Goal: Communication & Community: Answer question/provide support

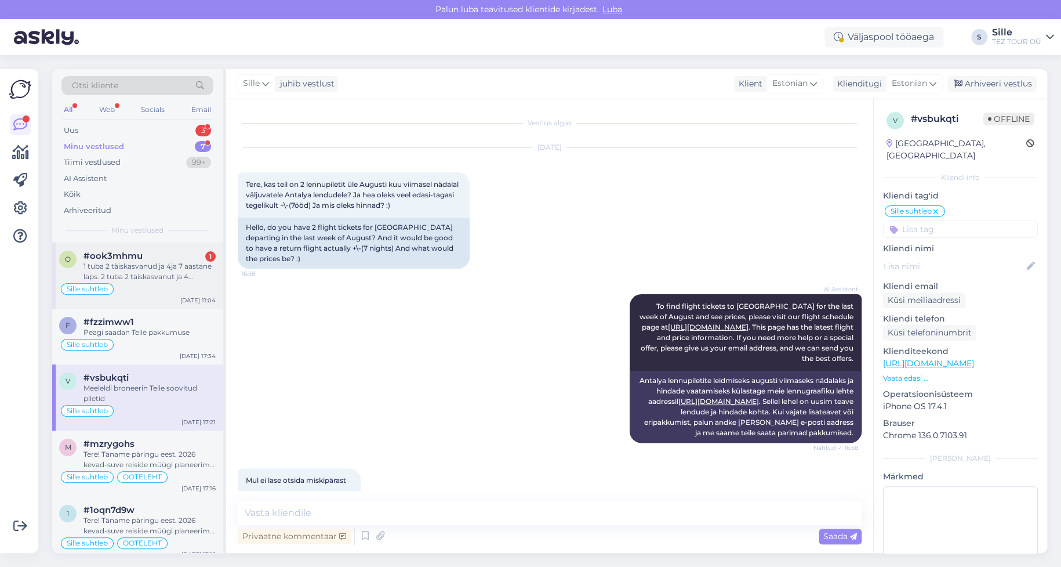
scroll to position [885, 0]
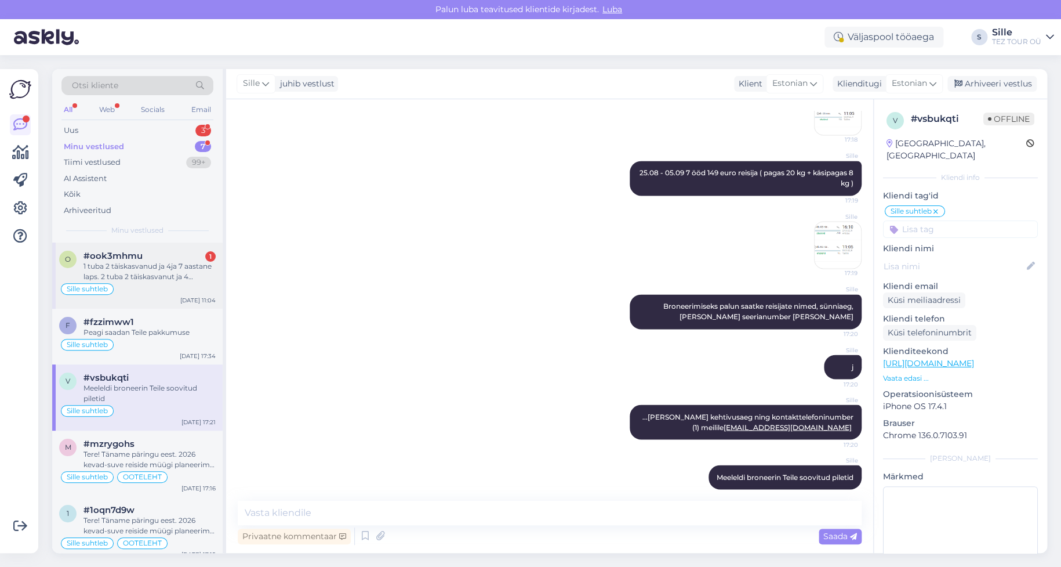
click at [181, 278] on div "1 tuba 2 täiskasvanud ja 4ja 7 aastane laps. 2 tuba 2 täiskasvanut ja 4 aastane…" at bounding box center [149, 271] width 132 height 21
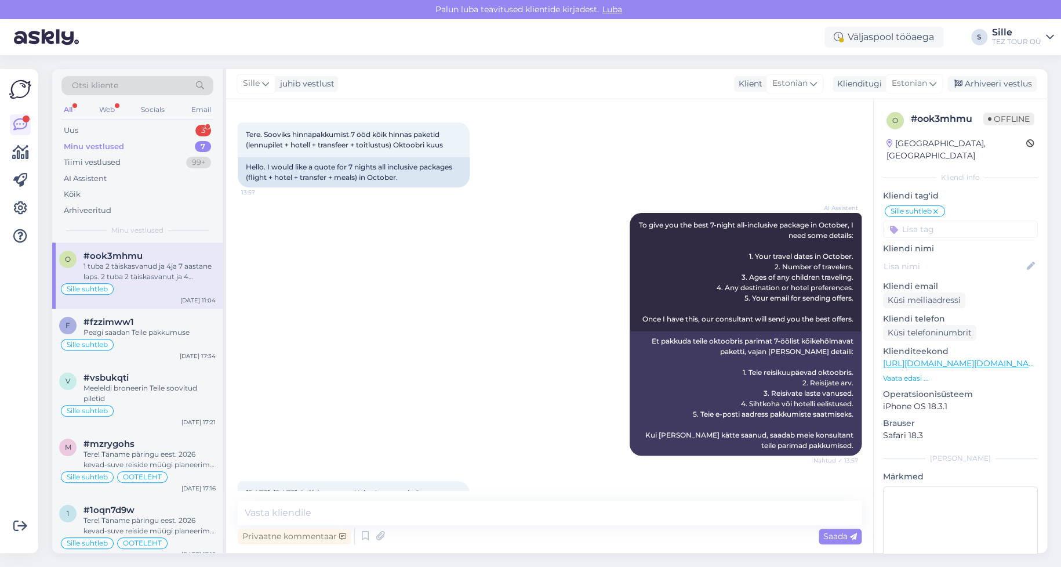
scroll to position [0, 0]
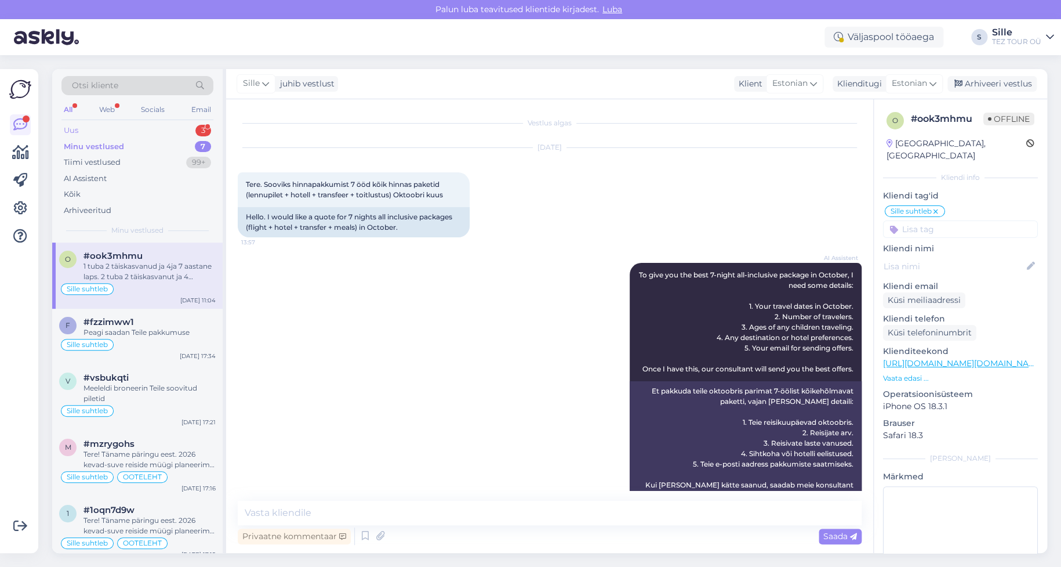
click at [141, 130] on div "Uus 3" at bounding box center [137, 130] width 152 height 16
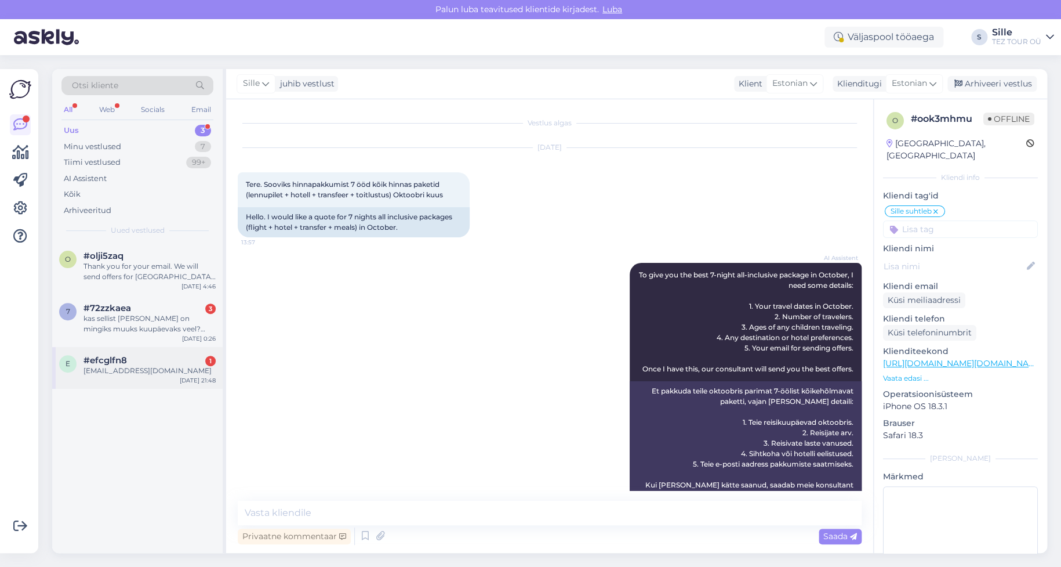
click at [166, 360] on div "#efcglfn8 1" at bounding box center [149, 360] width 132 height 10
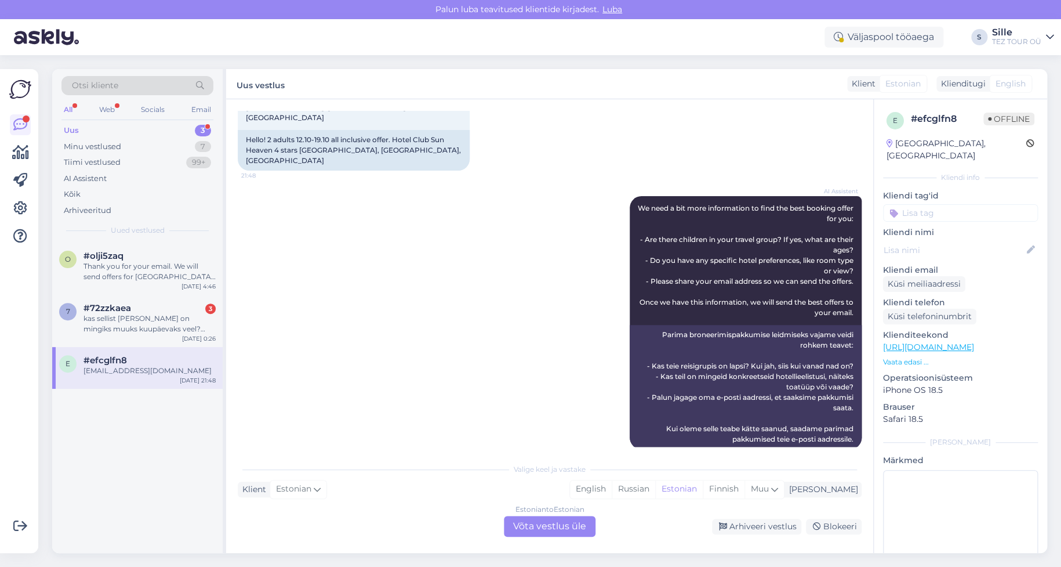
scroll to position [161, 0]
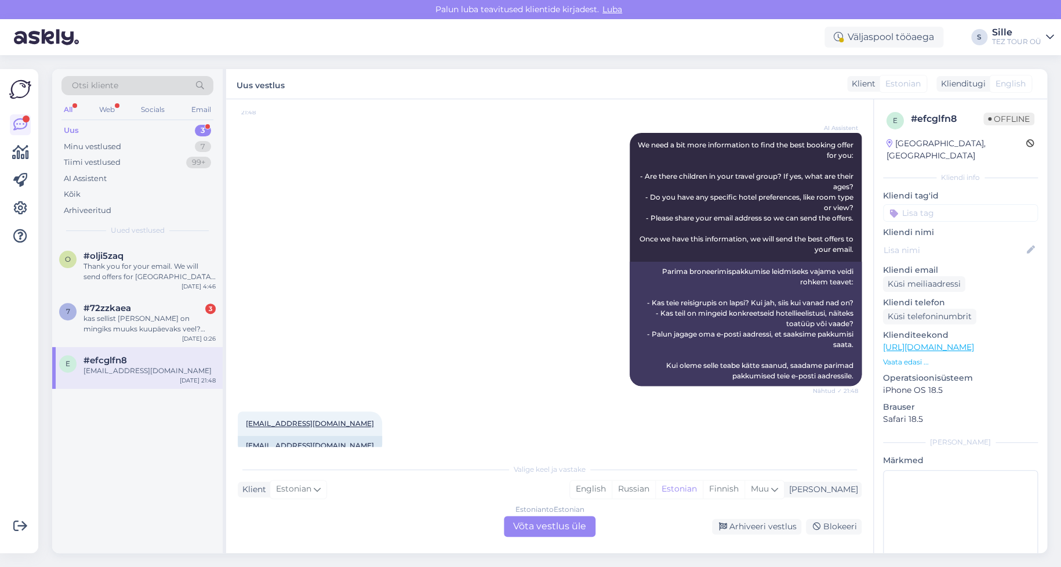
click at [547, 532] on div "Estonian to Estonian Võta vestlus üle" at bounding box center [550, 525] width 92 height 21
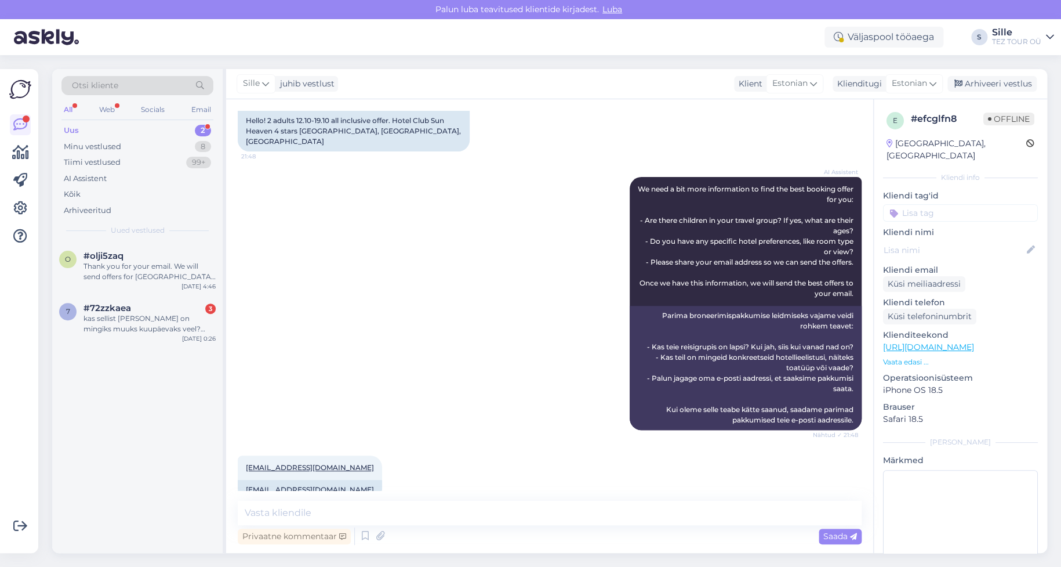
click at [924, 204] on input at bounding box center [960, 212] width 155 height 17
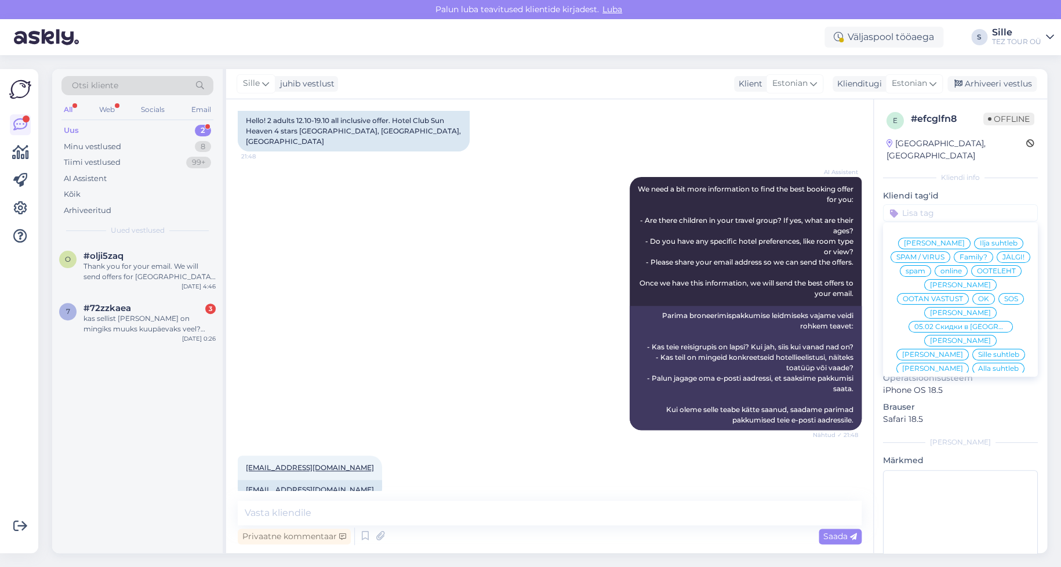
click at [978, 351] on span "Sille suhtleb" at bounding box center [998, 354] width 41 height 7
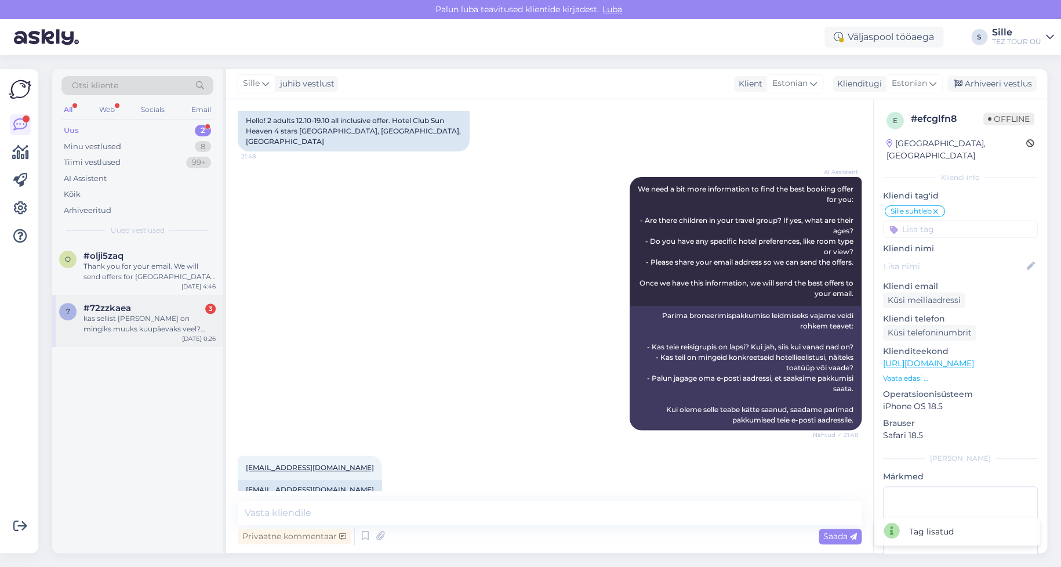
click at [168, 329] on div "kas sellist [PERSON_NAME] on mingiks muuks kuupäevaks veel? [GEOGRAPHIC_DATA]" at bounding box center [149, 323] width 132 height 21
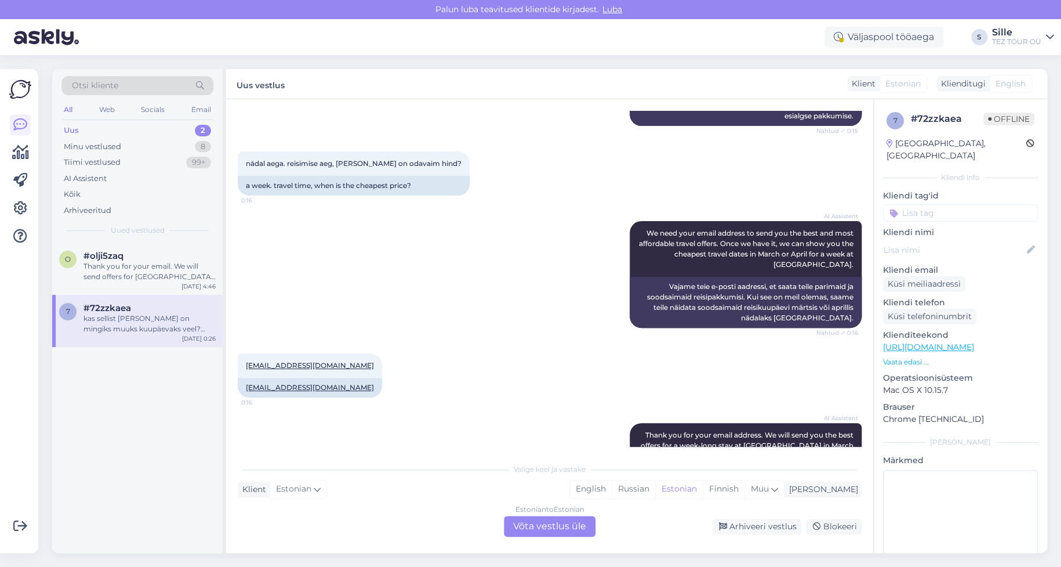
scroll to position [673, 0]
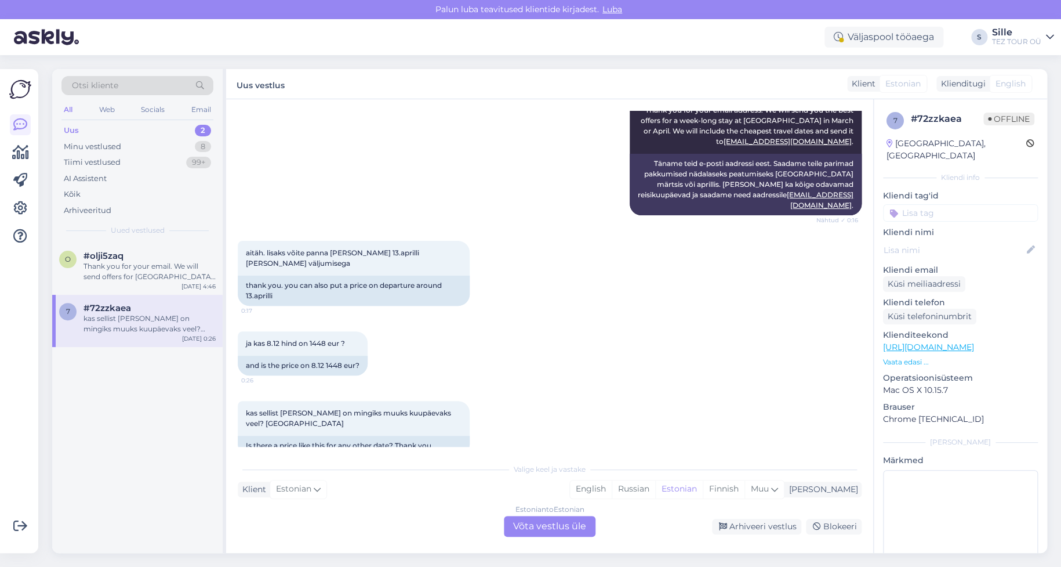
drag, startPoint x: 556, startPoint y: 521, endPoint x: 556, endPoint y: 530, distance: 8.7
click at [556, 529] on div "Estonian to Estonian Võta vestlus üle" at bounding box center [550, 525] width 92 height 21
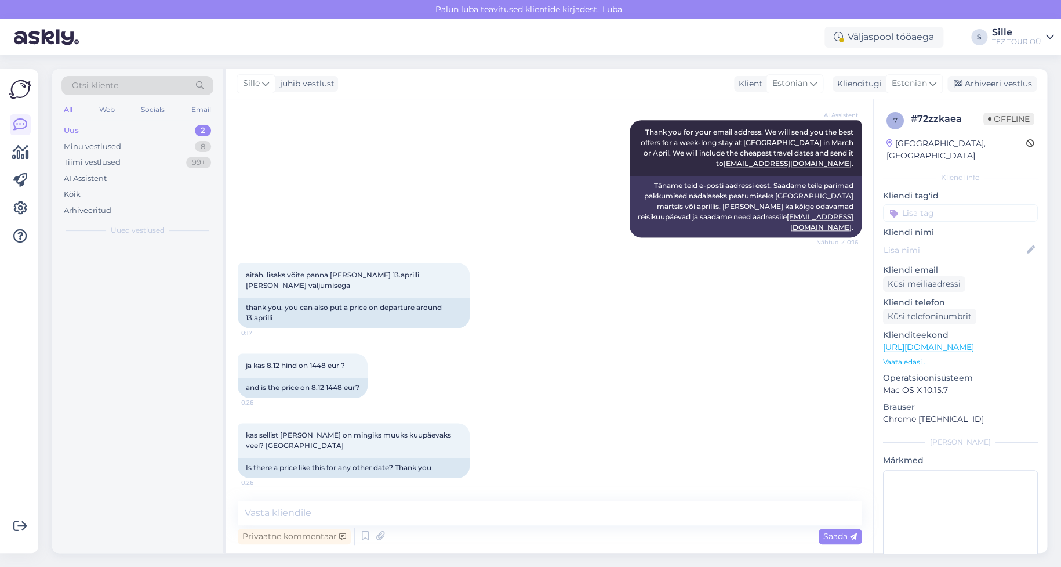
scroll to position [629, 0]
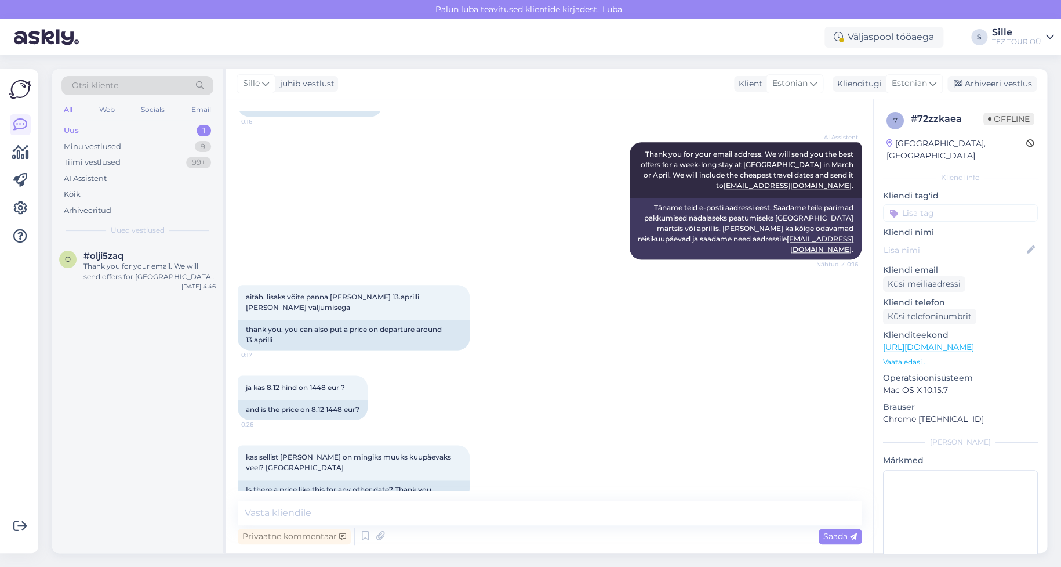
click at [924, 204] on input at bounding box center [960, 212] width 155 height 17
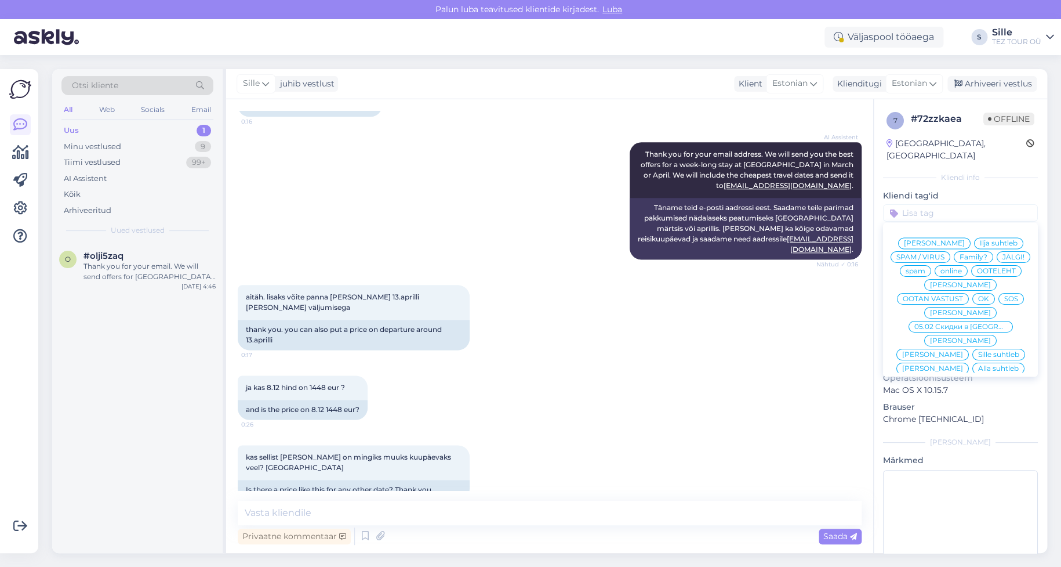
click at [972, 348] on div "Sille suhtleb" at bounding box center [998, 354] width 53 height 12
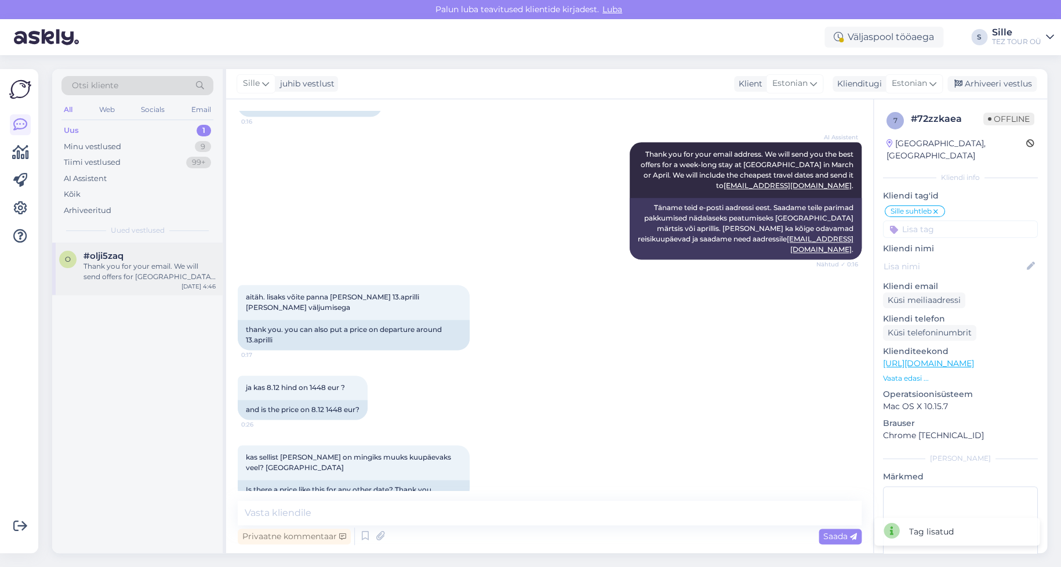
click at [132, 277] on div "Thank you for your email. We will send offers for [GEOGRAPHIC_DATA] World for 9…" at bounding box center [149, 271] width 132 height 21
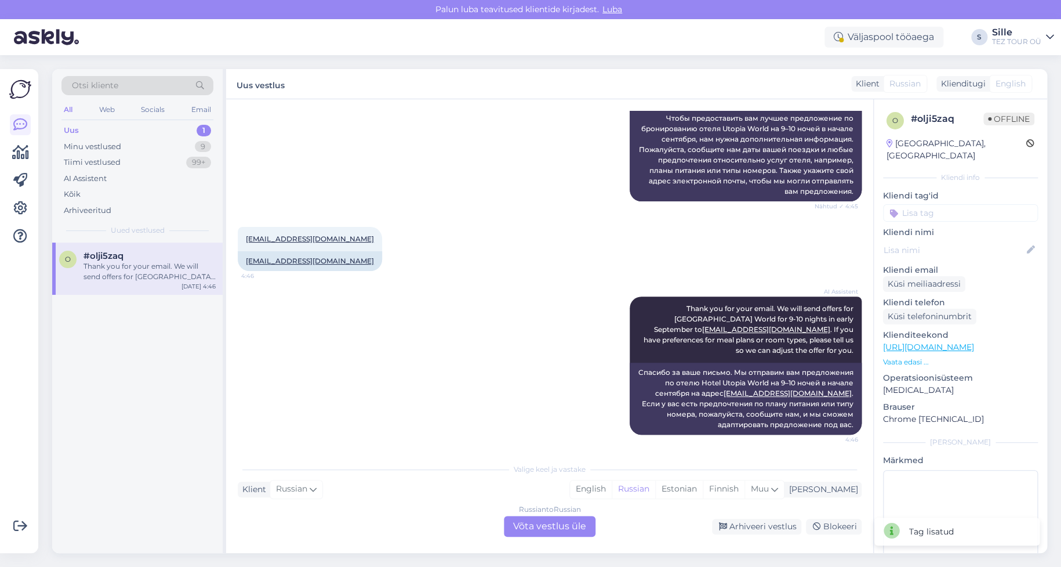
scroll to position [0, 0]
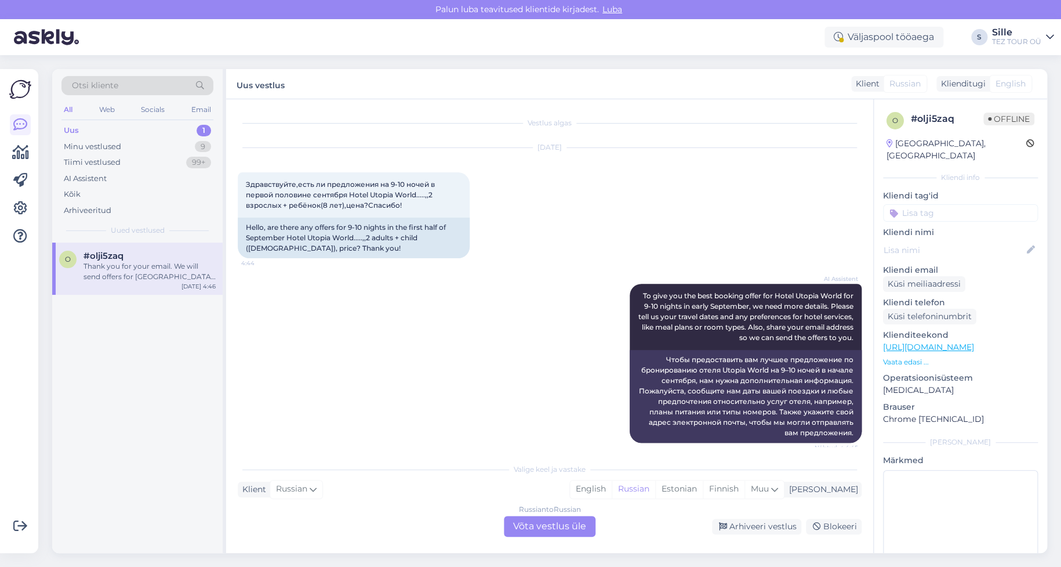
click at [545, 526] on div "Russian to Russian Võta vestlus üle" at bounding box center [550, 525] width 92 height 21
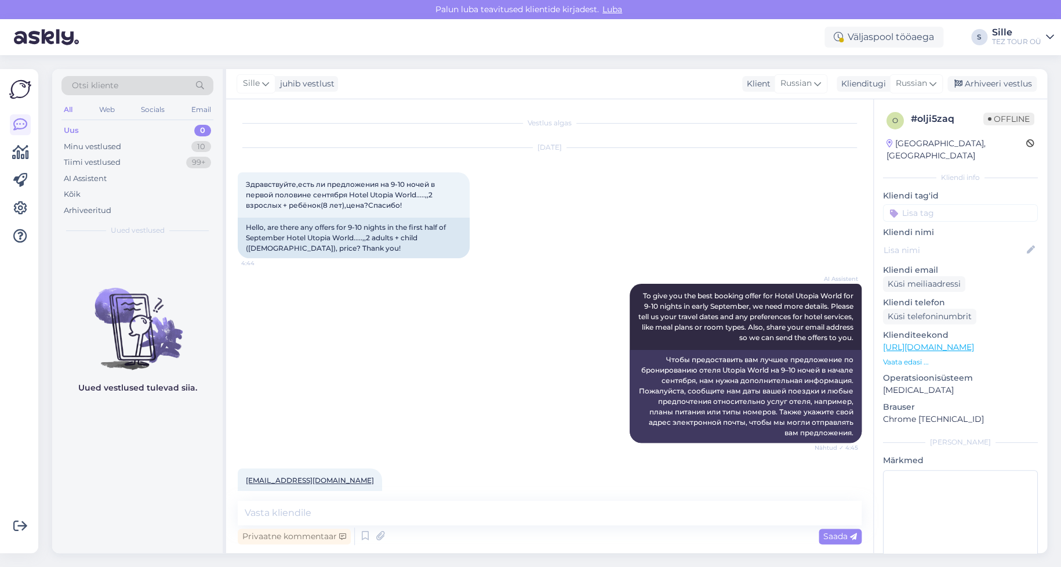
click at [914, 204] on input at bounding box center [960, 212] width 155 height 17
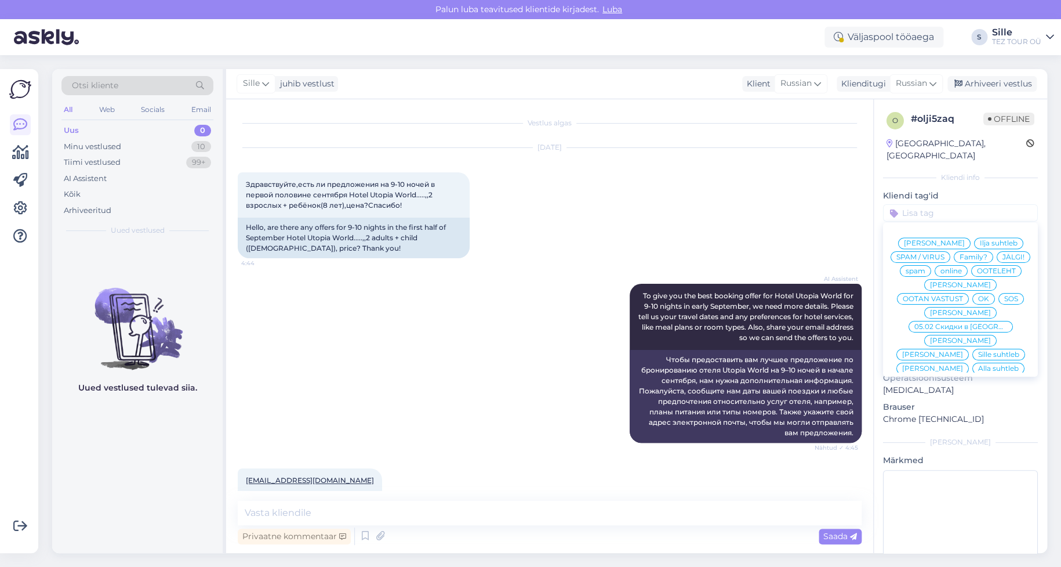
click at [978, 351] on span "Sille suhtleb" at bounding box center [998, 354] width 41 height 7
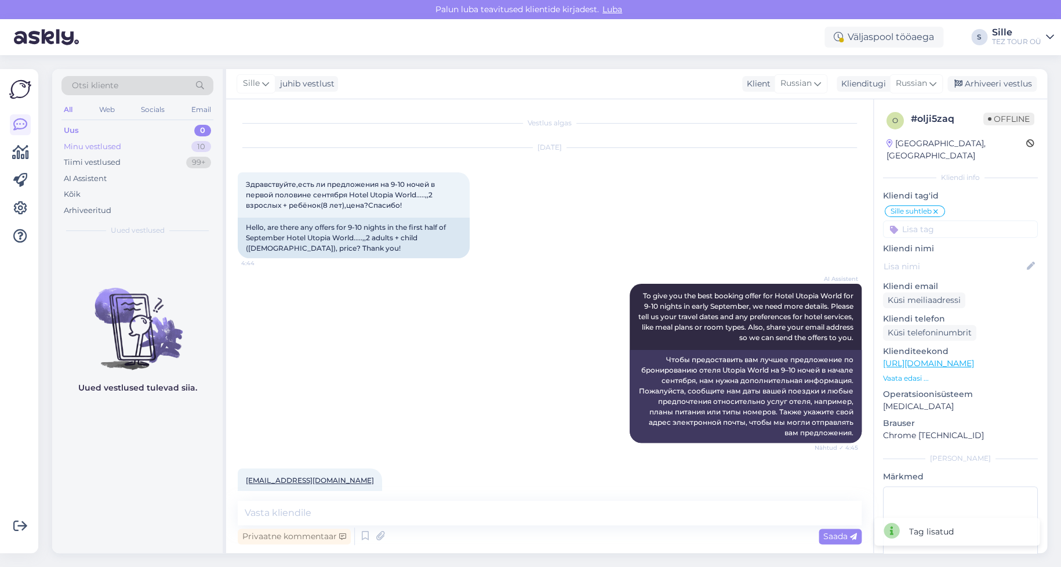
click at [112, 142] on div "Minu vestlused" at bounding box center [92, 147] width 57 height 12
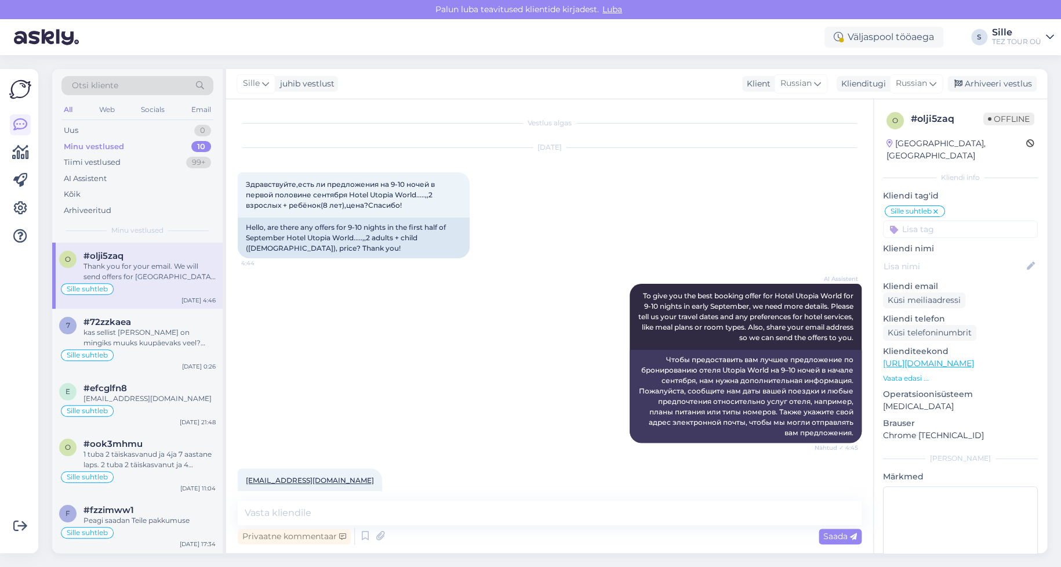
scroll to position [197, 0]
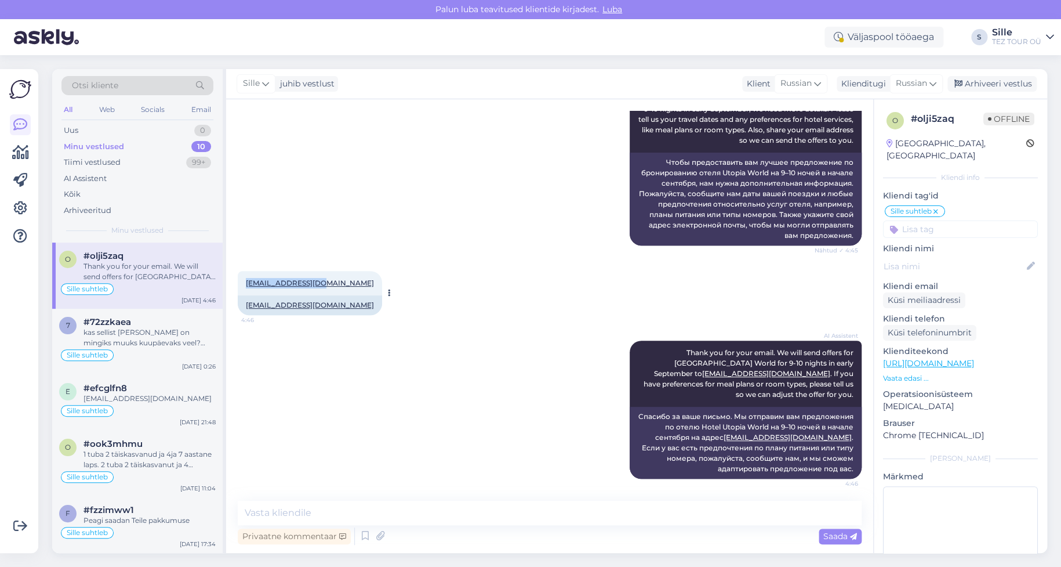
drag, startPoint x: 237, startPoint y: 282, endPoint x: 327, endPoint y: 282, distance: 90.5
click at [327, 282] on div "Vestlus algas [DATE] Здравствуйте,есть ли предложения на 9-10 ночей в первой по…" at bounding box center [549, 325] width 647 height 453
copy link "[EMAIL_ADDRESS][DOMAIN_NAME]"
drag, startPoint x: 351, startPoint y: 515, endPoint x: 360, endPoint y: 505, distance: 13.6
click at [354, 517] on textarea at bounding box center [550, 512] width 624 height 24
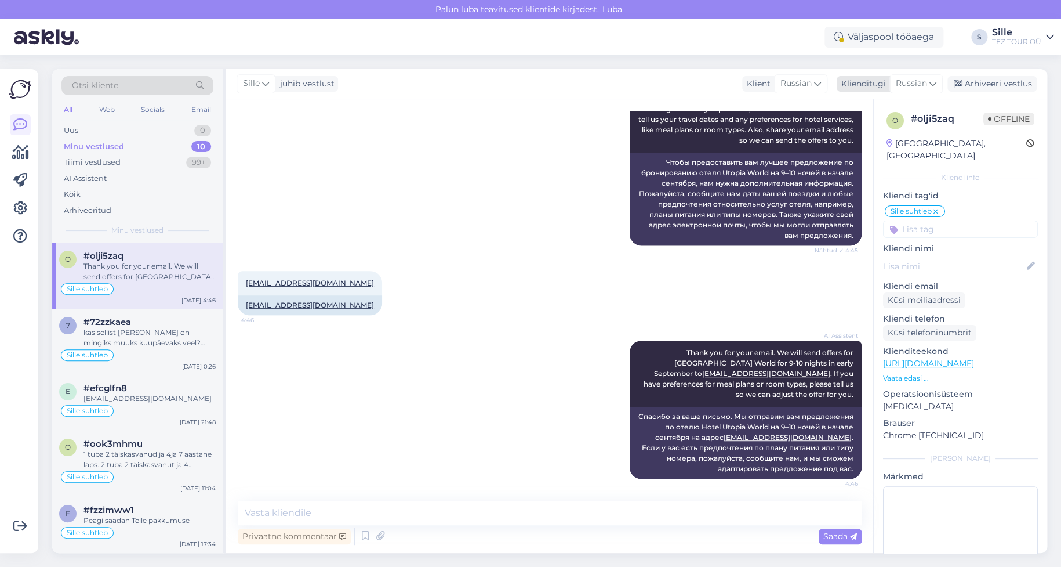
drag, startPoint x: 913, startPoint y: 82, endPoint x: 911, endPoint y: 89, distance: 6.8
click at [913, 86] on span "Russian" at bounding box center [911, 83] width 31 height 13
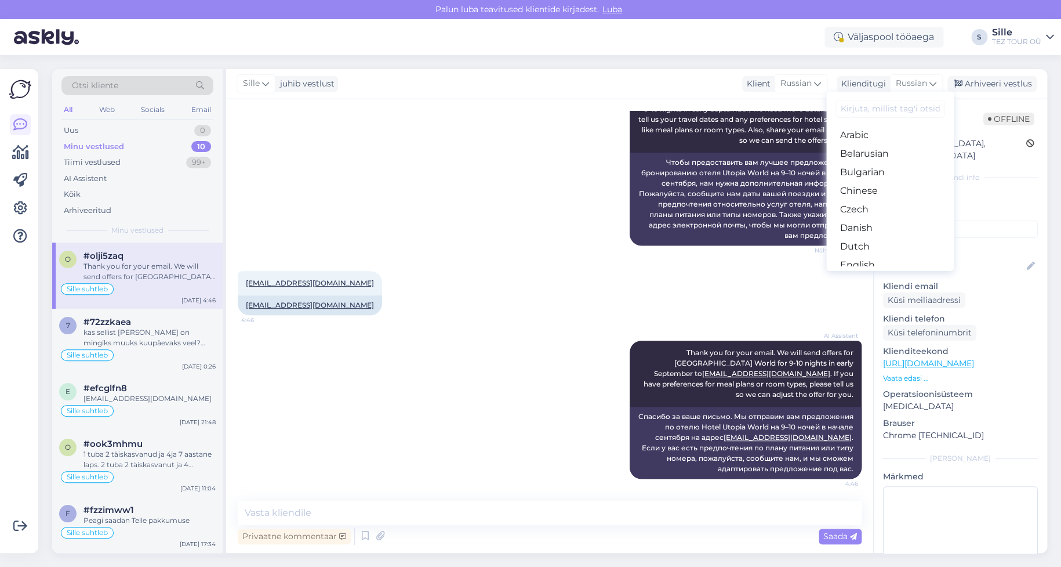
click at [859, 274] on link "Estonian" at bounding box center [890, 283] width 128 height 19
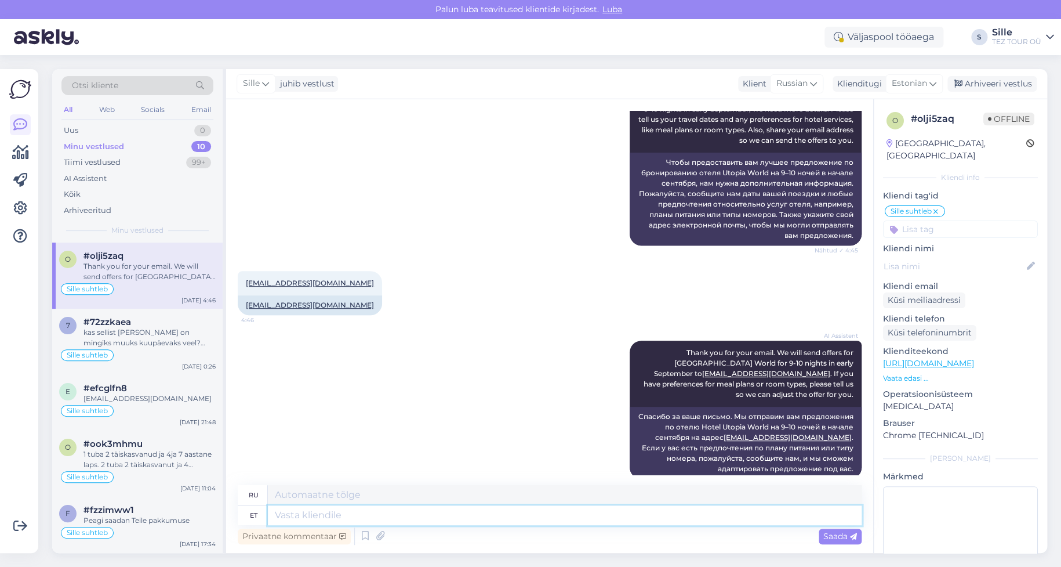
click at [351, 517] on textarea at bounding box center [565, 515] width 594 height 20
type textarea "Tere!"
type textarea "Привет!"
type textarea "Tere! Täname"
type textarea "Привет! [GEOGRAPHIC_DATA]."
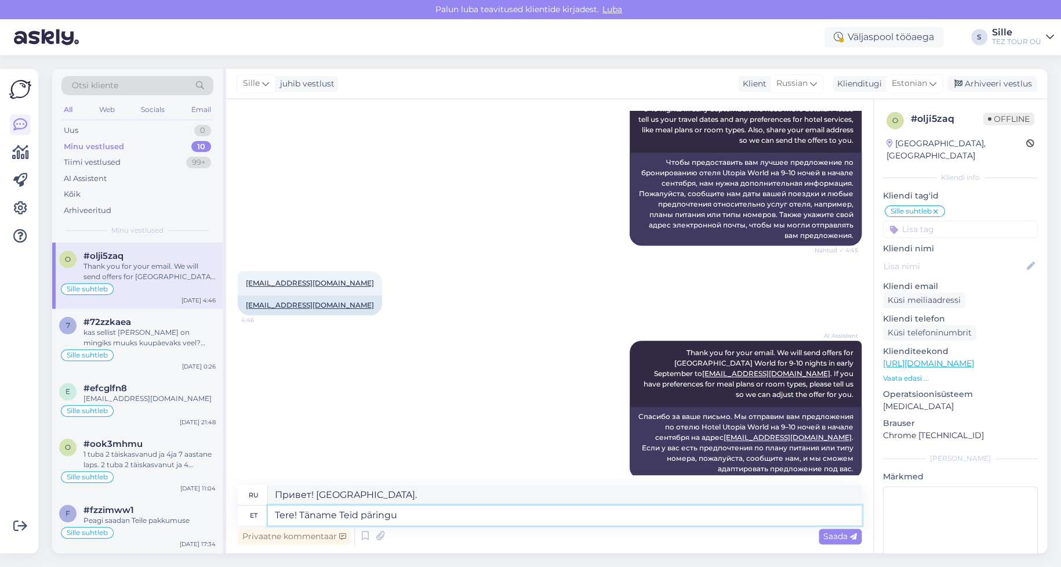
type textarea "Tere! Täname Teid päringu"
type textarea "Здравствуйте! Спасибо за ваш запрос."
type textarea "Tere! Täname Teid päringu eest. Pakkumine o"
type textarea "Здравствуйте! Спасибо за ваш запрос. Предложение"
type textarea "Tere! Täname Teid päringu eest. Pakkumine on s"
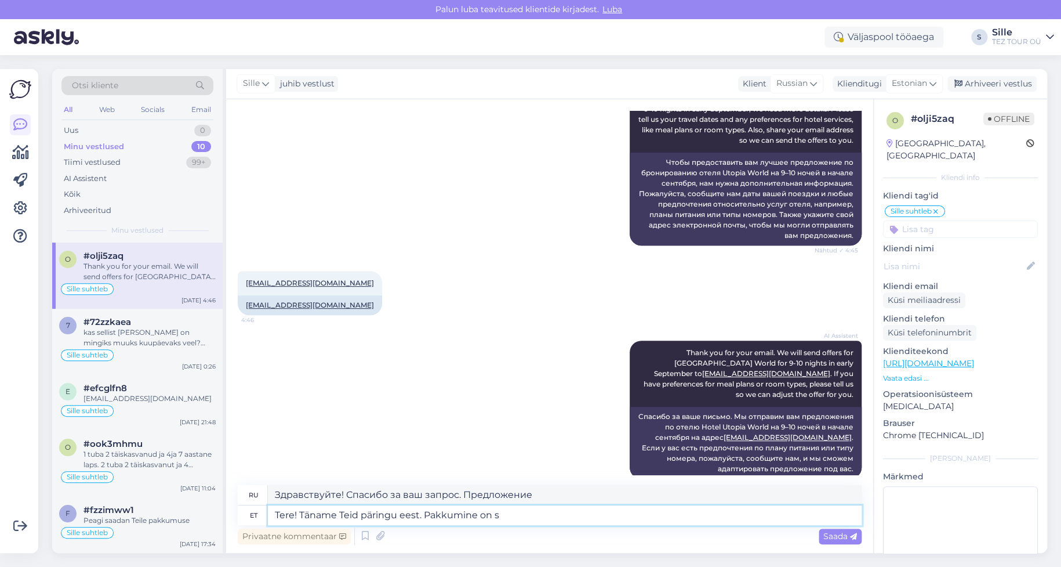
type textarea "Здравствуйте! Спасибо за ваш запрос. Предложение действительно."
type textarea "Tere! Täname Teid päringu eest. [GEOGRAPHIC_DATA] on saadetud"
type textarea "Здравствуйте! Спасибо за ваш запрос. Предложение отправлено."
type textarea "Tere! Täname Teid päringu eest. Pakkumine on saadetud Teie e"
type textarea "Здравствуйте! Спасибо за ваш запрос. Предложение вам отправлено."
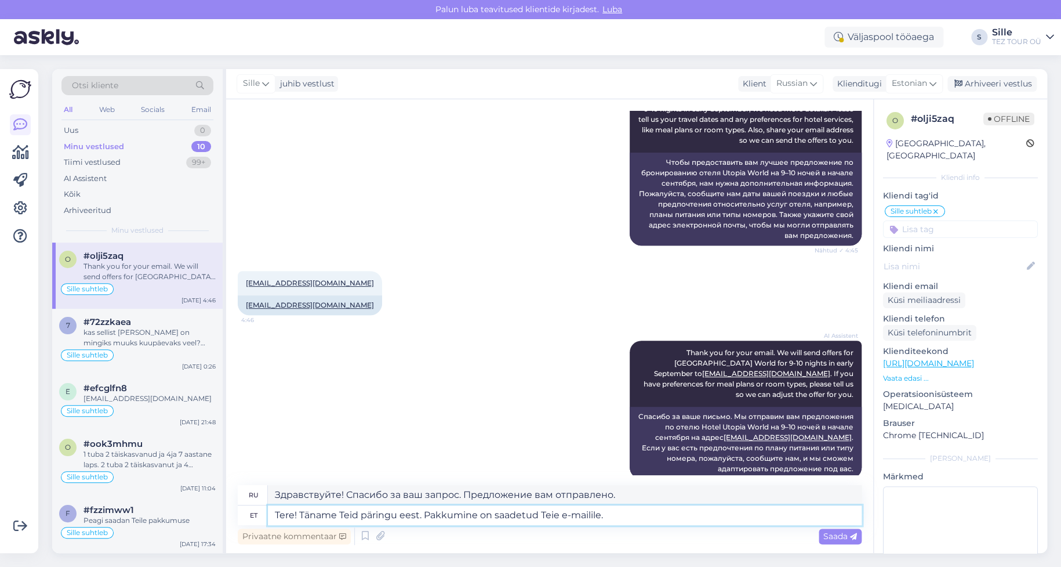
type textarea "Tere! Täname Teid päringu eest. Pakkumine on saadetud Teie e-mailile."
type textarea "Здравствуйте! Спасибо за ваш запрос. Предложение отправлено вам на почту."
type textarea "Tere! Täname Teid päringu eest. Pakkumine on saadetud Teie e-mailile. Jääme"
type textarea "Здравствуйте! Спасибо за ваш запрос. Предложение отправлено на вашу электронную…"
type textarea "Tere! Täname Teid päringu eest. Pakkumine on saadetud Teie e-mailile. Jääme oot…"
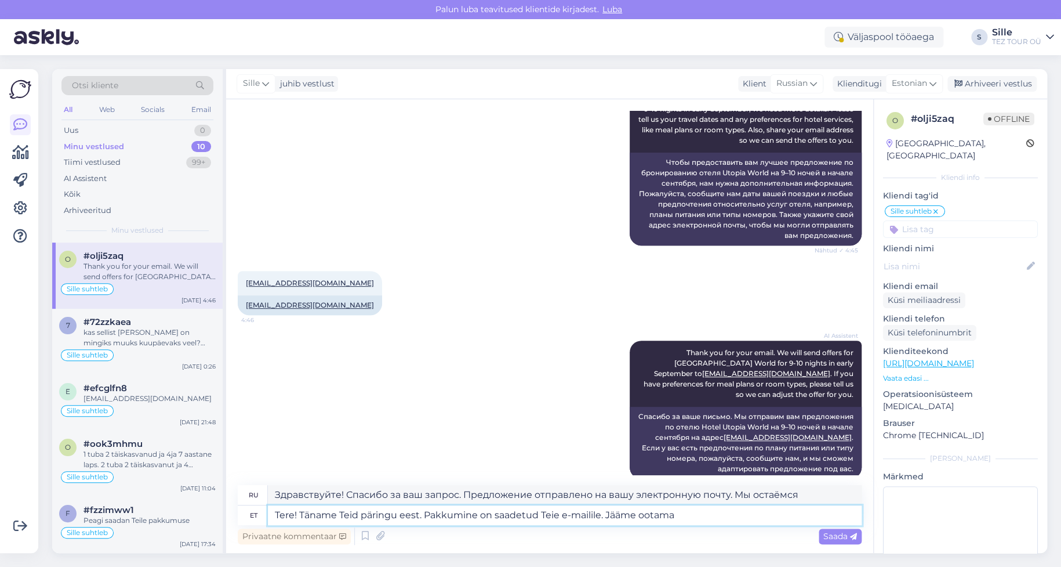
type textarea "Здравствуйте! Спасибо за ваш запрос. Предложение отправлено вам на электронную …"
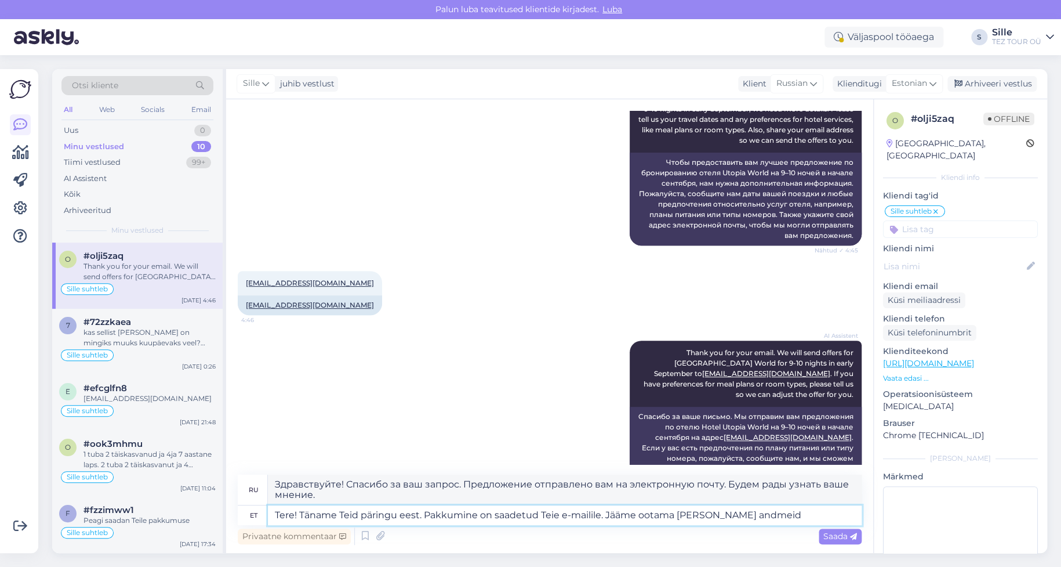
type textarea "Tere! Täname Teid päringu eest. Pakkumine on saadetud Teie e-mailile. Jääme oot…"
type textarea "Здравствуйте! Спасибо за ваш запрос. Предложение отправлено на вашу электронную…"
type textarea "Tere! Täname Teid päringu eest. Pakkumine on saadetud Teie e-mailile. Jääme oot…"
type textarea "Здравствуйте! Спасибо за ваш запрос. Предложение отправлено на вашу электронную…"
type textarea "Tere! Täname Teid päringu eest. Pakkumine on saadetud Teie e-mailile. Jääme oot…"
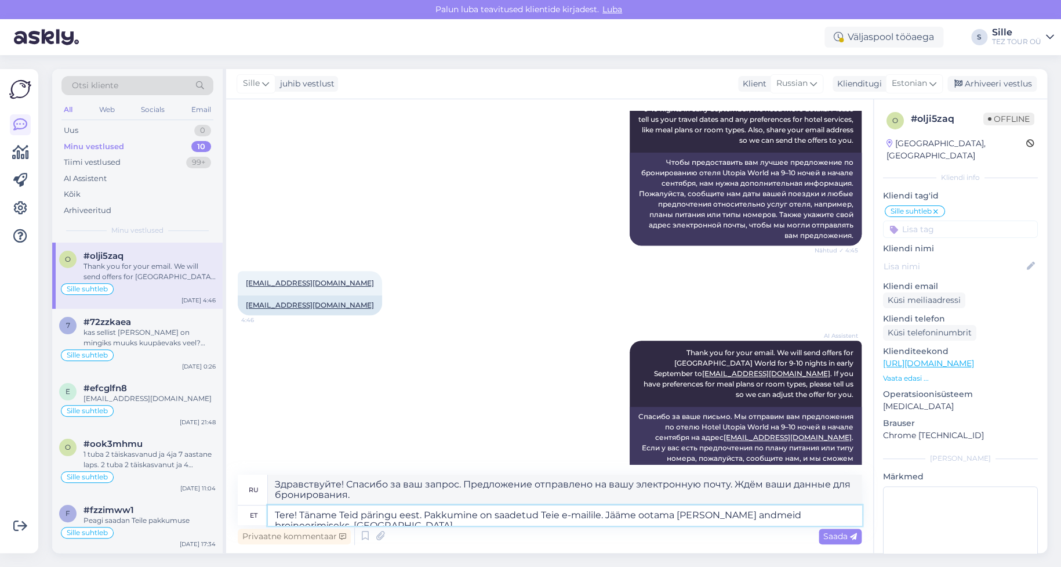
type textarea "Здравствуйте! Спасибо за ваш запрос. Предложение отправлено на вашу электронную…"
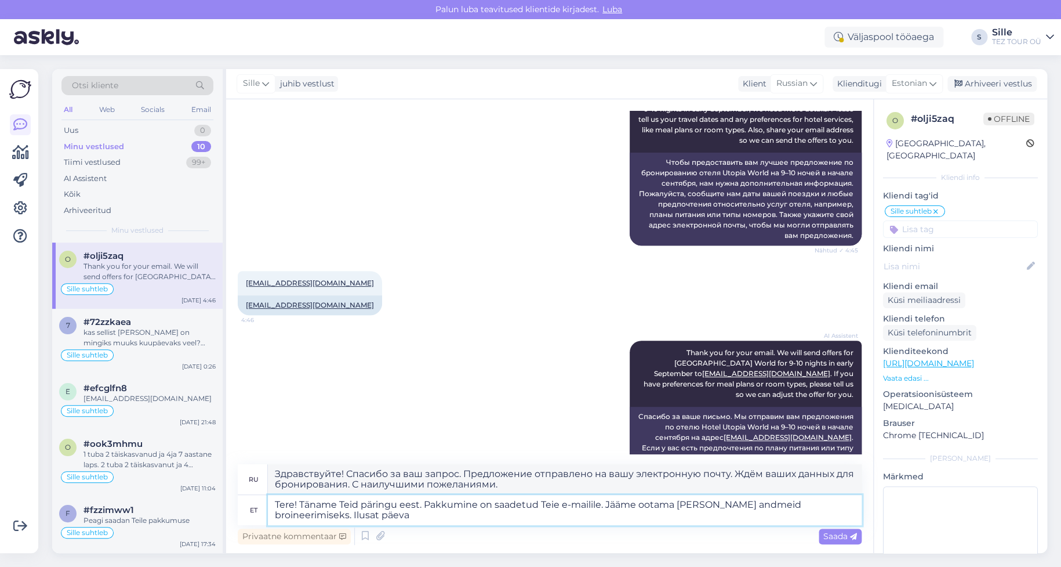
type textarea "Tere! Täname Teid päringu eest. Pakkumine on saadetud Teie e-mailile. Jääme oot…"
type textarea "Здравствуйте! Спасибо за ваш запрос. Предложение отправлено на вашу электронную…"
type textarea "Tere! Täname Teid päringu eest. Pakkumine on saadetud Teie e-mailile. Jääme oot…"
type textarea "Здравствуйте! Спасибо за ваш запрос. Предложение отправлено вам на электронную …"
type textarea "Tere! Täname Teid päringu eest. Pakkumine on saadetud Teie e-mailile. Jääme oot…"
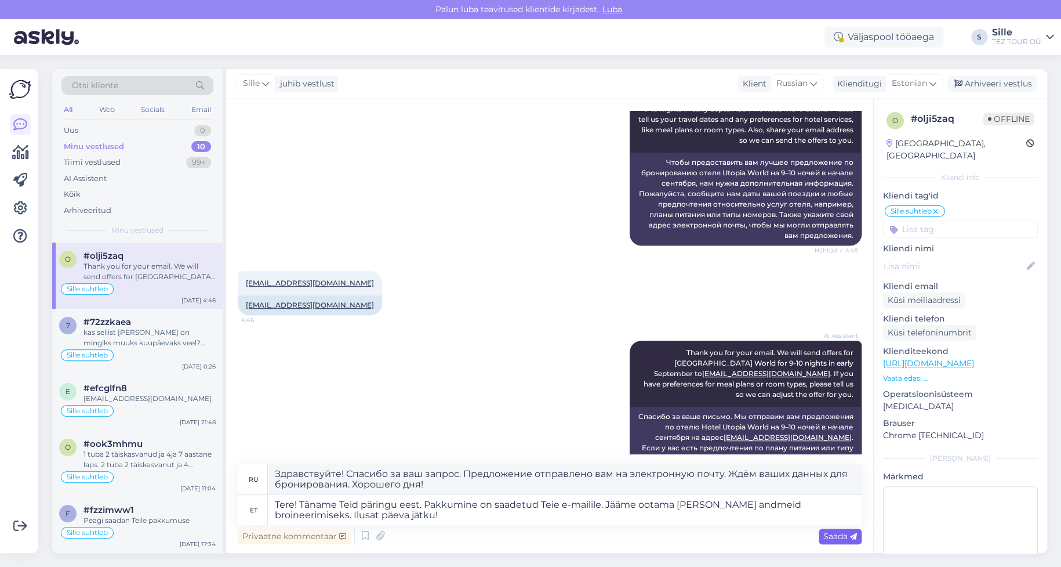
click at [831, 533] on span "Saada" at bounding box center [840, 536] width 34 height 10
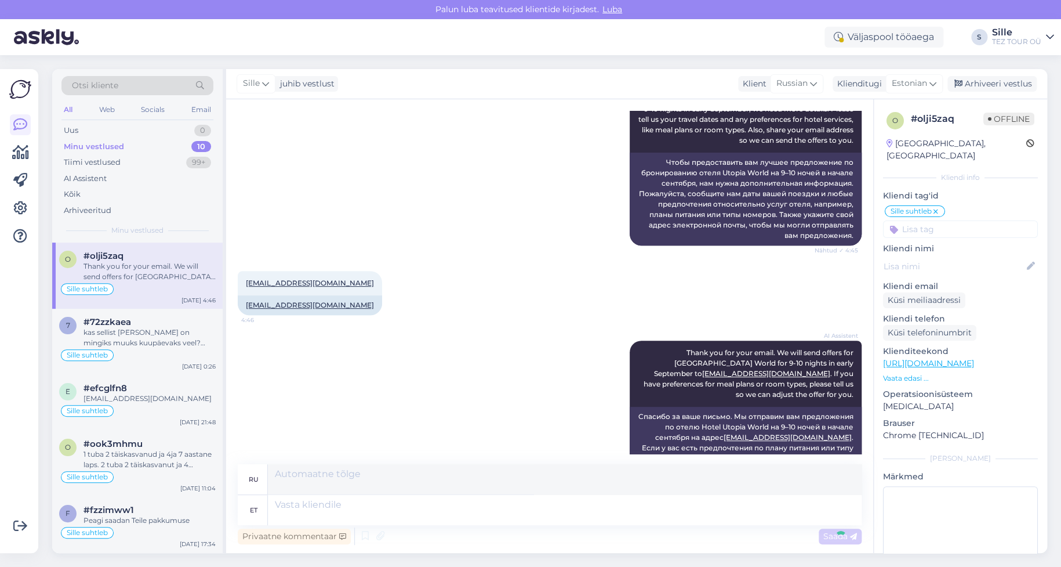
scroll to position [325, 0]
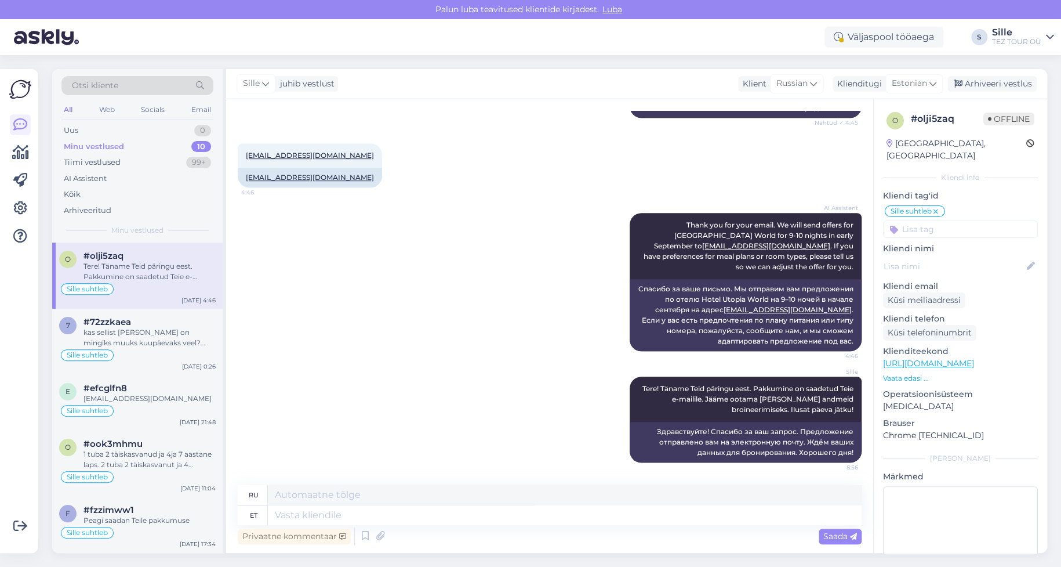
click at [916, 220] on input at bounding box center [960, 228] width 155 height 17
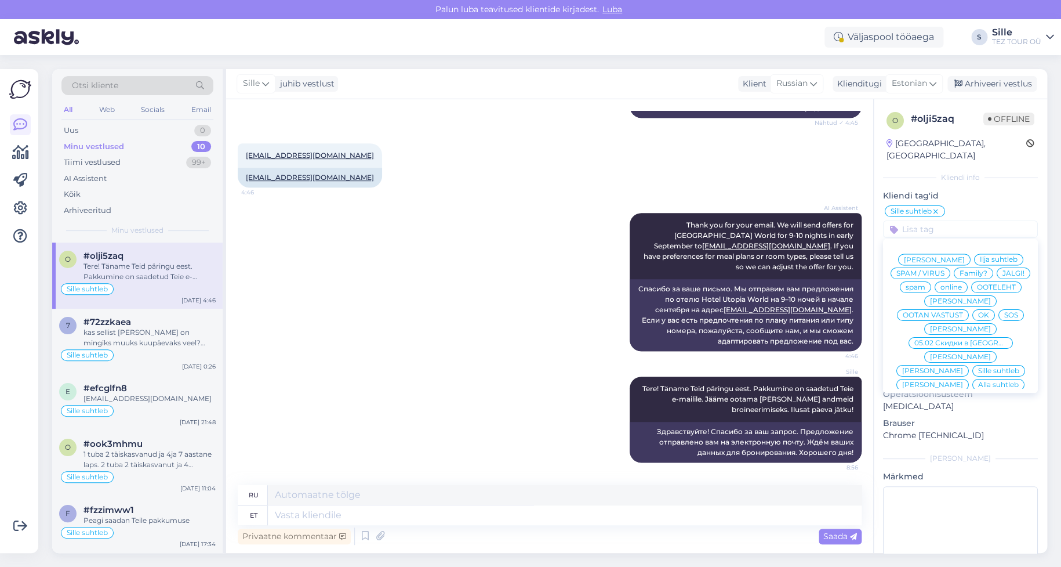
click at [988, 311] on span "OK" at bounding box center [983, 314] width 11 height 7
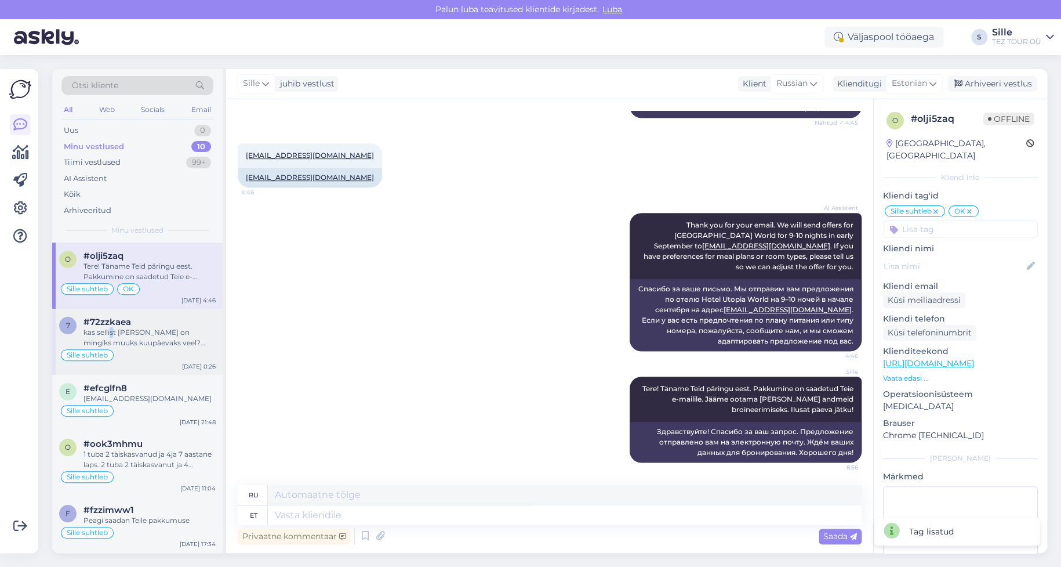
click at [112, 327] on div "kas sellist [PERSON_NAME] on mingiks muuks kuupäevaks veel? [GEOGRAPHIC_DATA]" at bounding box center [149, 337] width 132 height 21
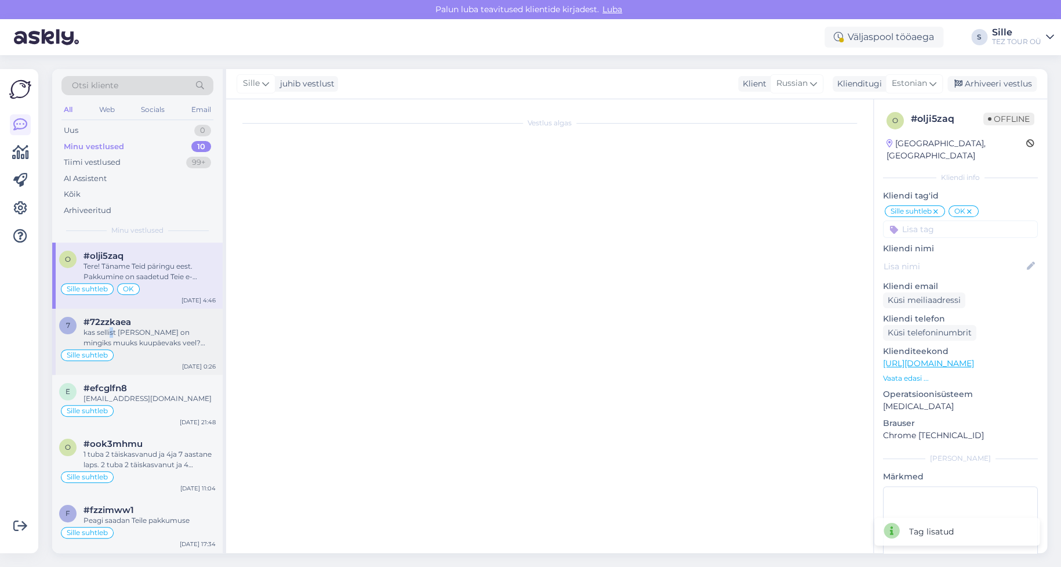
scroll to position [629, 0]
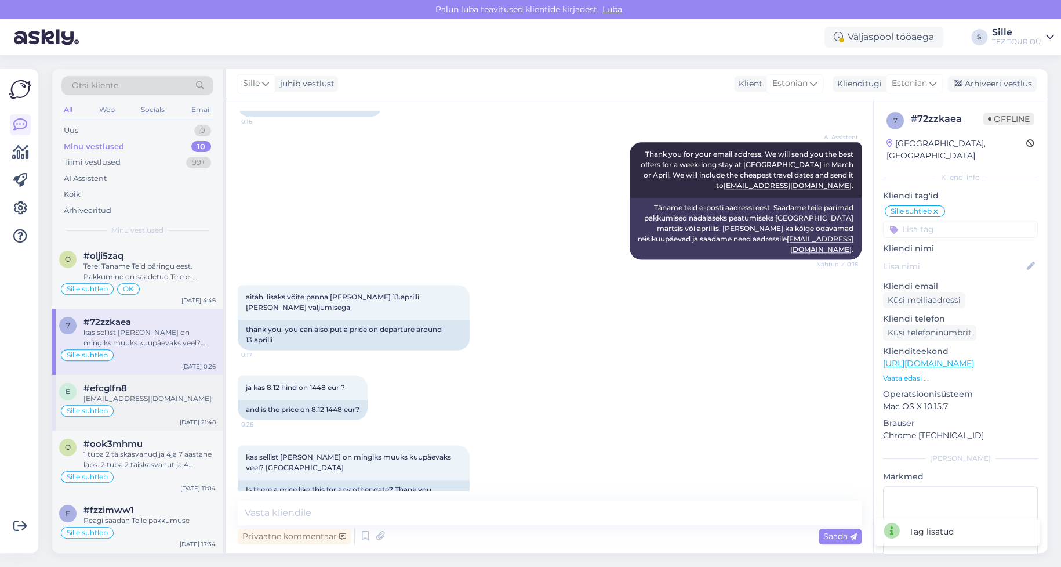
click at [141, 387] on div "#efcglfn8" at bounding box center [149, 388] width 132 height 10
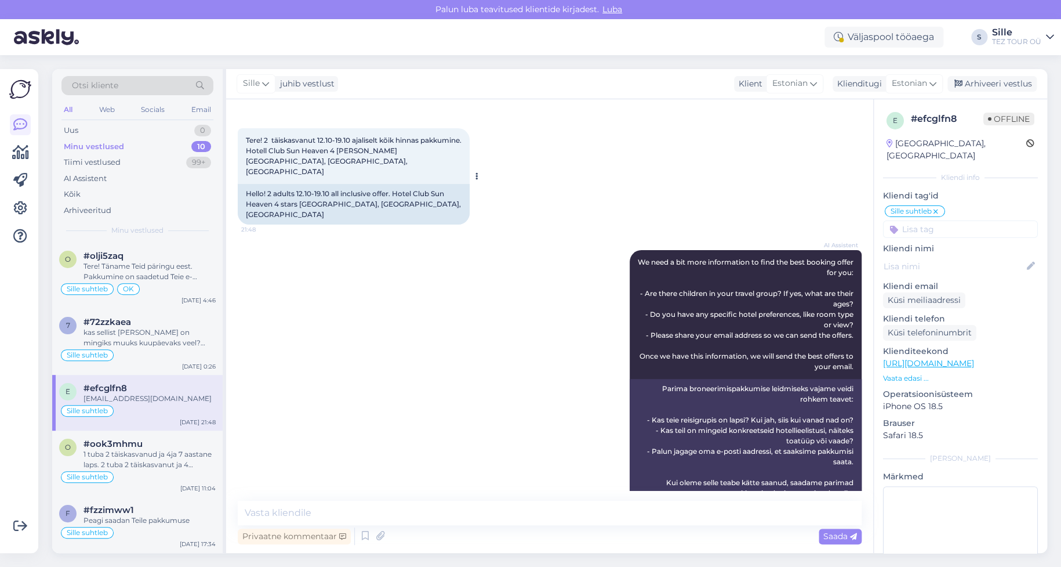
scroll to position [0, 0]
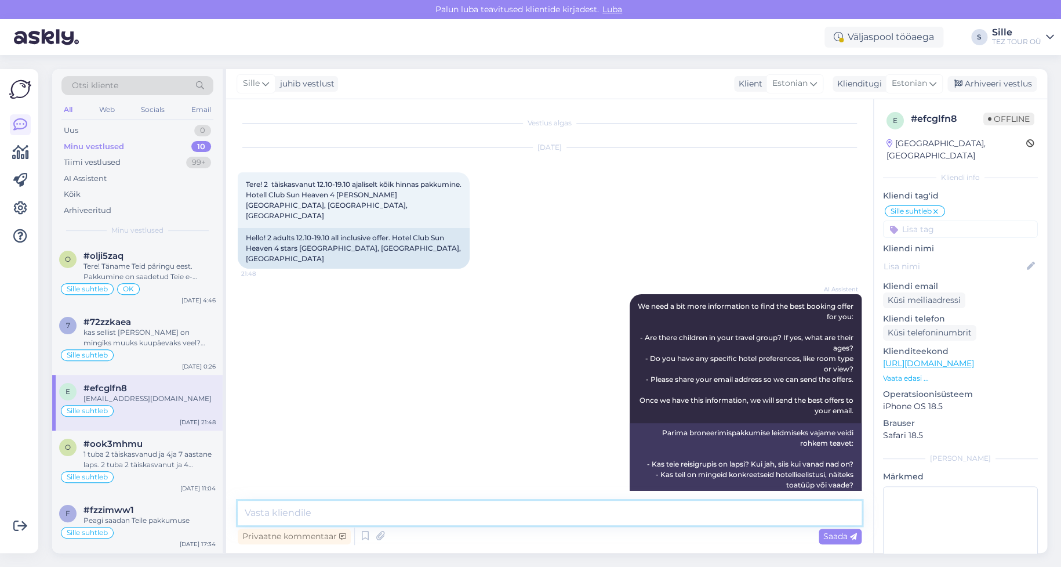
click at [264, 511] on textarea at bounding box center [550, 512] width 624 height 24
click at [548, 404] on div "AI Assistent We need a bit more information to find the best booking offer for …" at bounding box center [550, 420] width 624 height 278
click at [557, 512] on textarea "Tere! Täname Teid päringu eest. CLUB SUN HEAVEN on 5* hotell," at bounding box center [550, 512] width 624 height 24
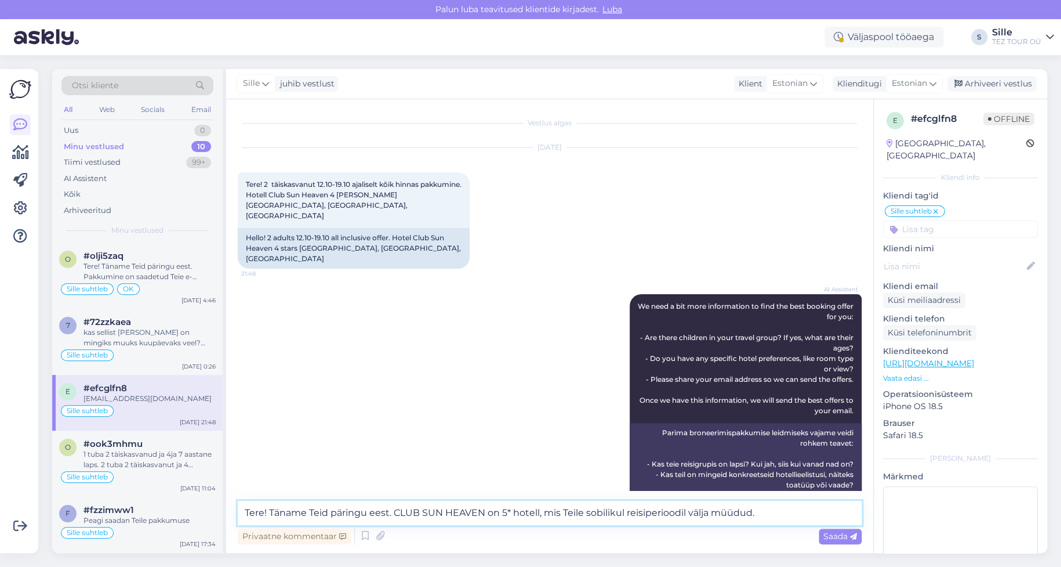
type textarea "Tere! Täname Teid päringu eest. CLUB SUN HEAVEN on 5* hotell, mis Teile sobilik…"
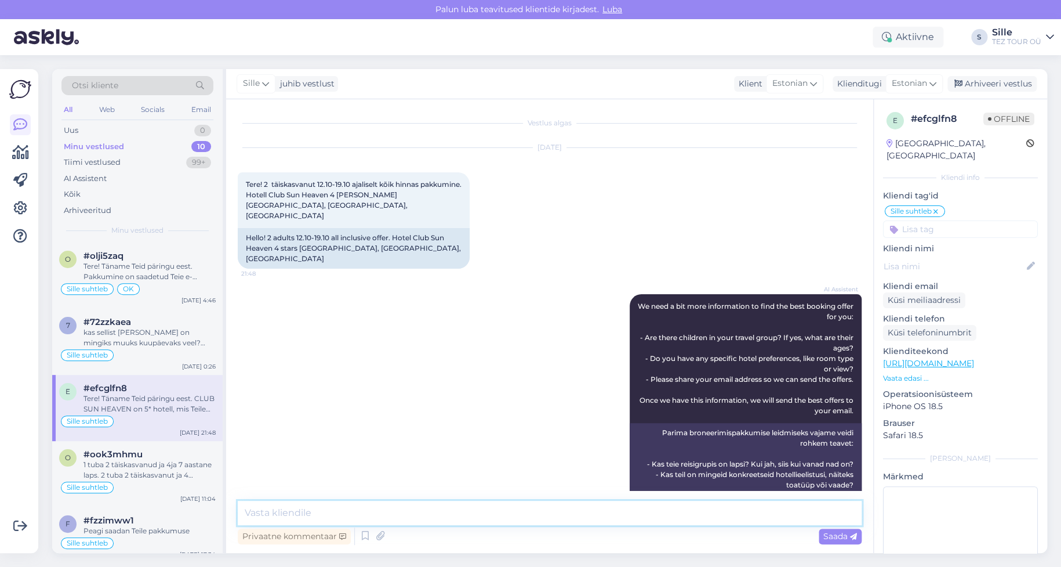
scroll to position [202, 0]
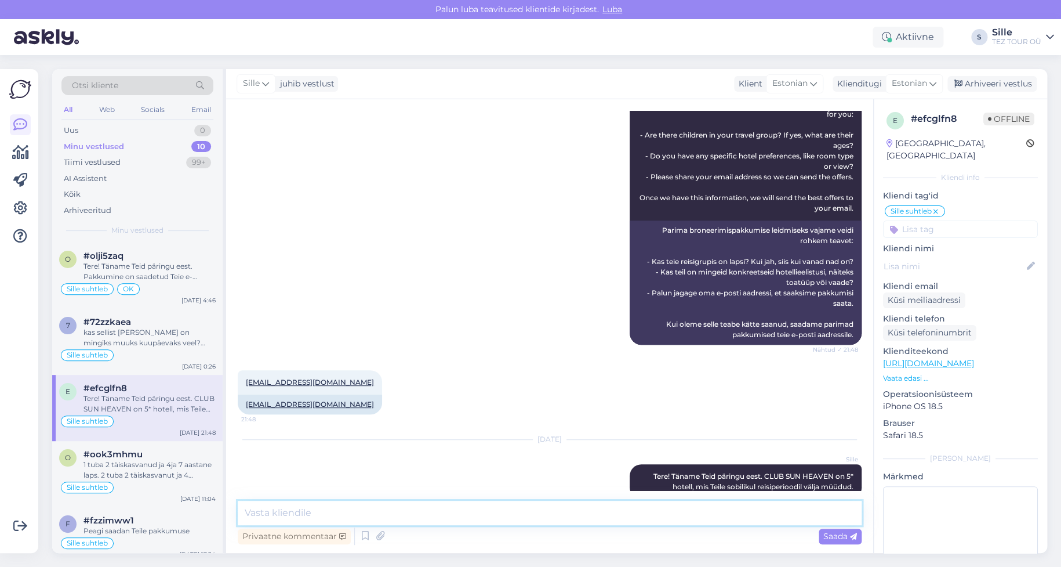
click at [274, 509] on textarea at bounding box center [550, 512] width 624 height 24
type textarea "Palun andke teada, kas Teile sobivad pakkumused alternatiivsetele hotellidele"
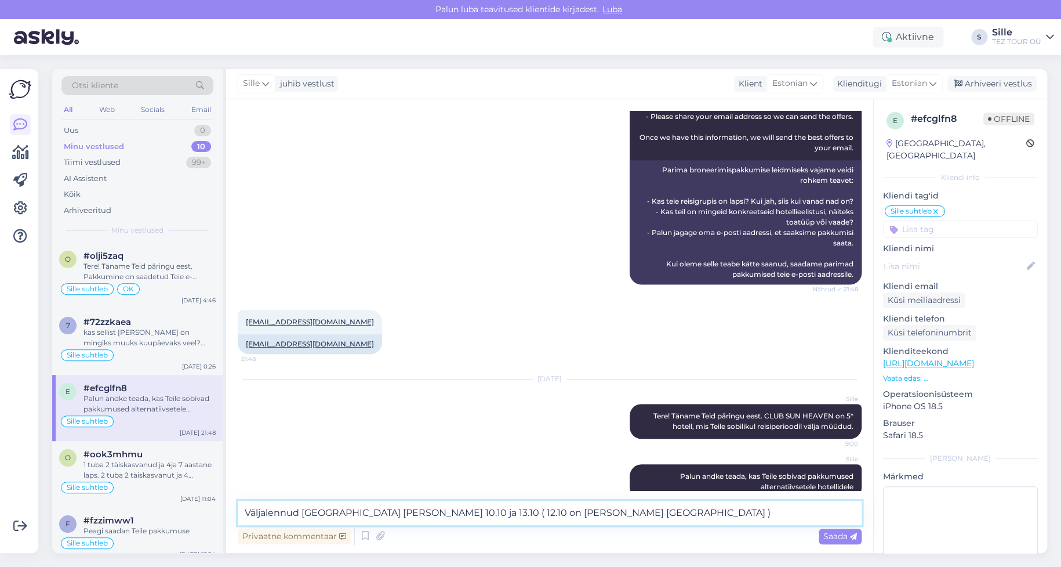
type textarea "Väljalennud [GEOGRAPHIC_DATA] [PERSON_NAME] 10.10 ja 13.10 ( 12.10 on [PERSON_N…"
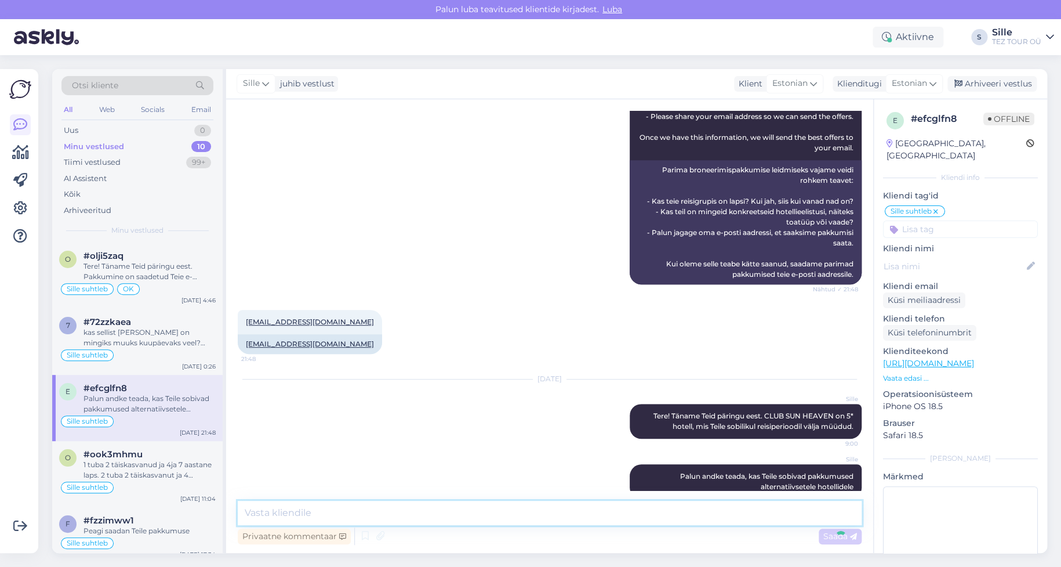
scroll to position [323, 0]
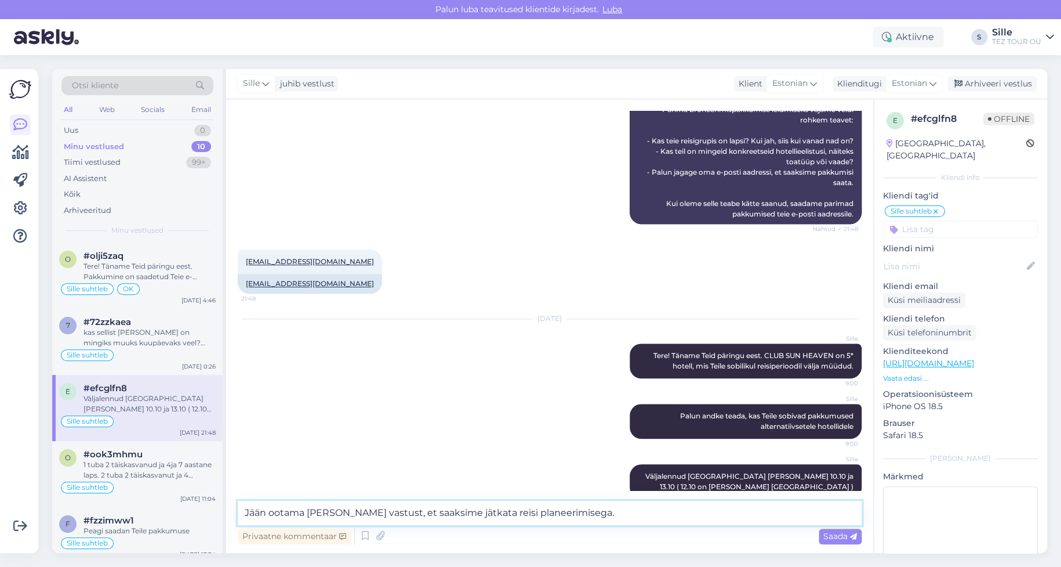
type textarea "Jään ootama [PERSON_NAME] vastust, et saaksime jätkata reisi planeerimisega."
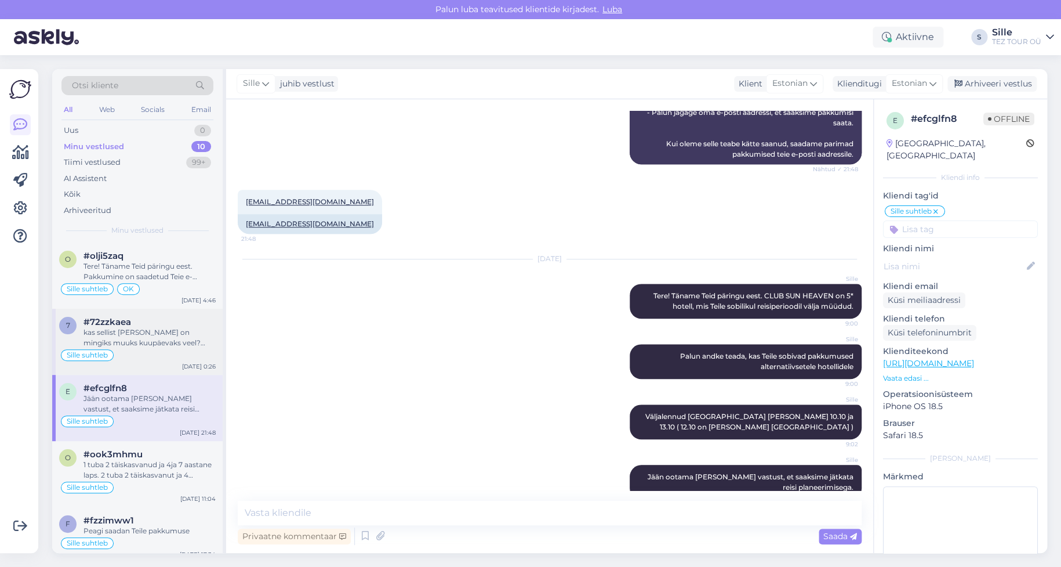
click at [119, 355] on div "Sille suhtleb" at bounding box center [137, 355] width 157 height 14
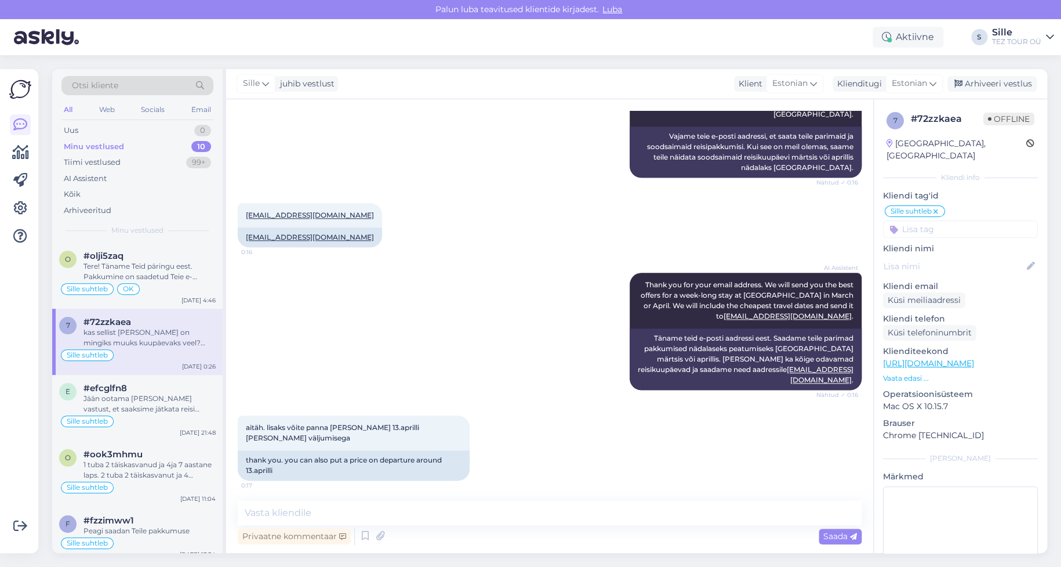
scroll to position [0, 0]
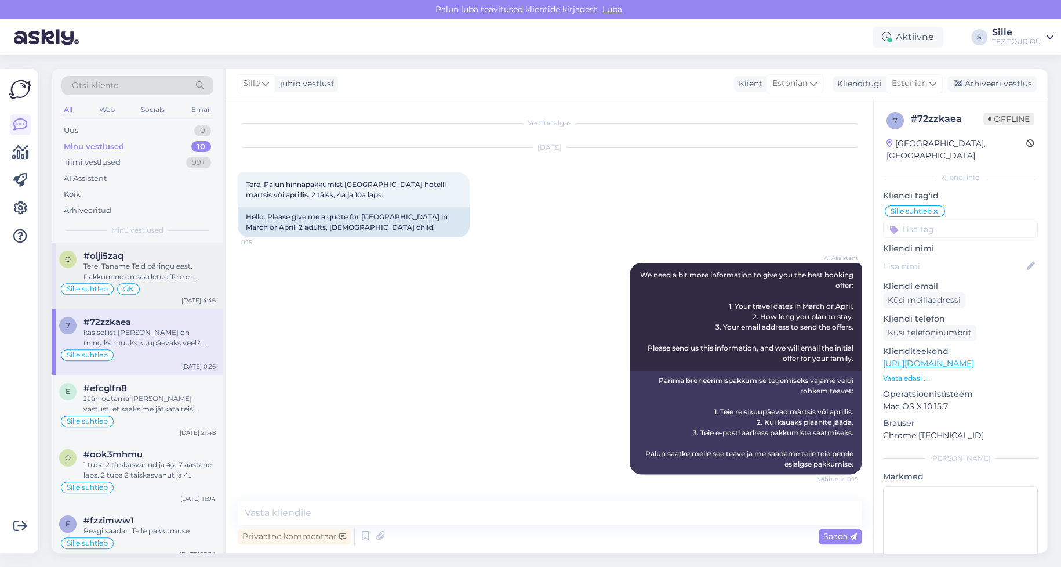
drag, startPoint x: 135, startPoint y: 268, endPoint x: 220, endPoint y: 285, distance: 87.6
click at [135, 268] on div "Tere! Täname Teid päringu eest. Pakkumine on saadetud Teie e-mailile. Jääme oot…" at bounding box center [149, 271] width 132 height 21
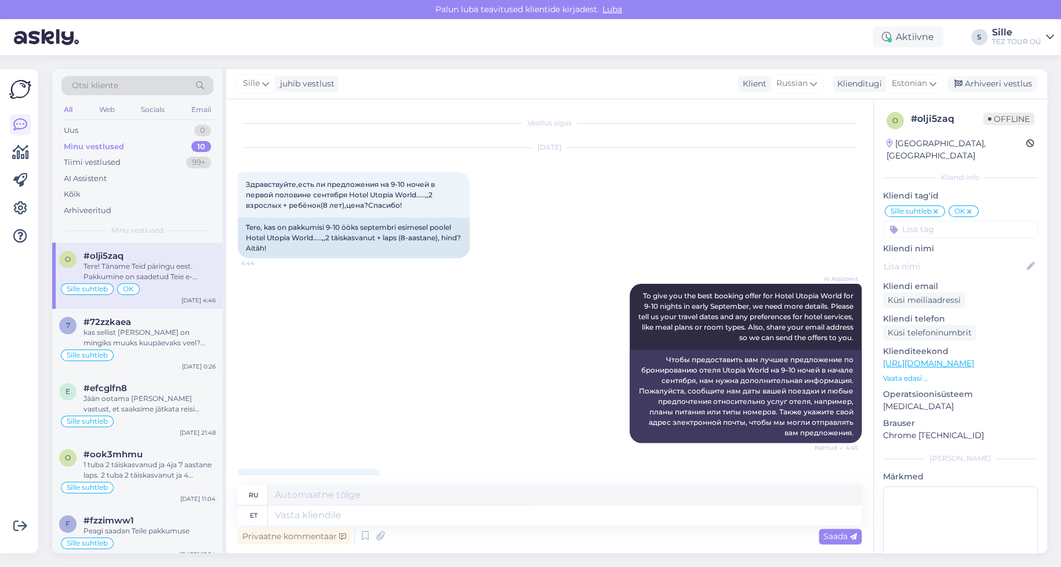
scroll to position [325, 0]
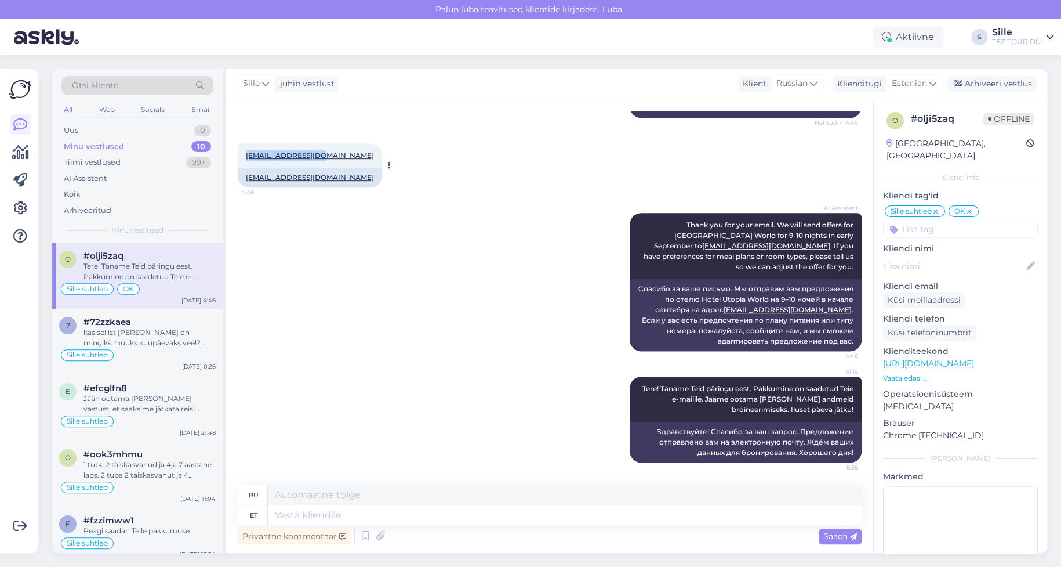
drag, startPoint x: 324, startPoint y: 150, endPoint x: 242, endPoint y: 148, distance: 81.8
click at [242, 148] on div "[EMAIL_ADDRESS][DOMAIN_NAME] 4:46" at bounding box center [310, 155] width 144 height 24
copy link "[EMAIL_ADDRESS][DOMAIN_NAME]"
click at [75, 334] on div "7 #72zzkaea kas sellist [PERSON_NAME] on mingiks muuks kuupäevaks veel? [GEOGRA…" at bounding box center [137, 332] width 157 height 31
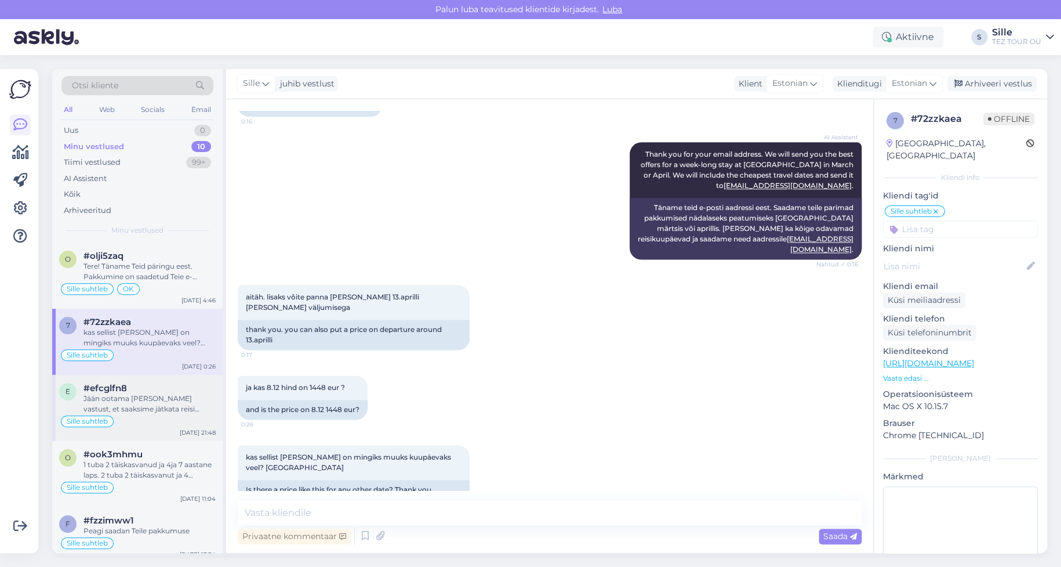
click at [128, 404] on div "Jään ootama [PERSON_NAME] vastust, et saaksime jätkata reisi planeerimisega." at bounding box center [149, 403] width 132 height 21
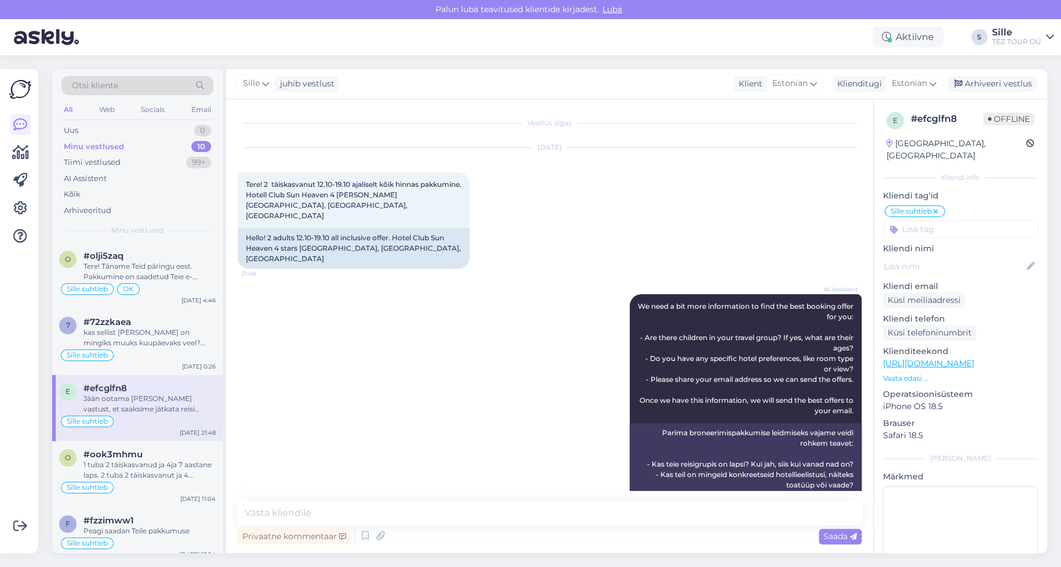
scroll to position [383, 0]
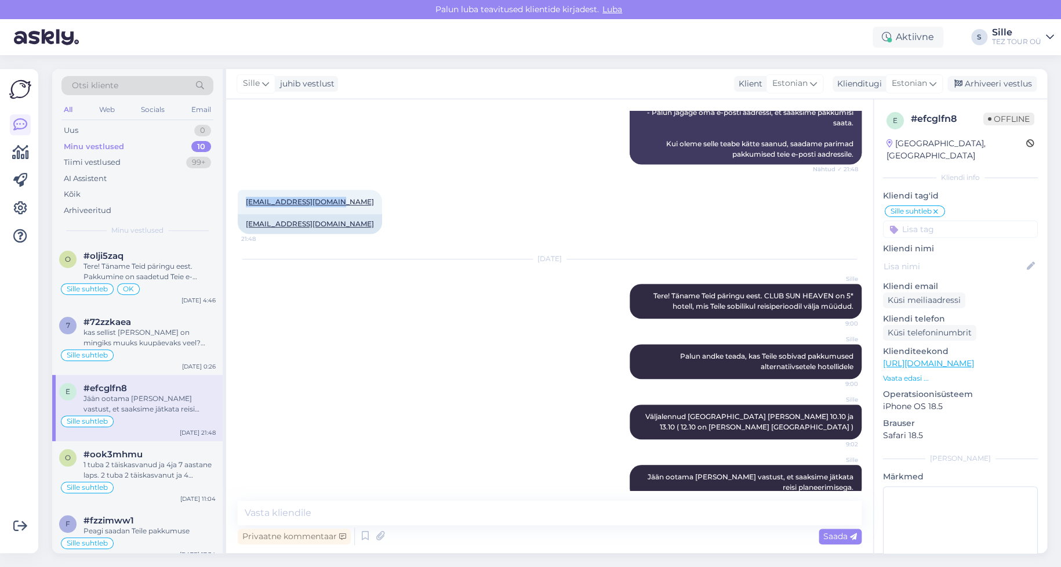
drag, startPoint x: 343, startPoint y: 180, endPoint x: 234, endPoint y: 181, distance: 109.0
click at [234, 181] on div "Vestlus algas [DATE] Tere! 2 täiskasvanut 12.10-19.10 ajaliselt kõik hinnas pak…" at bounding box center [549, 325] width 647 height 453
copy link "[EMAIL_ADDRESS][DOMAIN_NAME]"
click at [148, 355] on div "Sille suhtleb" at bounding box center [137, 355] width 157 height 14
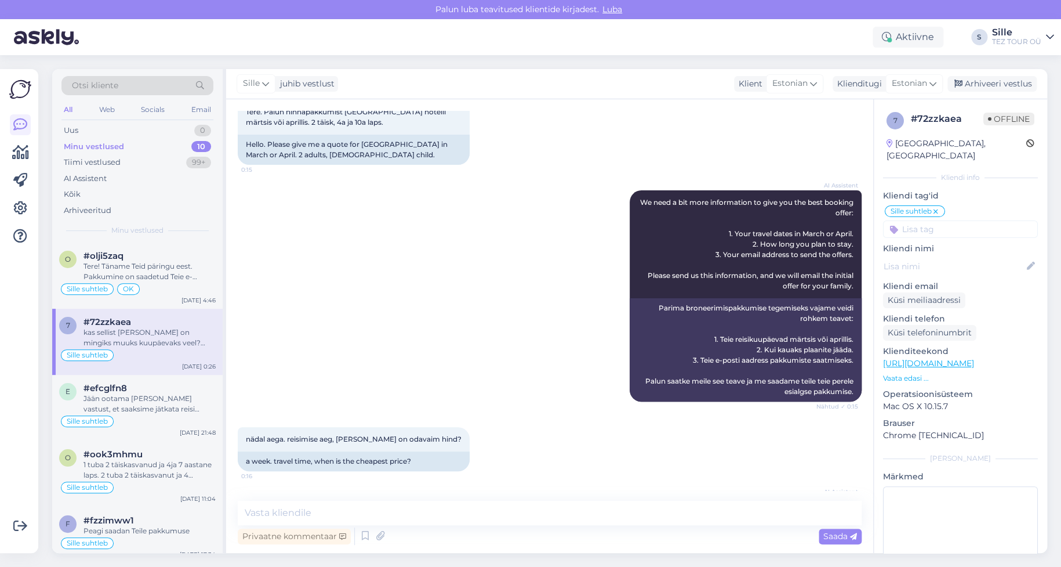
scroll to position [281, 0]
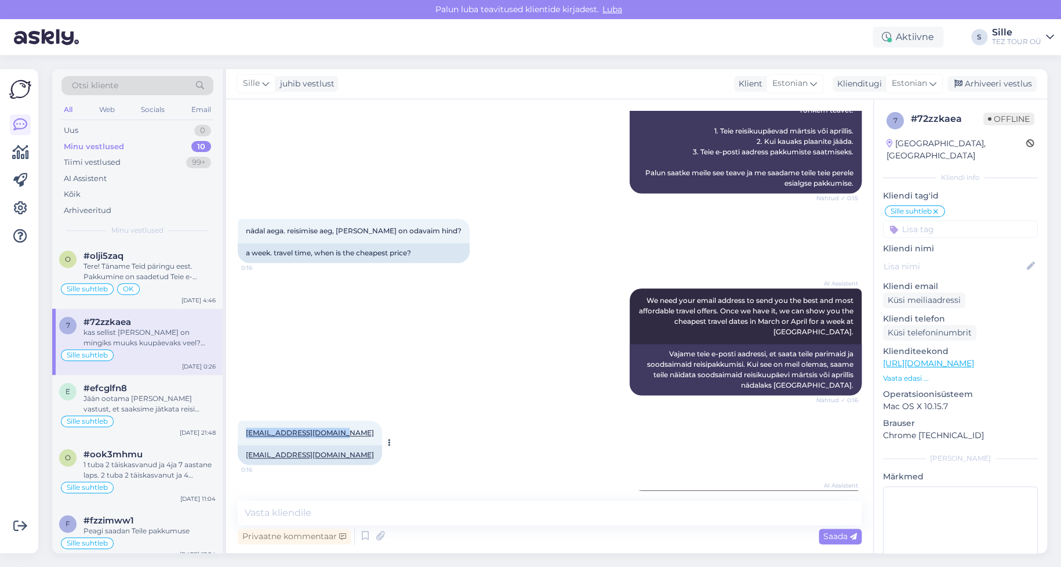
drag, startPoint x: 245, startPoint y: 433, endPoint x: 338, endPoint y: 426, distance: 93.6
click at [338, 426] on div "[EMAIL_ADDRESS][DOMAIN_NAME] 0:16" at bounding box center [310, 432] width 144 height 24
copy link "[EMAIL_ADDRESS][DOMAIN_NAME]"
click at [510, 477] on div "AI Assistent Thank you for your email address. We will send you the best offers…" at bounding box center [550, 548] width 624 height 143
click at [441, 488] on div "AI Assistent Thank you for your email address. We will send you the best offers…" at bounding box center [550, 548] width 624 height 143
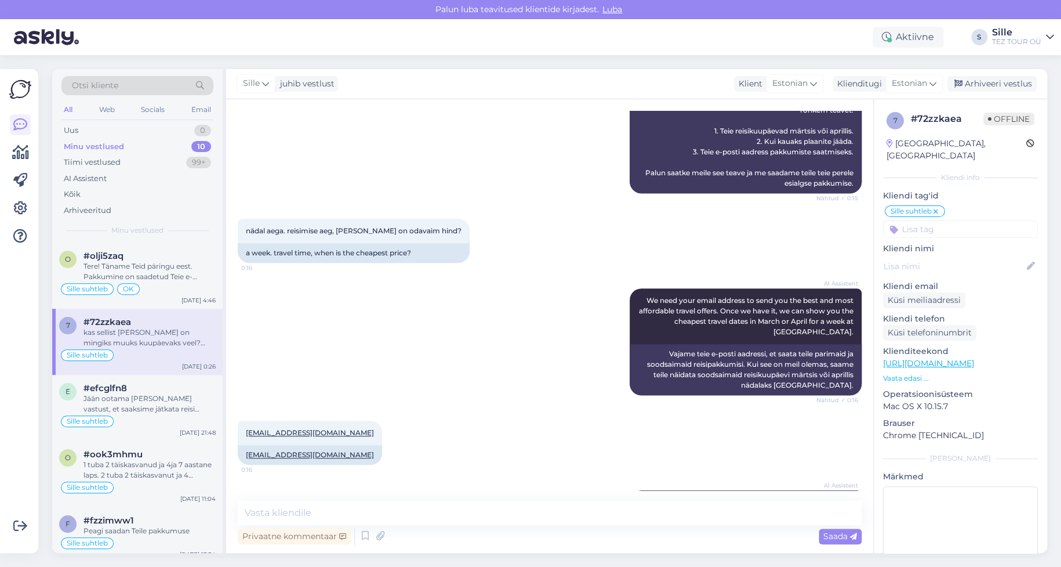
click at [146, 337] on div "kas sellist [PERSON_NAME] on mingiks muuks kuupäevaks veel? [GEOGRAPHIC_DATA]" at bounding box center [149, 337] width 132 height 21
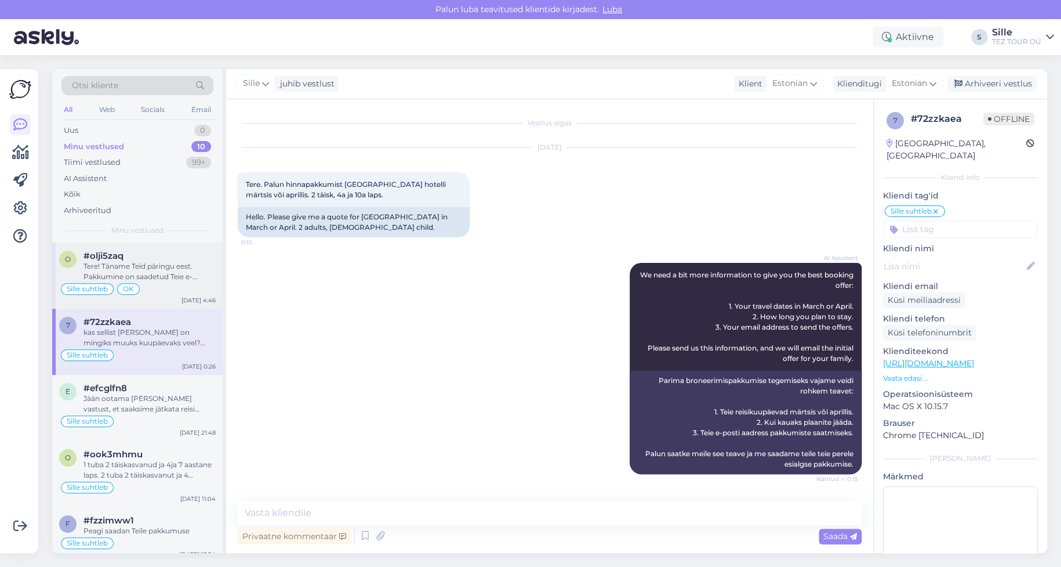
drag, startPoint x: 151, startPoint y: 271, endPoint x: 152, endPoint y: 278, distance: 7.1
click at [152, 270] on div "Tere! Täname Teid päringu eest. Pakkumine on saadetud Teie e-mailile. Jääme oot…" at bounding box center [149, 271] width 132 height 21
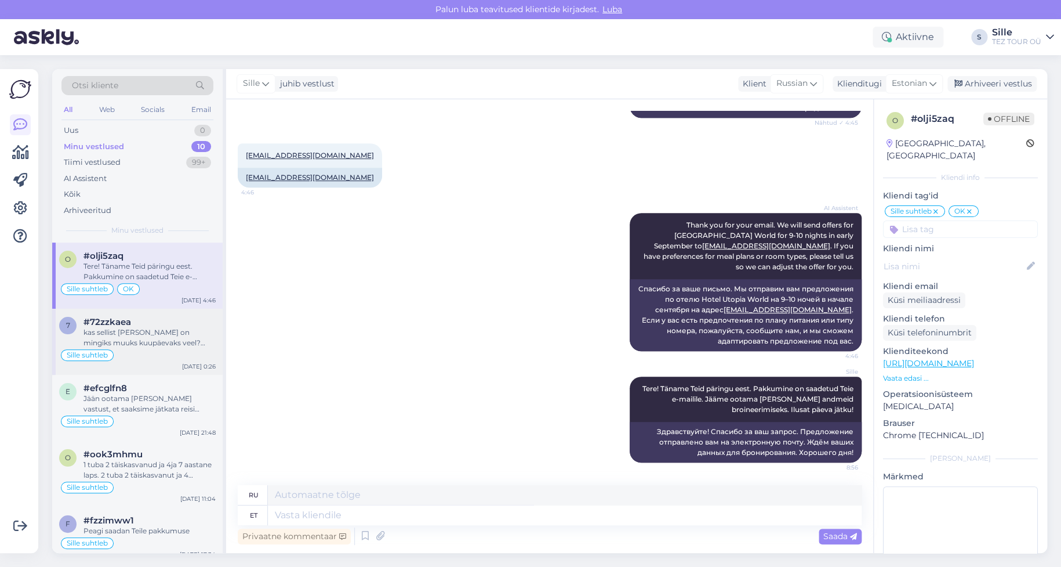
click at [162, 344] on div "kas sellist [PERSON_NAME] on mingiks muuks kuupäevaks veel? [GEOGRAPHIC_DATA]" at bounding box center [149, 337] width 132 height 21
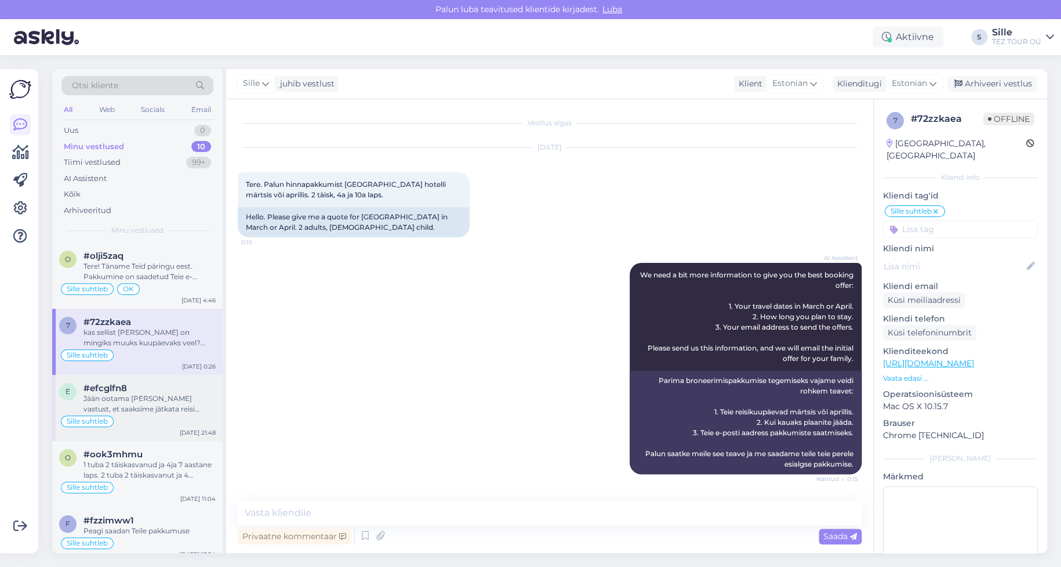
click at [176, 404] on div "Jään ootama [PERSON_NAME] vastust, et saaksime jätkata reisi planeerimisega." at bounding box center [149, 403] width 132 height 21
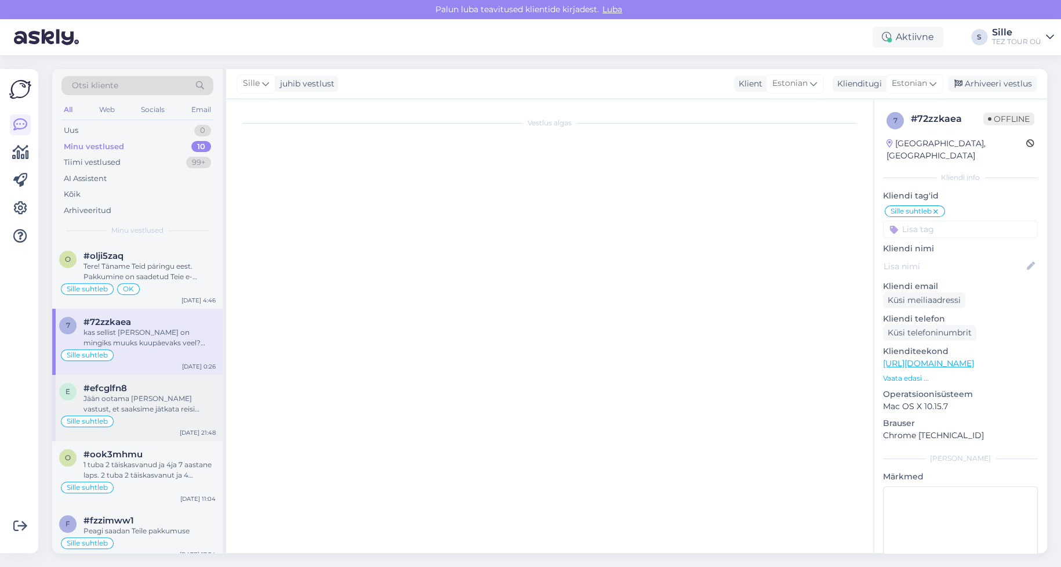
scroll to position [383, 0]
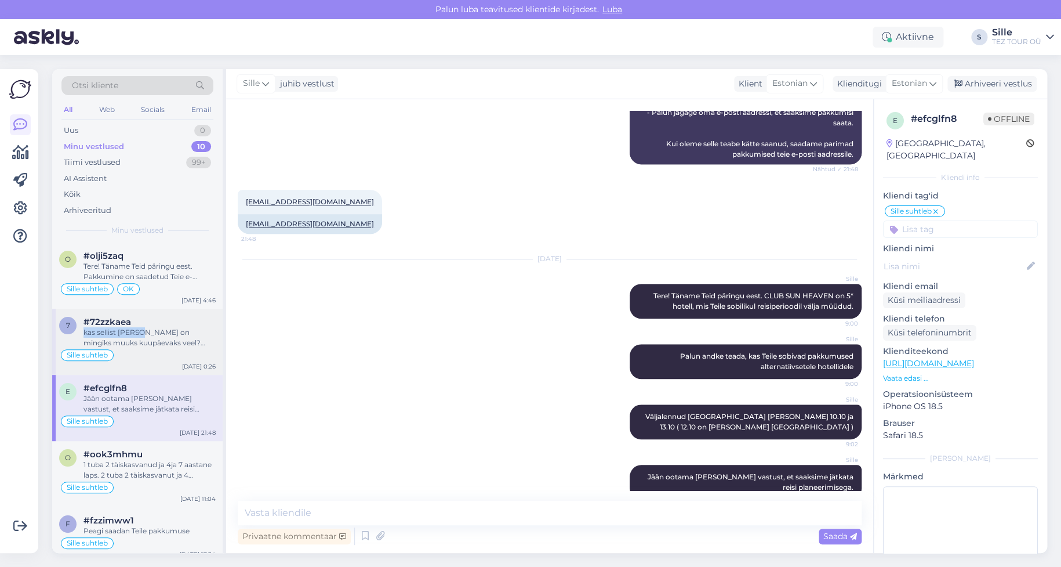
click at [142, 327] on div "kas sellist [PERSON_NAME] on mingiks muuks kuupäevaks veel? [GEOGRAPHIC_DATA]" at bounding box center [149, 337] width 132 height 21
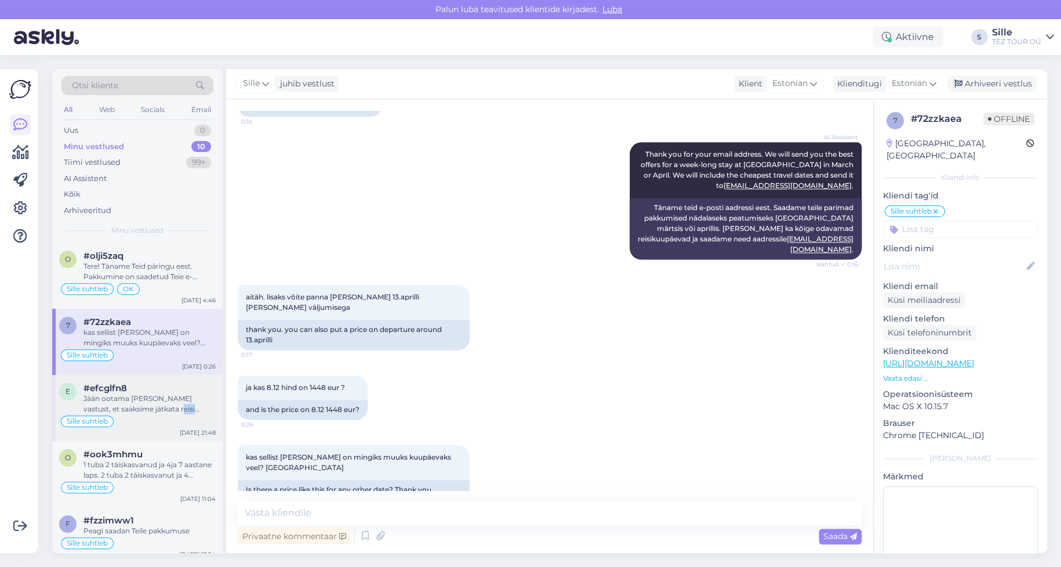
click at [140, 413] on div "e #efcglfn8 Jään ootama [PERSON_NAME] vastust, et [PERSON_NAME] jätkata reisi p…" at bounding box center [137, 408] width 170 height 66
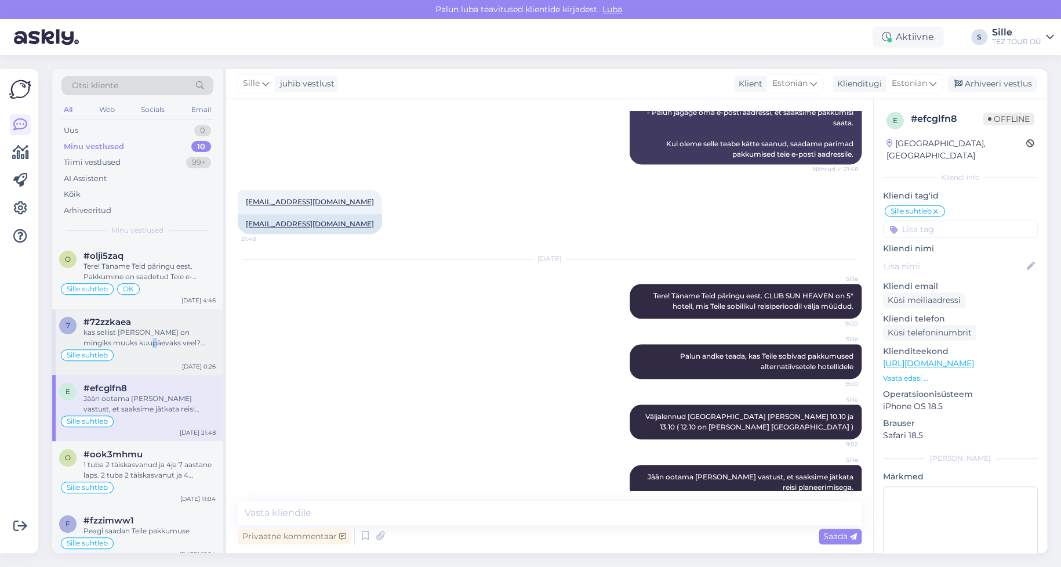
click at [128, 339] on div "kas sellist [PERSON_NAME] on mingiks muuks kuupäevaks veel? [GEOGRAPHIC_DATA]" at bounding box center [149, 337] width 132 height 21
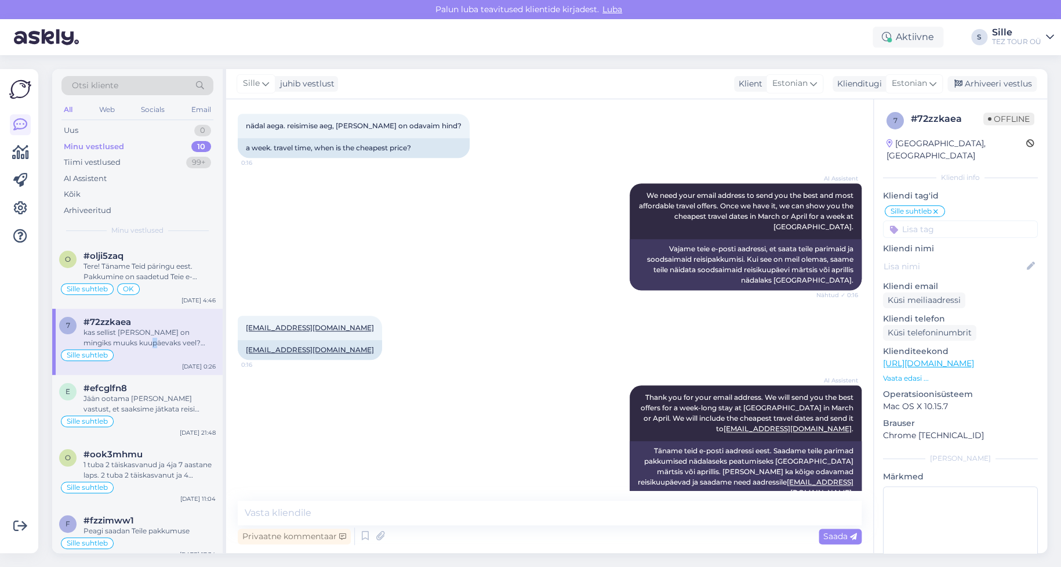
scroll to position [281, 0]
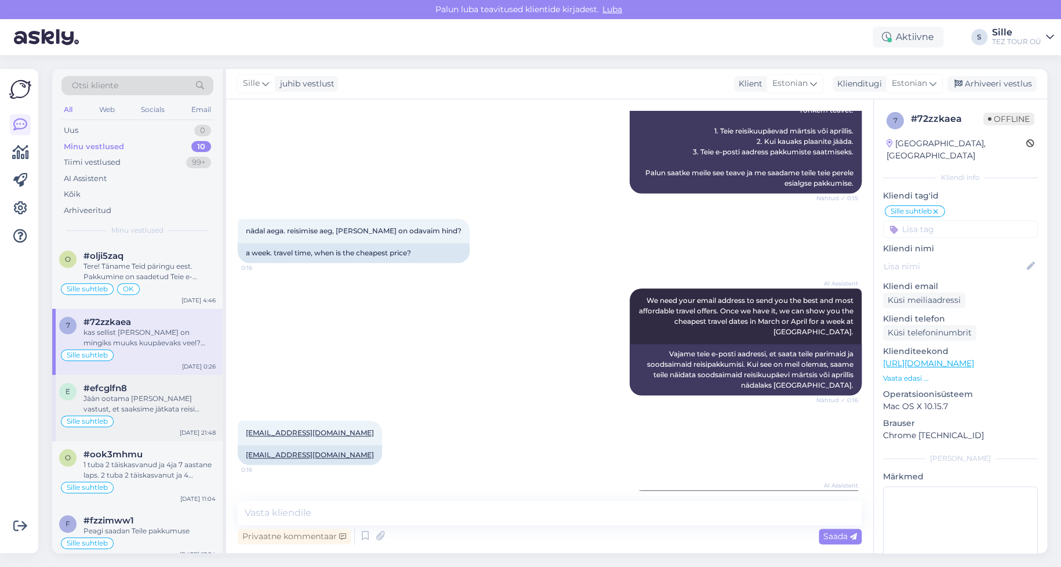
click at [154, 395] on div "Jään ootama [PERSON_NAME] vastust, et saaksime jätkata reisi planeerimisega." at bounding box center [149, 403] width 132 height 21
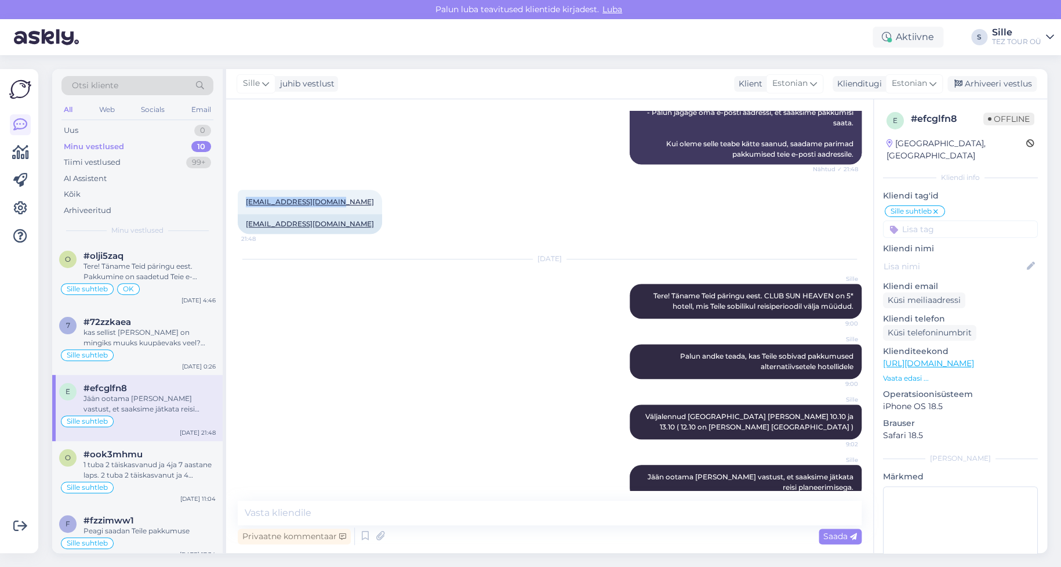
drag, startPoint x: 341, startPoint y: 177, endPoint x: 237, endPoint y: 183, distance: 104.5
click at [237, 183] on div "Vestlus algas [DATE] Tere! 2 täiskasvanut 12.10-19.10 ajaliselt kõik hinnas pak…" at bounding box center [549, 325] width 647 height 453
copy link "[EMAIL_ADDRESS][DOMAIN_NAME]"
click at [351, 469] on div "Sille Jään ootama [PERSON_NAME] vastust, et saaksime jätkata reisi planeerimise…" at bounding box center [550, 482] width 624 height 60
click at [122, 331] on div "kas sellist [PERSON_NAME] on mingiks muuks kuupäevaks veel? [GEOGRAPHIC_DATA]" at bounding box center [149, 337] width 132 height 21
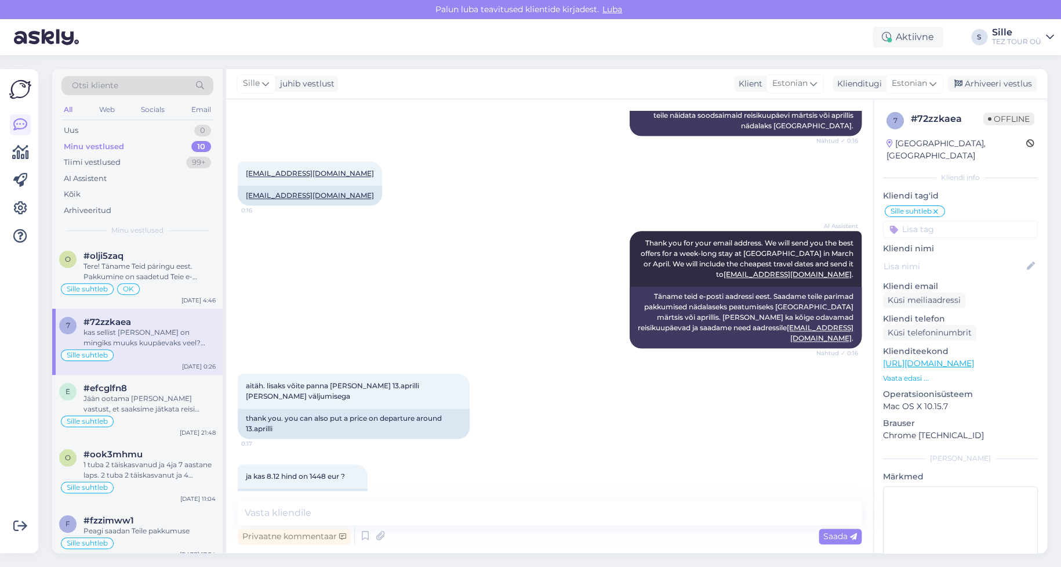
scroll to position [513, 0]
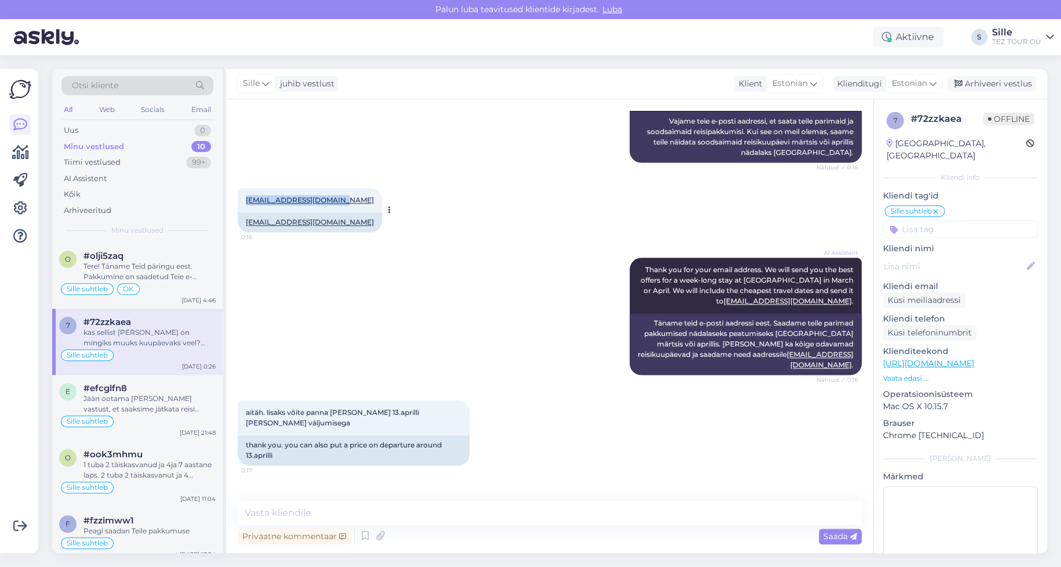
drag, startPoint x: 338, startPoint y: 198, endPoint x: 244, endPoint y: 198, distance: 94.5
click at [244, 198] on div "[EMAIL_ADDRESS][DOMAIN_NAME] 0:16" at bounding box center [310, 200] width 144 height 24
copy link "[EMAIL_ADDRESS][DOMAIN_NAME]"
click at [832, 478] on div "ja kas 8.12 hind on 1448 eur ? 0:26 and is the price on 8.12 1448 eur?" at bounding box center [550, 513] width 624 height 70
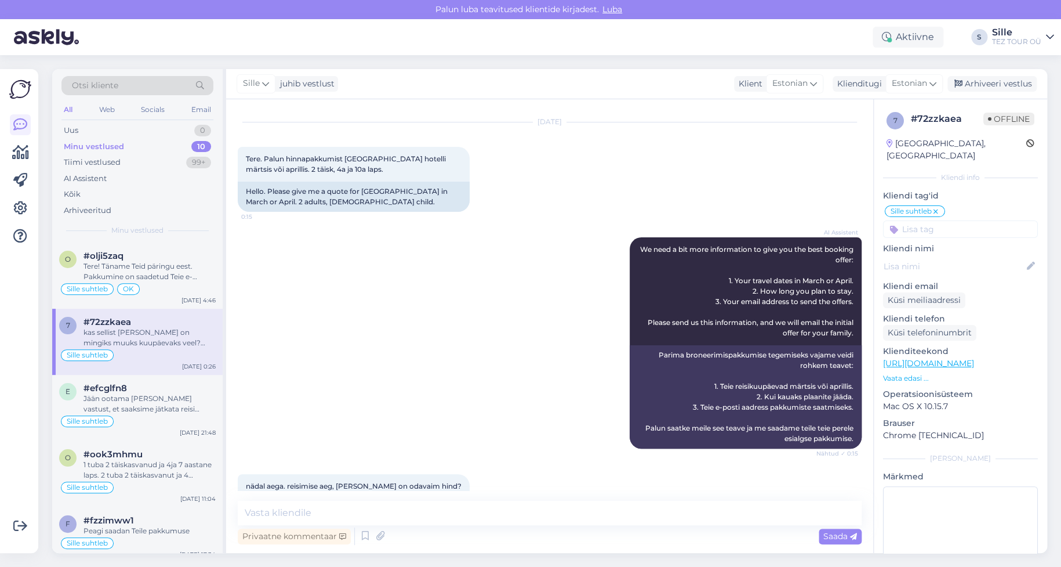
scroll to position [0, 0]
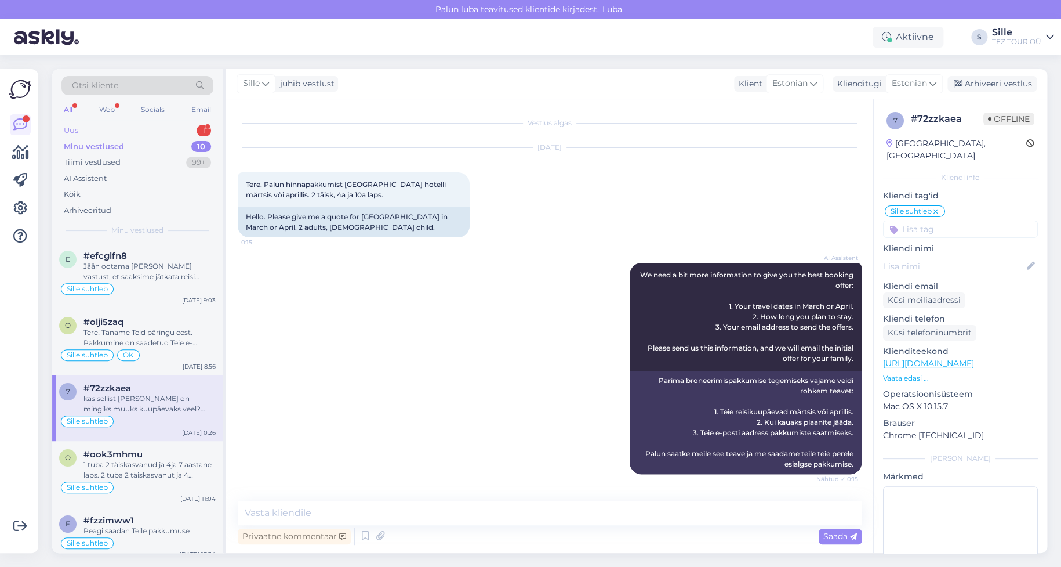
click at [115, 129] on div "Uus 1" at bounding box center [137, 130] width 152 height 16
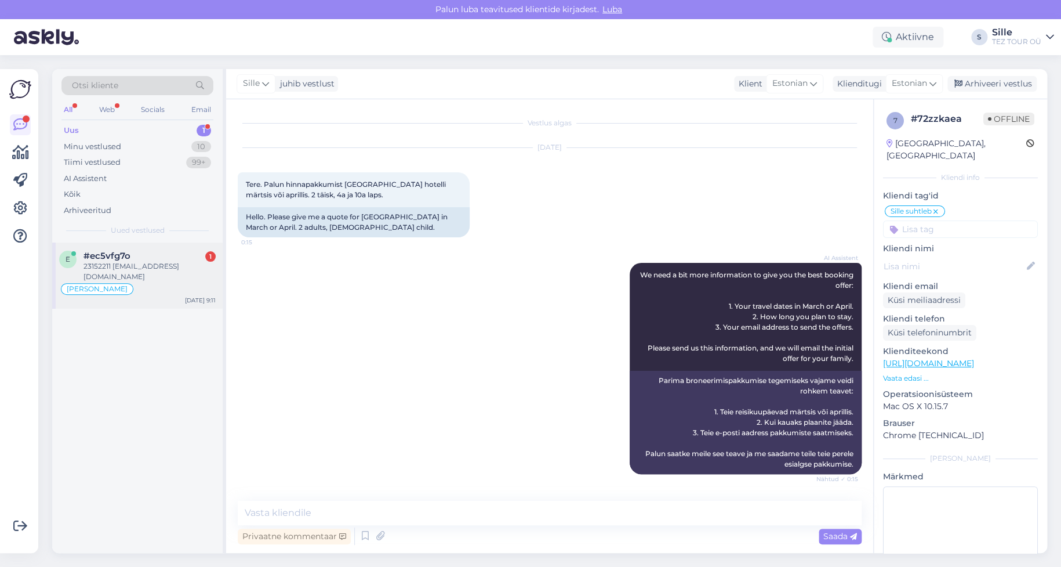
click at [134, 282] on div "[PERSON_NAME]" at bounding box center [137, 289] width 157 height 14
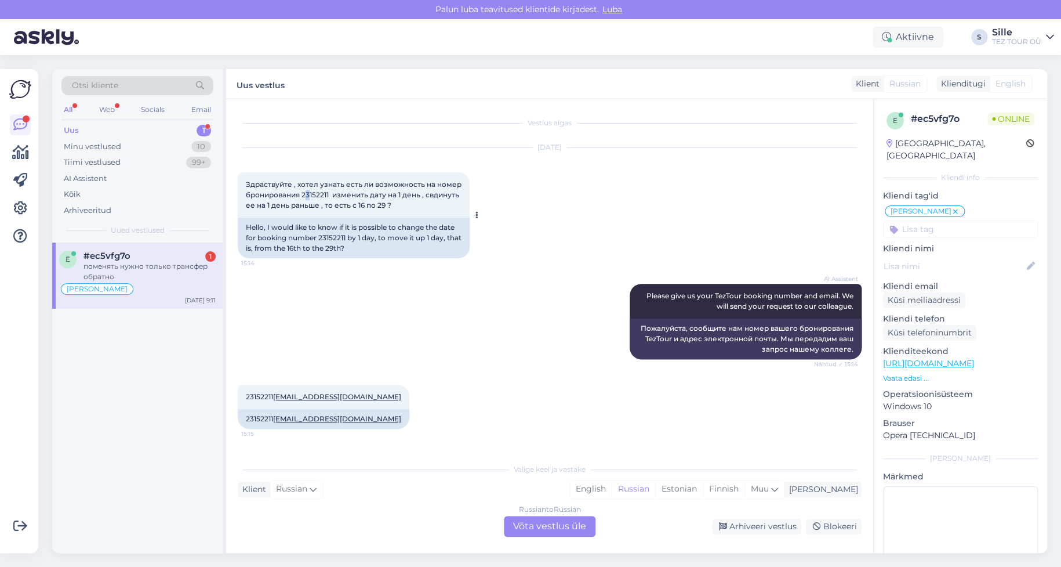
click at [309, 191] on span "Здраствуйте , хотел узнать есть ли возможность на номер бронирования 23152211 и…" at bounding box center [354, 195] width 217 height 30
drag, startPoint x: 302, startPoint y: 191, endPoint x: 332, endPoint y: 191, distance: 30.2
click at [332, 191] on span "Здраствуйте , хотел узнать есть ли возможность на номер бронирования 23152211 и…" at bounding box center [354, 195] width 217 height 30
copy span "23152211"
click at [564, 524] on div "Russian to Russian Võta vestlus üle" at bounding box center [550, 525] width 92 height 21
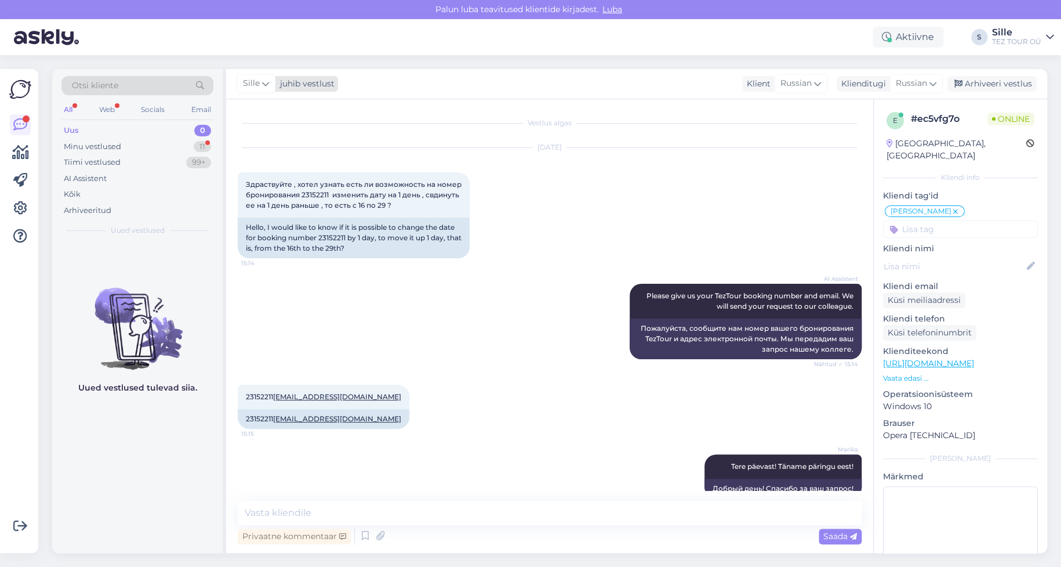
click at [266, 86] on icon at bounding box center [265, 83] width 7 height 13
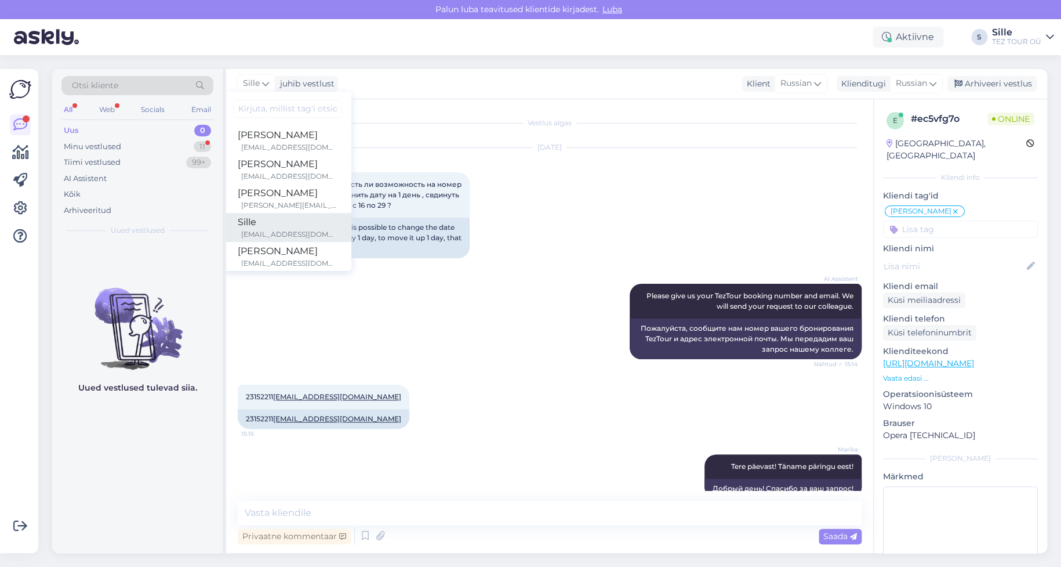
scroll to position [116, 0]
click at [278, 197] on div "Marika" at bounding box center [288, 193] width 100 height 14
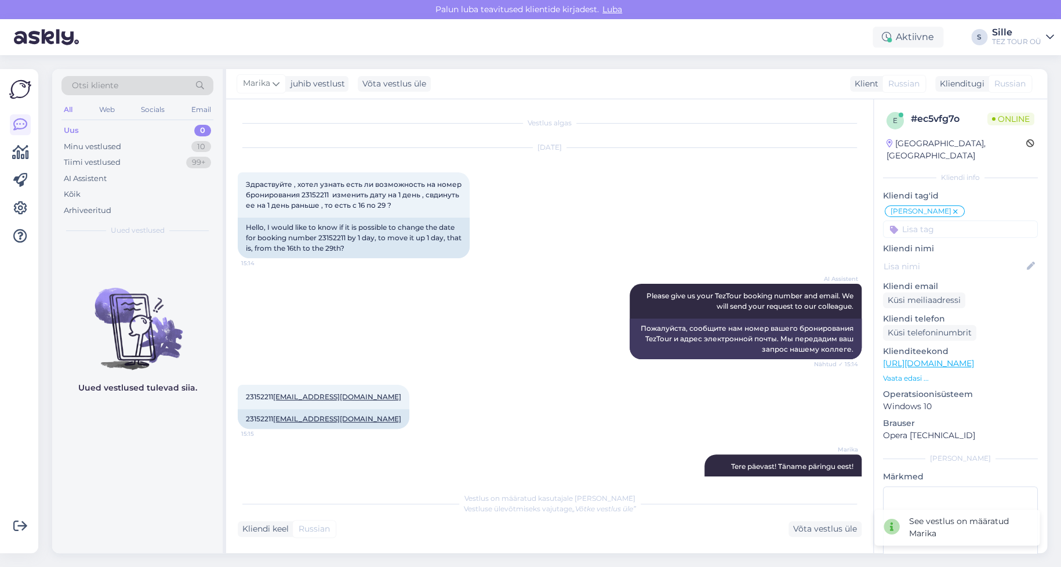
click at [914, 220] on input at bounding box center [960, 228] width 155 height 17
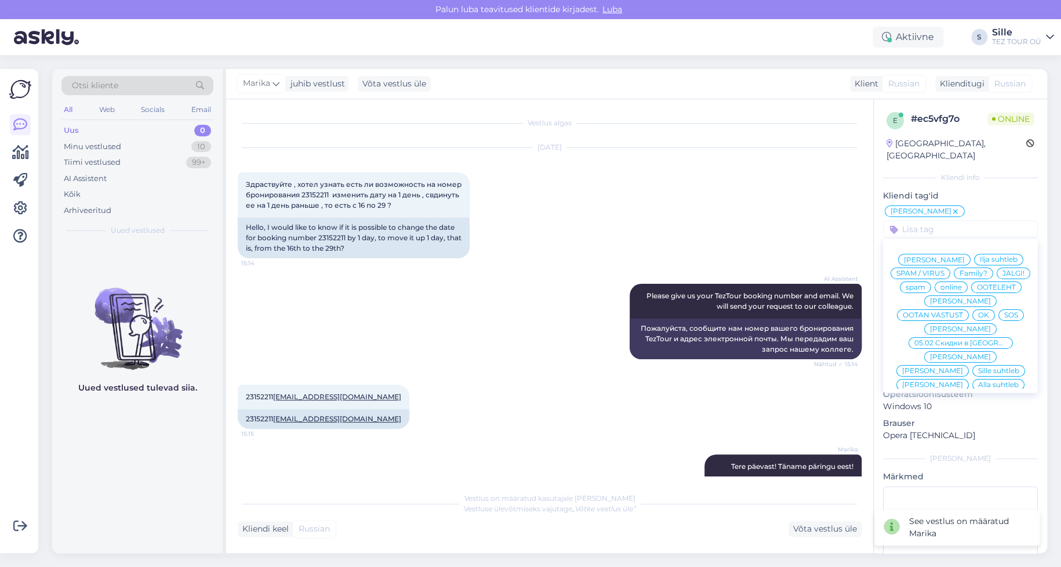
click at [962, 284] on span "online" at bounding box center [951, 287] width 21 height 7
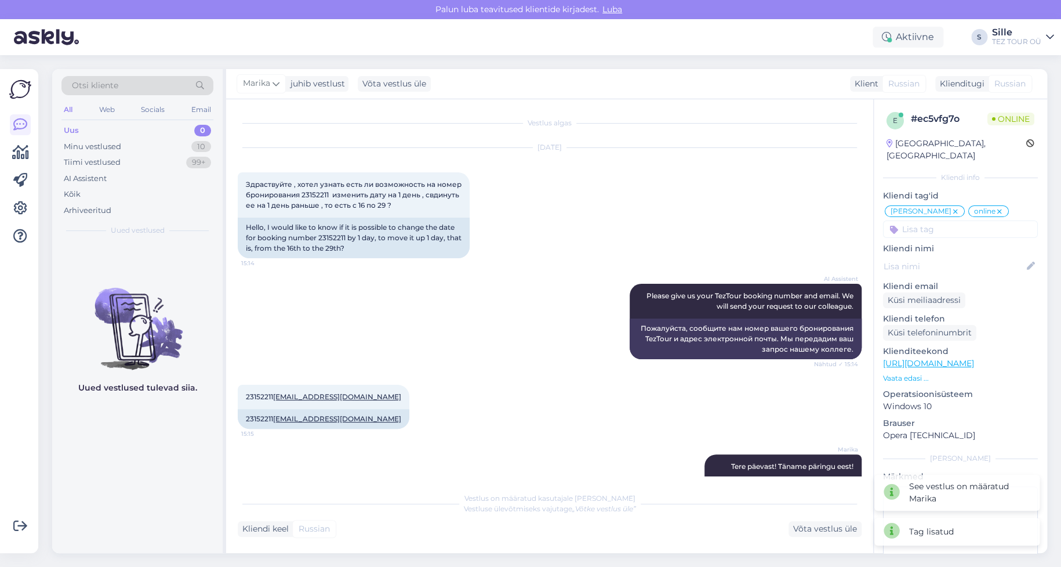
click at [558, 361] on div "AI Assistent Please give us your TezTour booking number and email. We will send…" at bounding box center [550, 321] width 624 height 101
click at [118, 147] on div "Minu vestlused" at bounding box center [92, 147] width 57 height 12
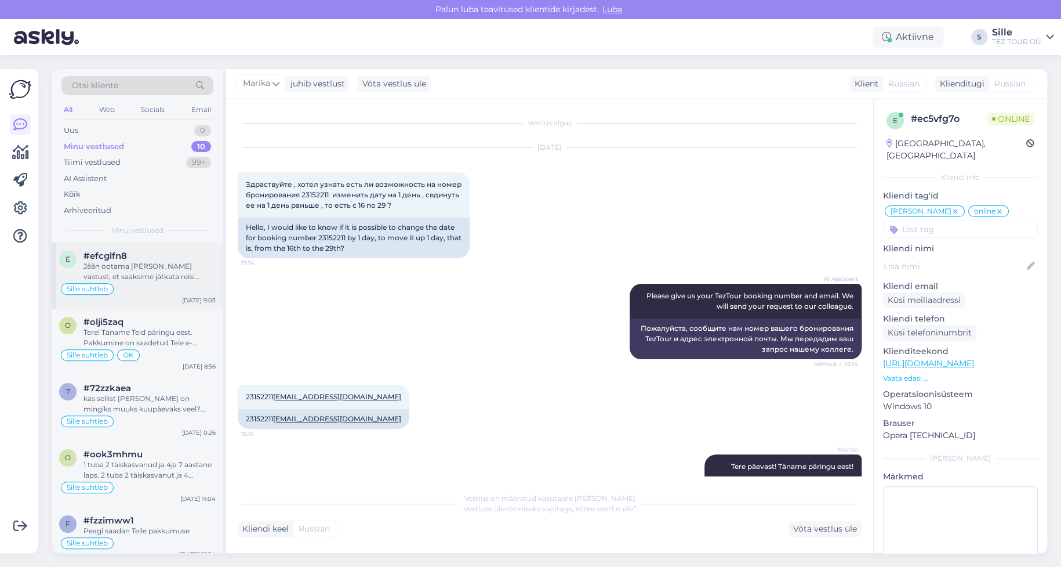
click at [152, 258] on div "#efcglfn8" at bounding box center [149, 255] width 132 height 10
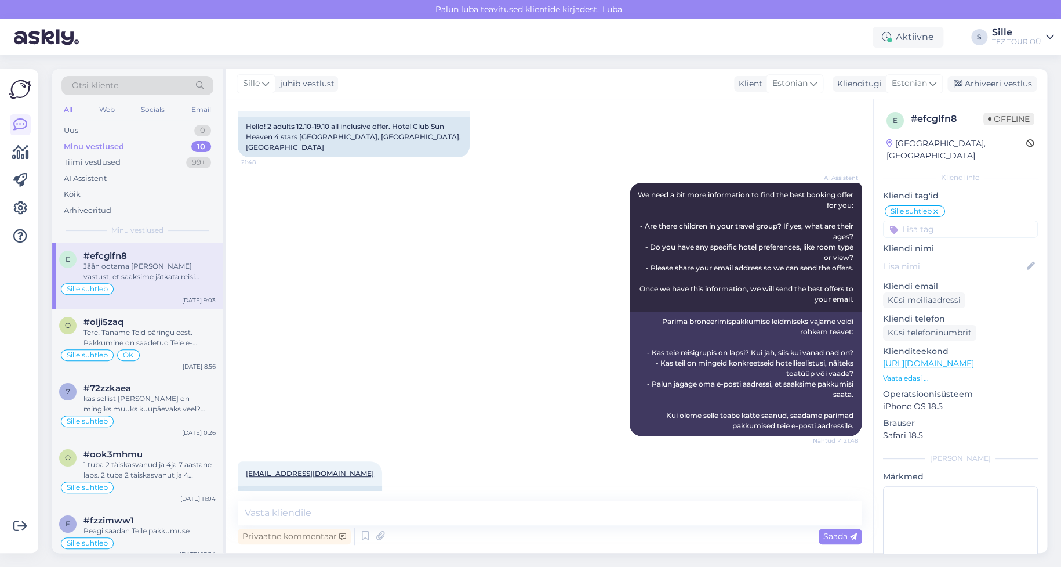
scroll to position [383, 0]
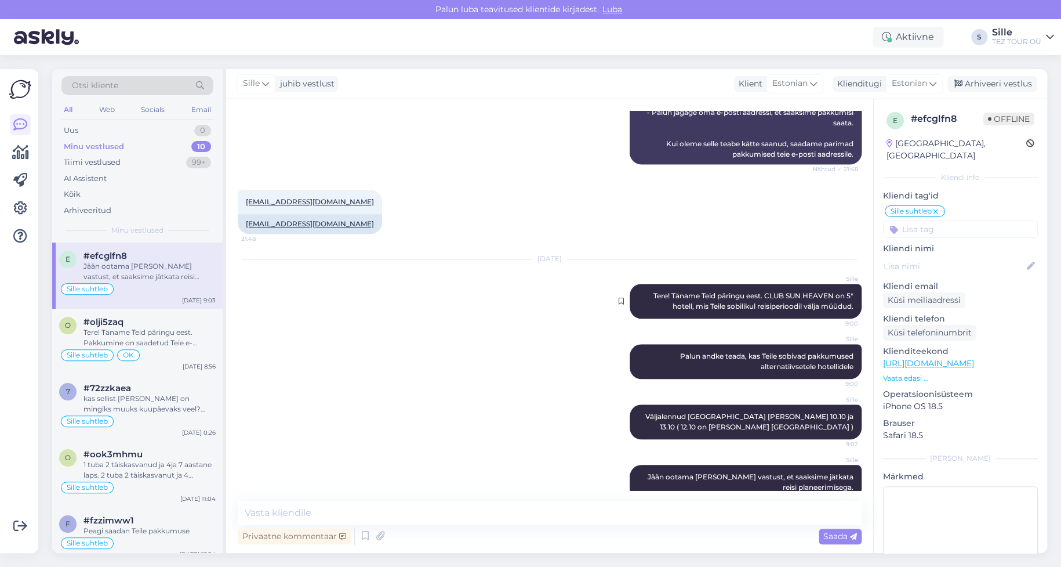
click at [638, 284] on div "Sille Tere! Täname Teid päringu eest. CLUB SUN HEAVEN on 5* hotell, mis Teile s…" at bounding box center [746, 301] width 232 height 35
click at [135, 400] on div "kas sellist [PERSON_NAME] on mingiks muuks kuupäevaks veel? [GEOGRAPHIC_DATA]" at bounding box center [149, 403] width 132 height 21
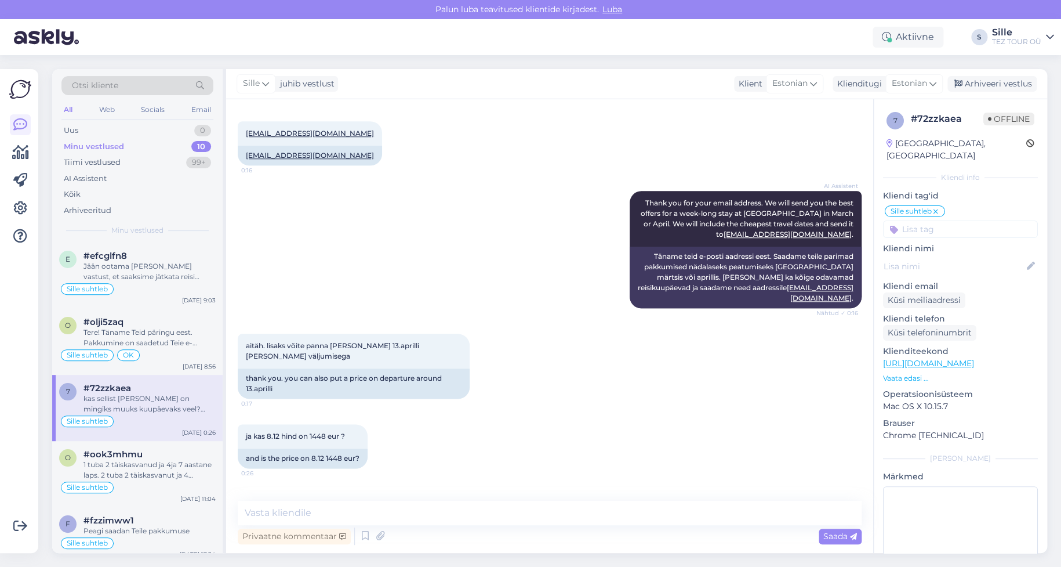
scroll to position [629, 0]
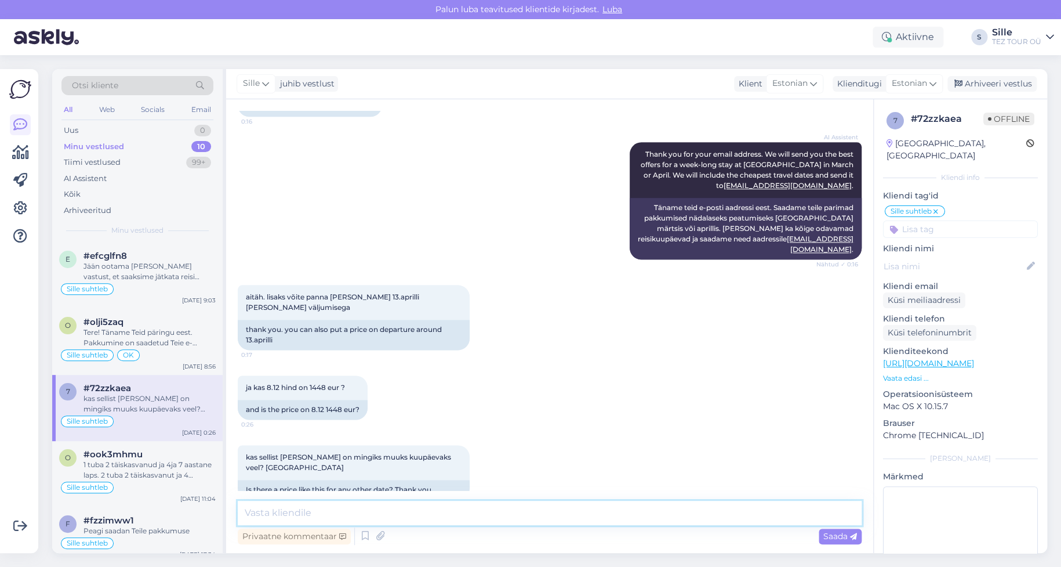
click at [348, 515] on textarea at bounding box center [550, 512] width 624 height 24
type textarea "Tere! Täname päringu eest."
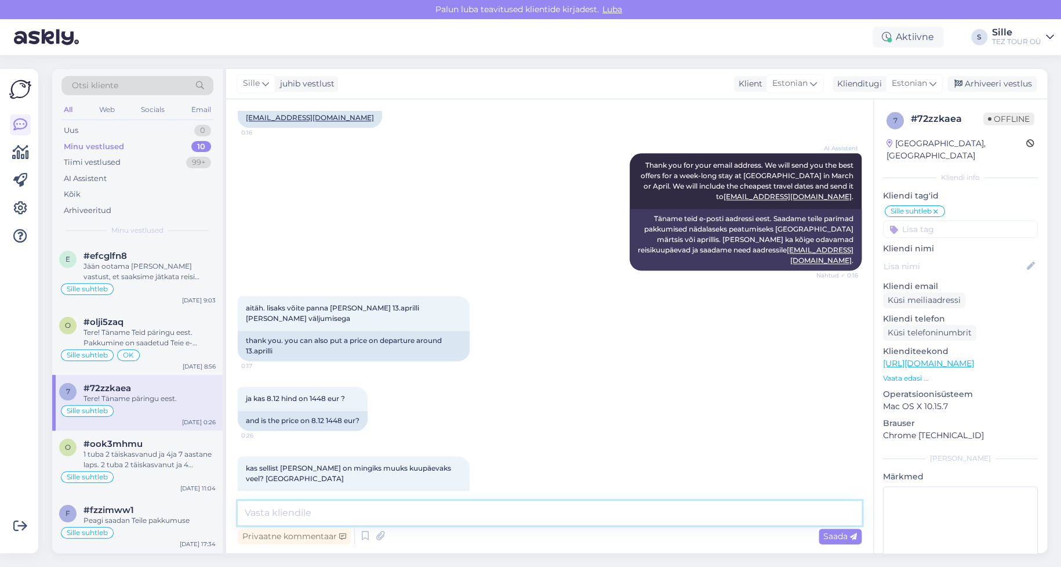
scroll to position [678, 0]
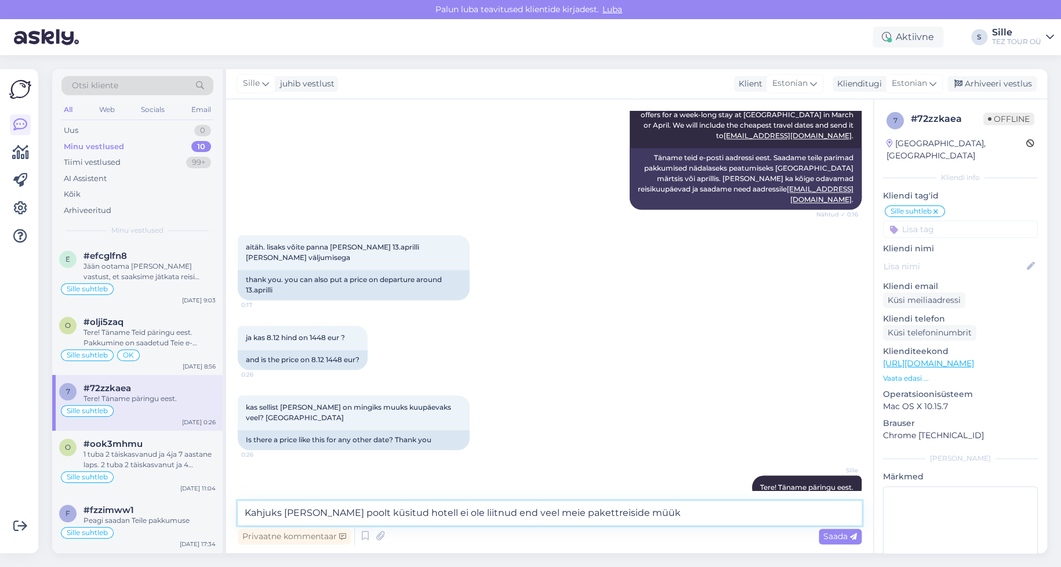
type textarea "Kahjuks [PERSON_NAME] poolt küsitud hotell ei ole liitnud end veel meie pakettr…"
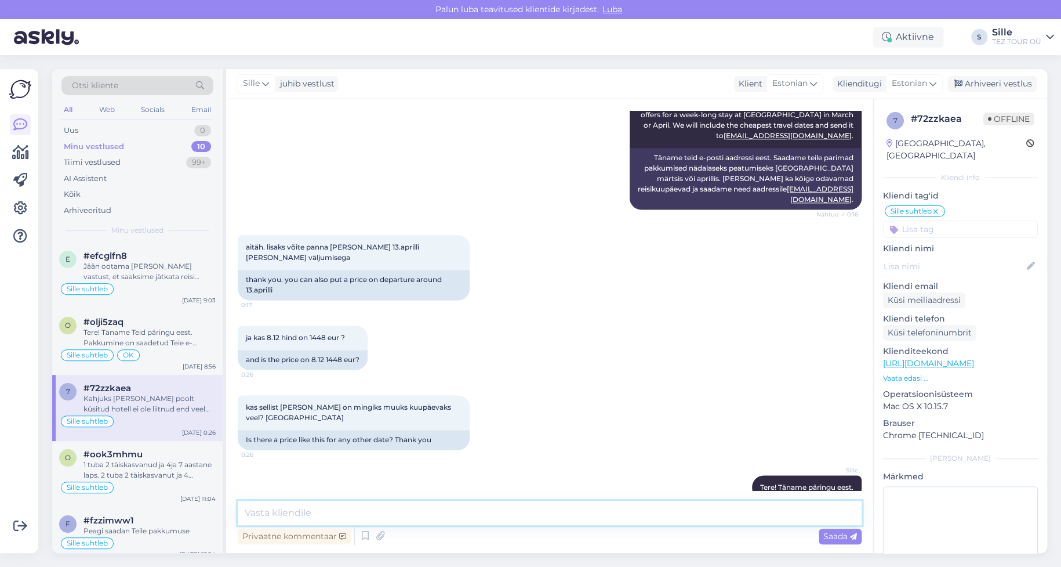
scroll to position [739, 0]
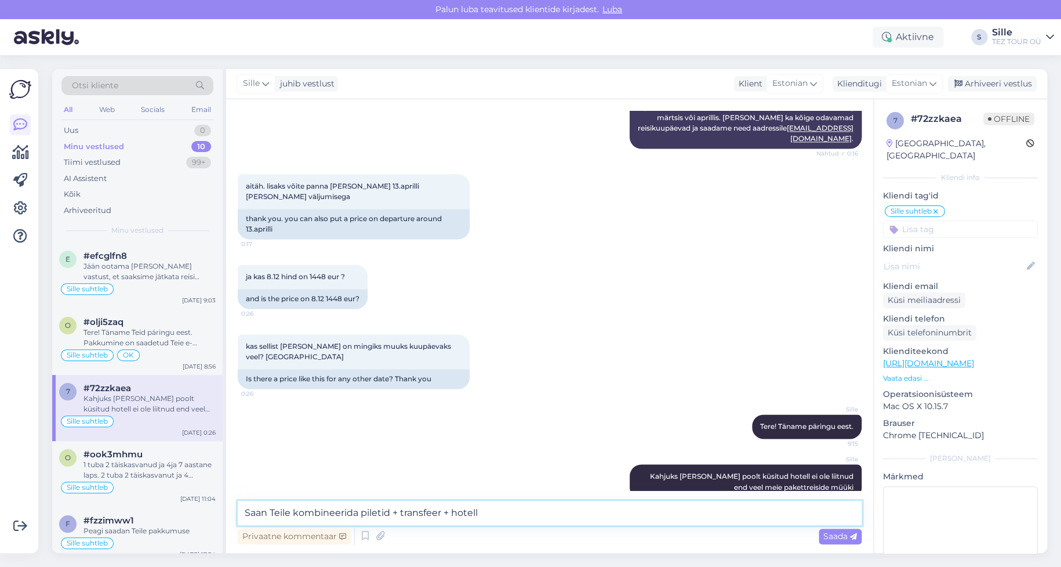
type textarea "Saan Teile kombineerida piletid + transfeer + hotell"
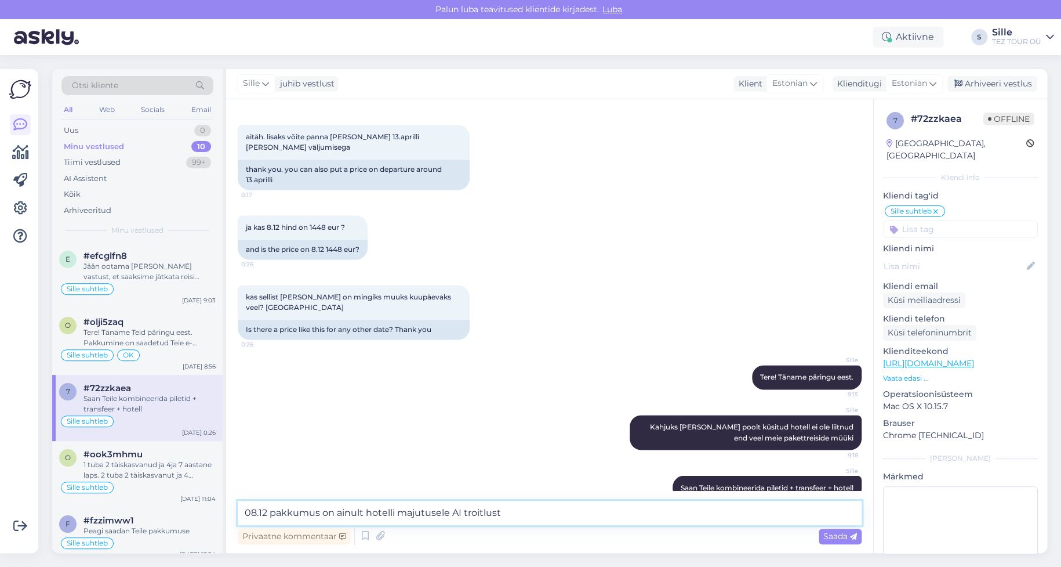
click at [469, 510] on textarea "08.12 pakkumus on ainult hotelli majutusele AI troitlust" at bounding box center [550, 512] width 624 height 24
drag, startPoint x: 507, startPoint y: 511, endPoint x: 520, endPoint y: 517, distance: 13.5
click at [507, 510] on textarea "08.12 pakkumus on ainult hotelli majutusele AI toitlust" at bounding box center [550, 512] width 624 height 24
type textarea "08.12 pakkumus on ainult hotelli majutusele AI toitlustuse ja teenustega"
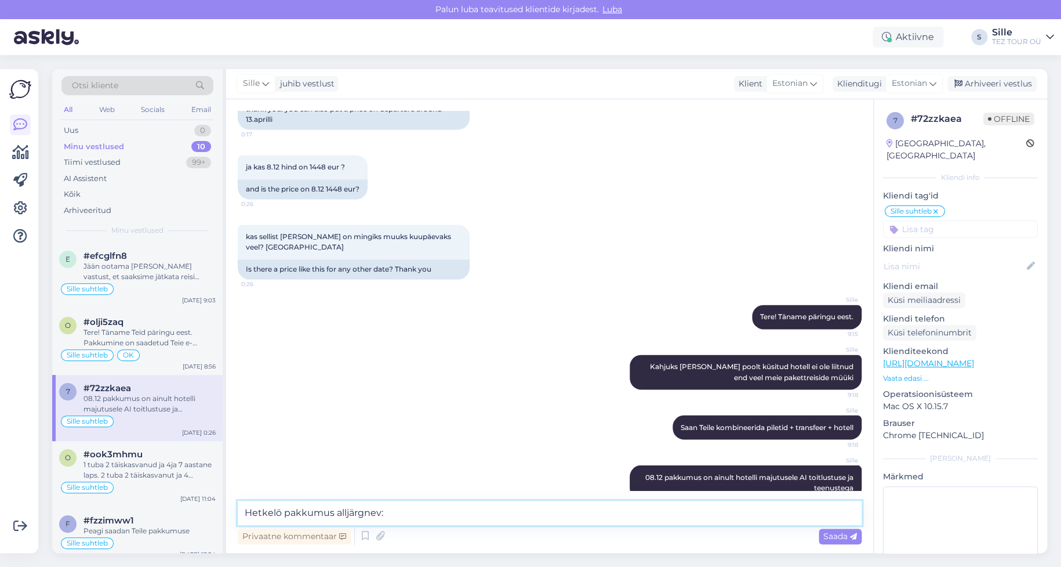
type textarea "Hetkelö pakkumus alljärgnev:"
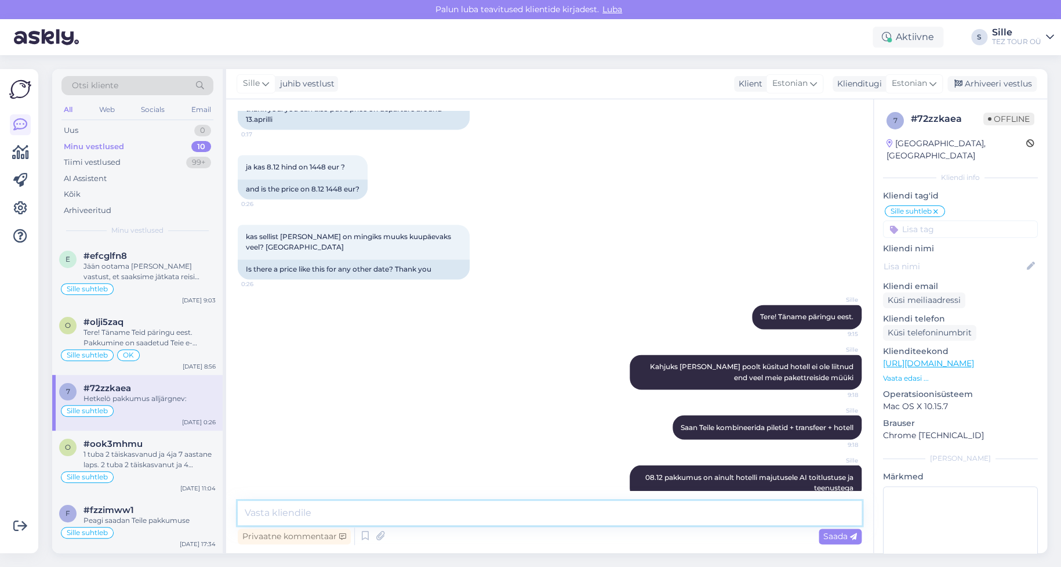
scroll to position [899, 0]
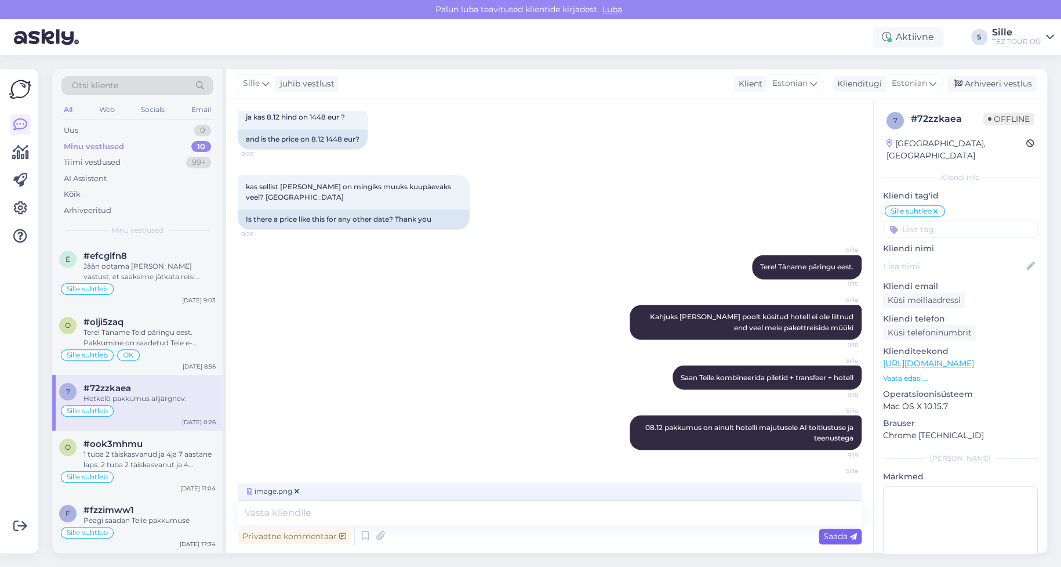
click at [836, 533] on span "Saada" at bounding box center [840, 536] width 34 height 10
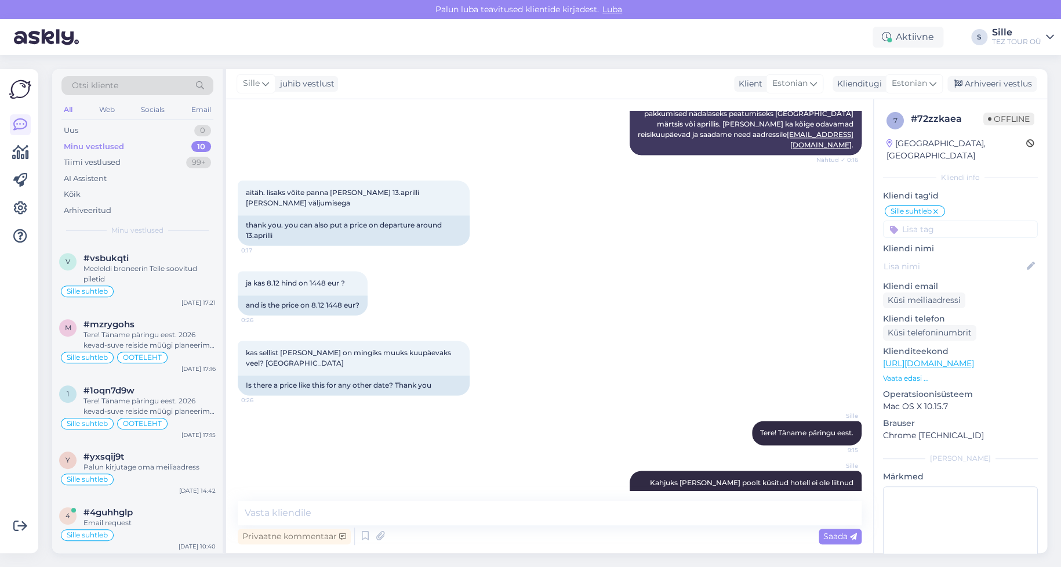
scroll to position [740, 0]
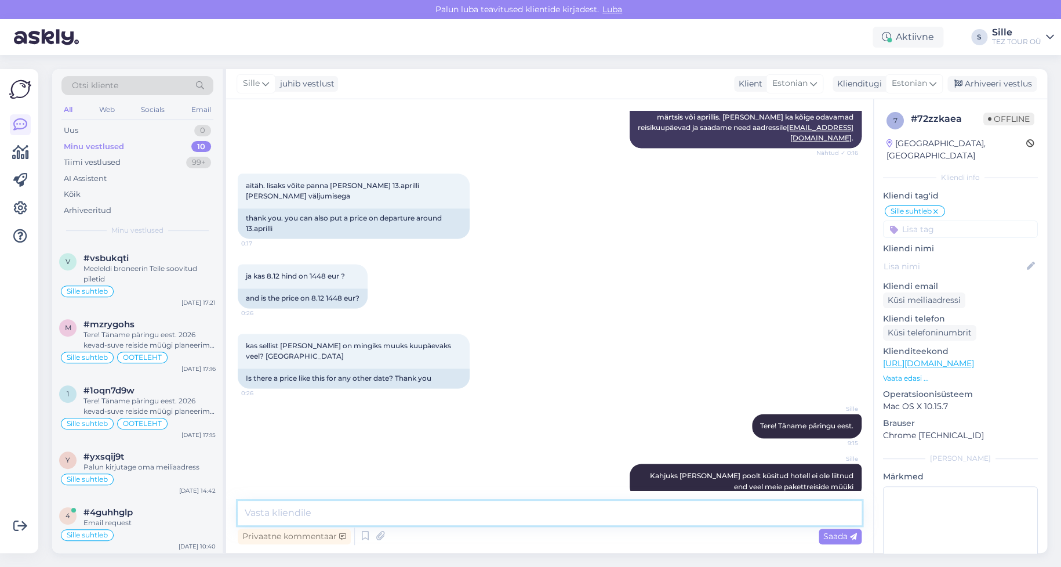
click at [288, 507] on textarea at bounding box center [550, 512] width 624 height 24
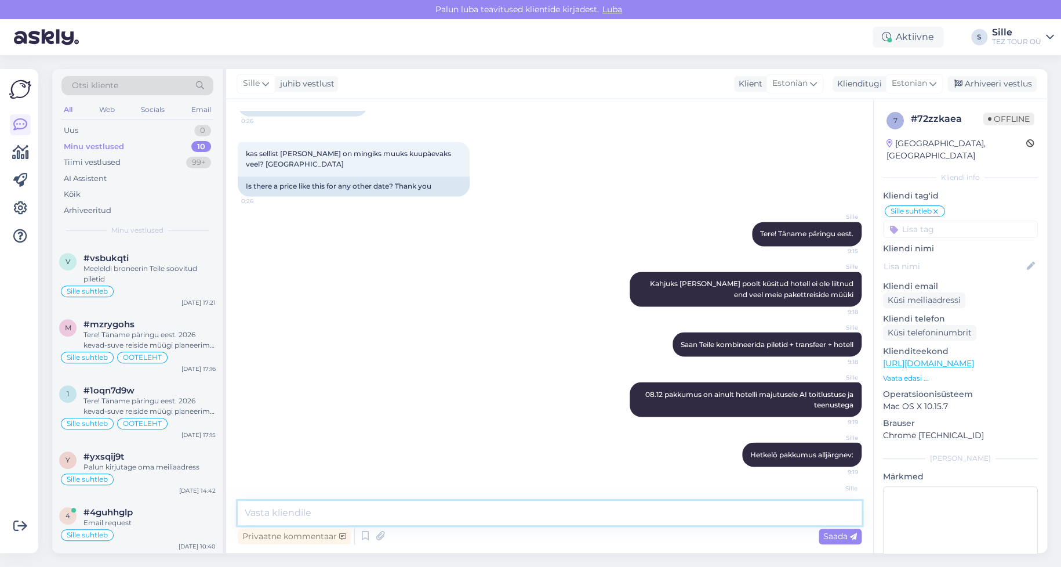
scroll to position [972, 0]
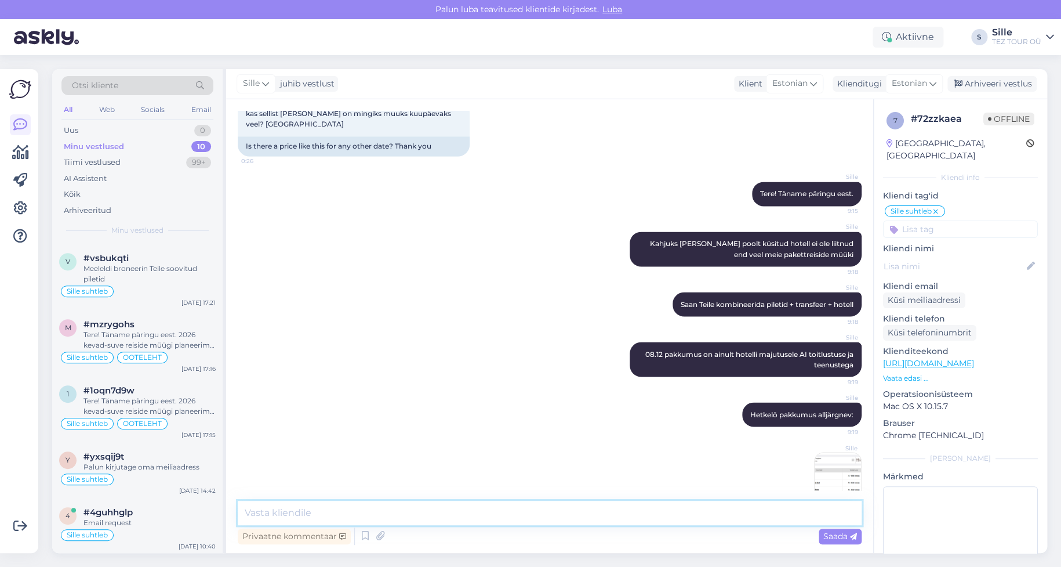
drag, startPoint x: 257, startPoint y: 503, endPoint x: 315, endPoint y: 501, distance: 57.4
click at [258, 503] on textarea at bounding box center [550, 512] width 624 height 24
type textarea "Hurghadasse lennud 1 kord nädalas laupäeviti."
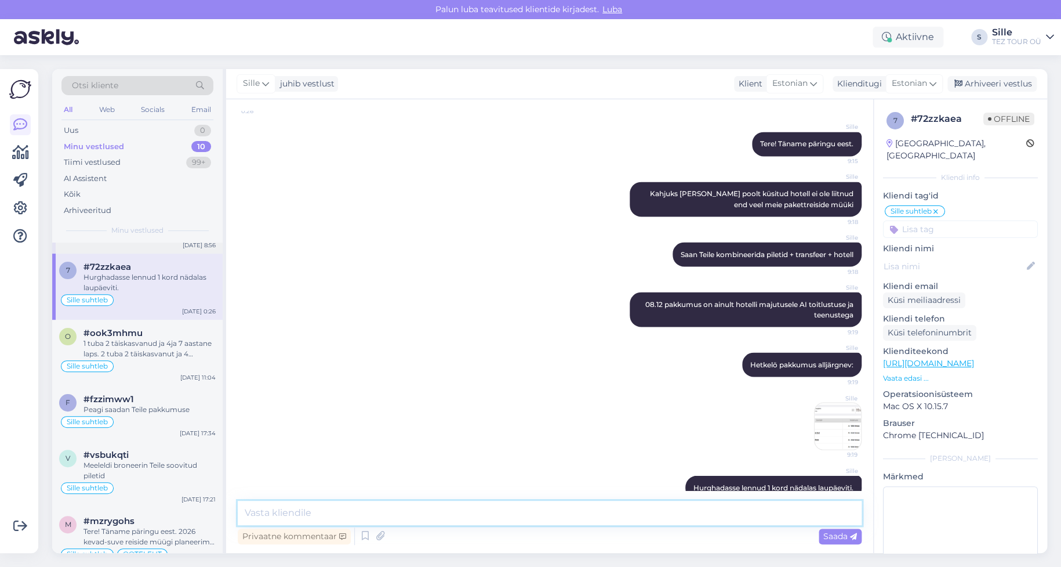
scroll to position [0, 0]
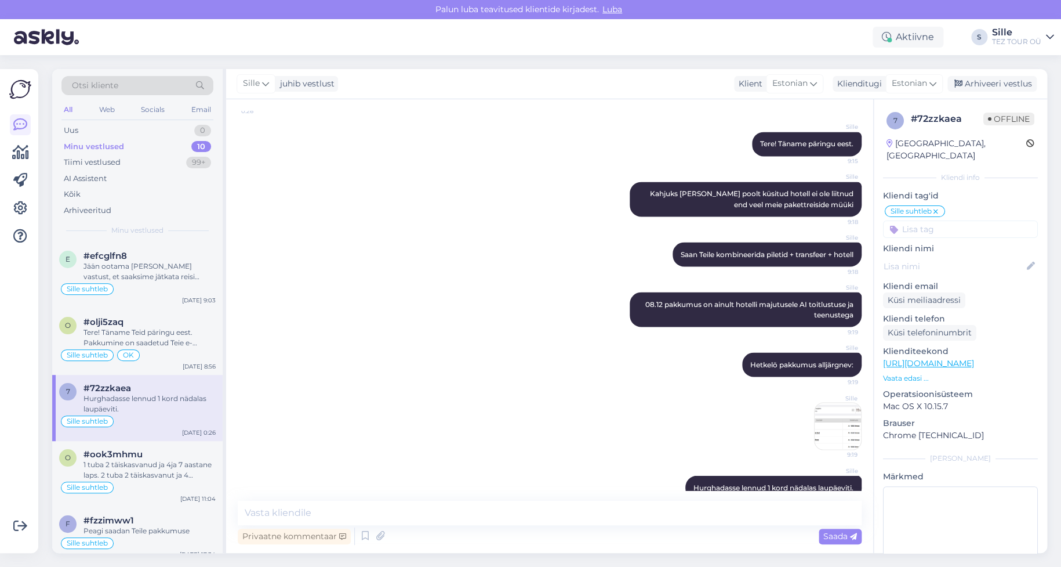
click at [934, 220] on div at bounding box center [960, 228] width 155 height 17
click at [924, 220] on input at bounding box center [960, 228] width 155 height 17
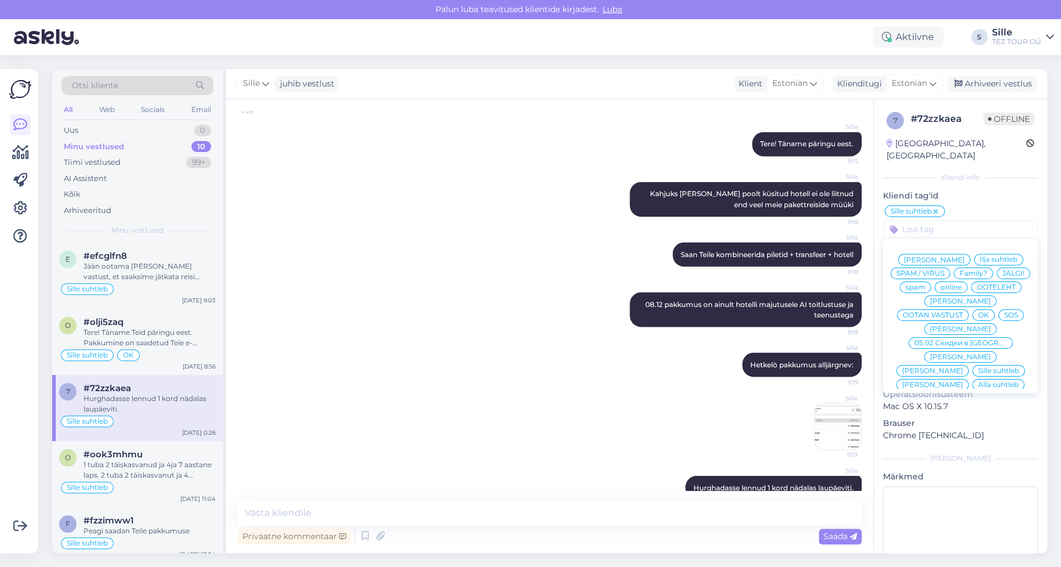
click at [991, 309] on div "OK" at bounding box center [983, 315] width 23 height 12
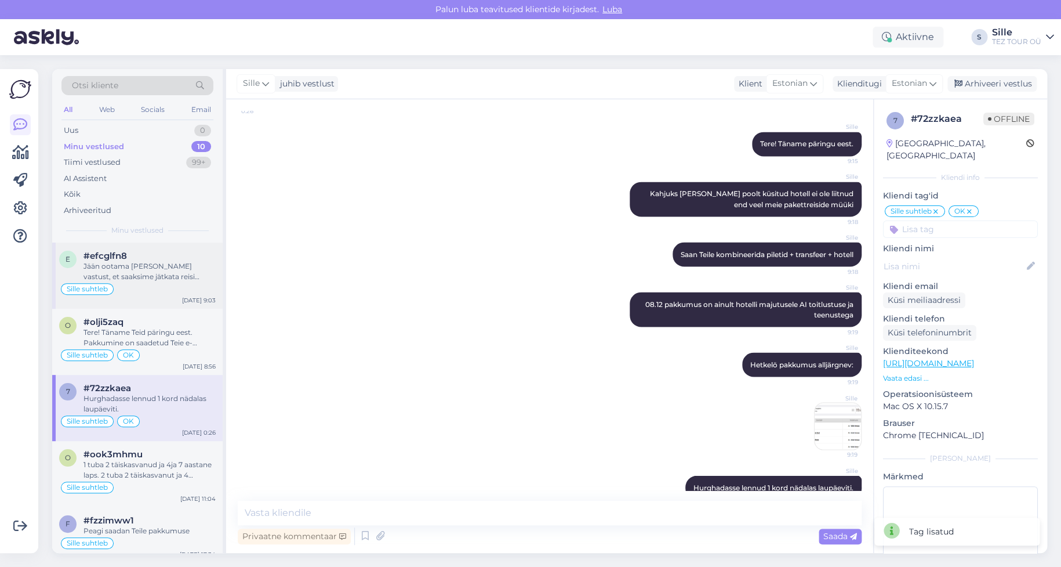
click at [148, 263] on div "Jään ootama [PERSON_NAME] vastust, et saaksime jätkata reisi planeerimisega." at bounding box center [149, 271] width 132 height 21
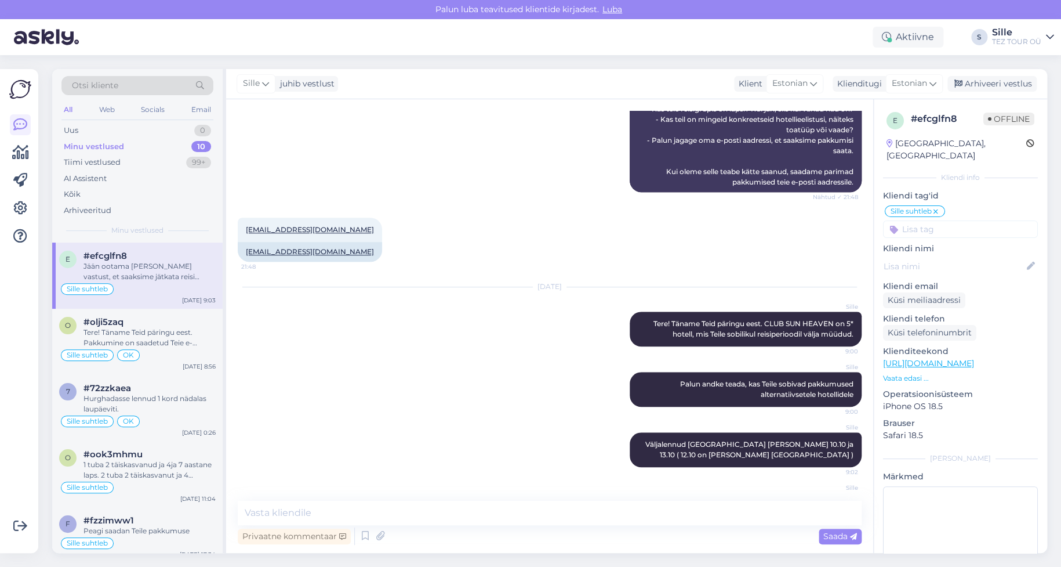
scroll to position [383, 0]
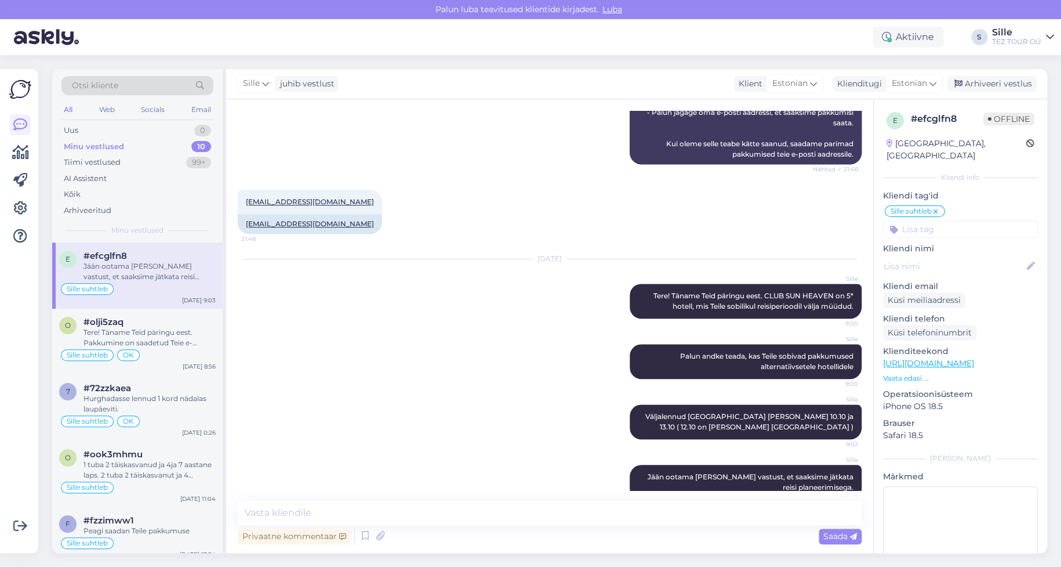
click at [948, 220] on input at bounding box center [960, 228] width 155 height 17
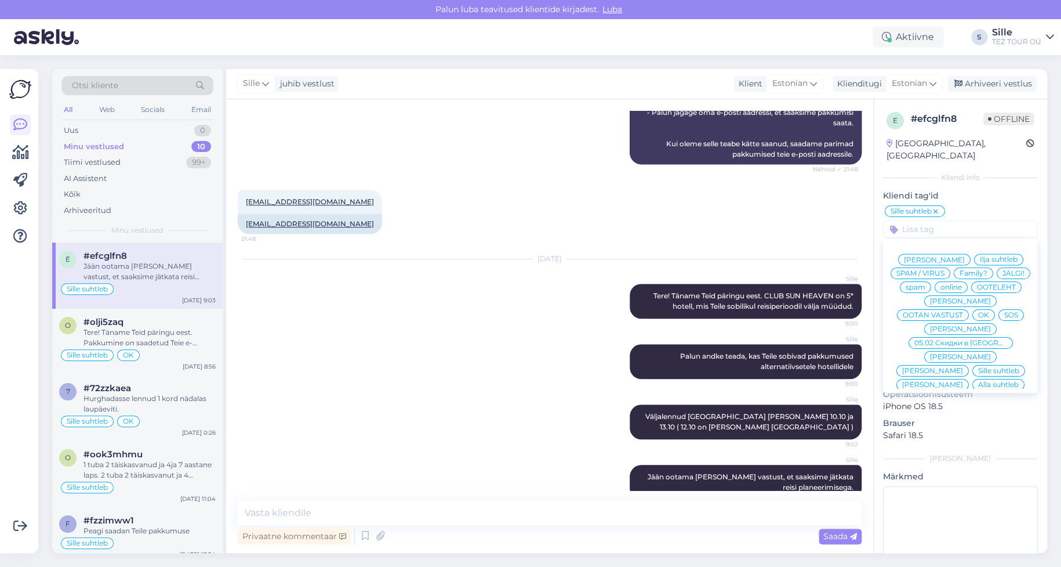
click at [982, 309] on div "OK" at bounding box center [983, 315] width 23 height 12
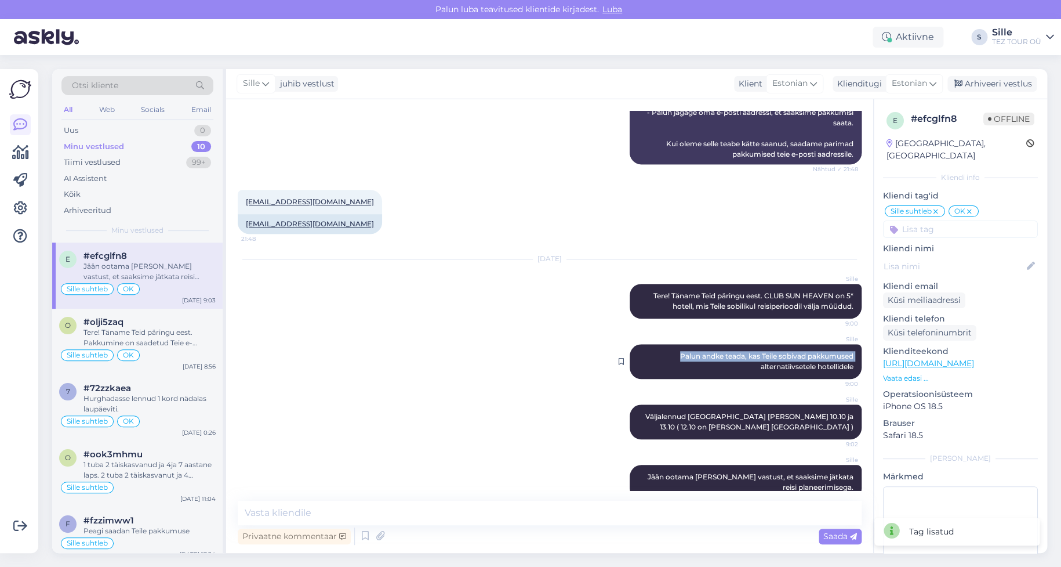
drag, startPoint x: 651, startPoint y: 343, endPoint x: 638, endPoint y: 348, distance: 13.2
click at [642, 347] on div "[PERSON_NAME] andke teada, kas Teile sobivad pakkumused alternatiivsetele hotel…" at bounding box center [746, 361] width 232 height 35
click at [346, 510] on textarea at bounding box center [550, 512] width 624 height 24
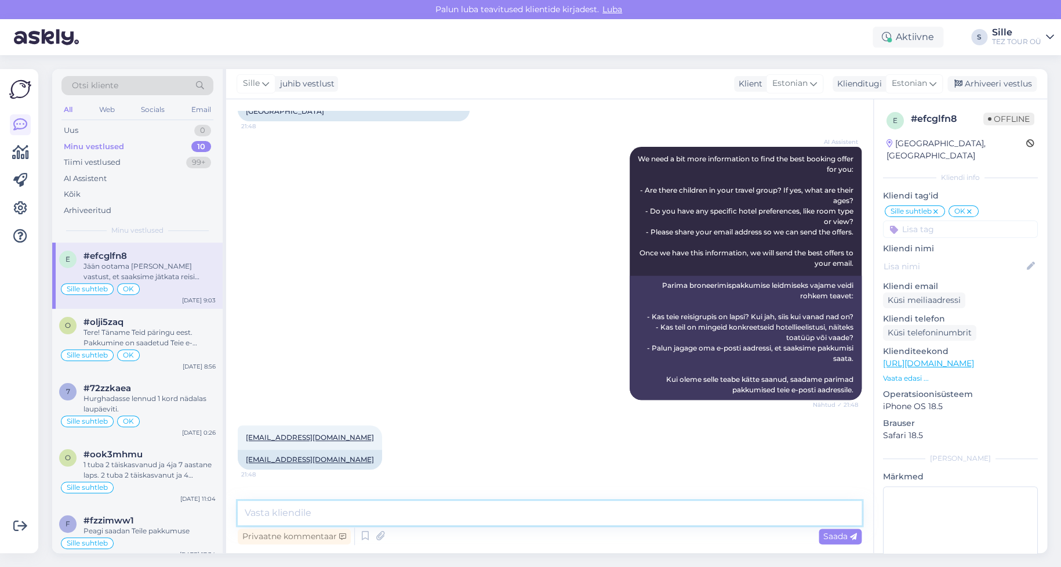
scroll to position [35, 0]
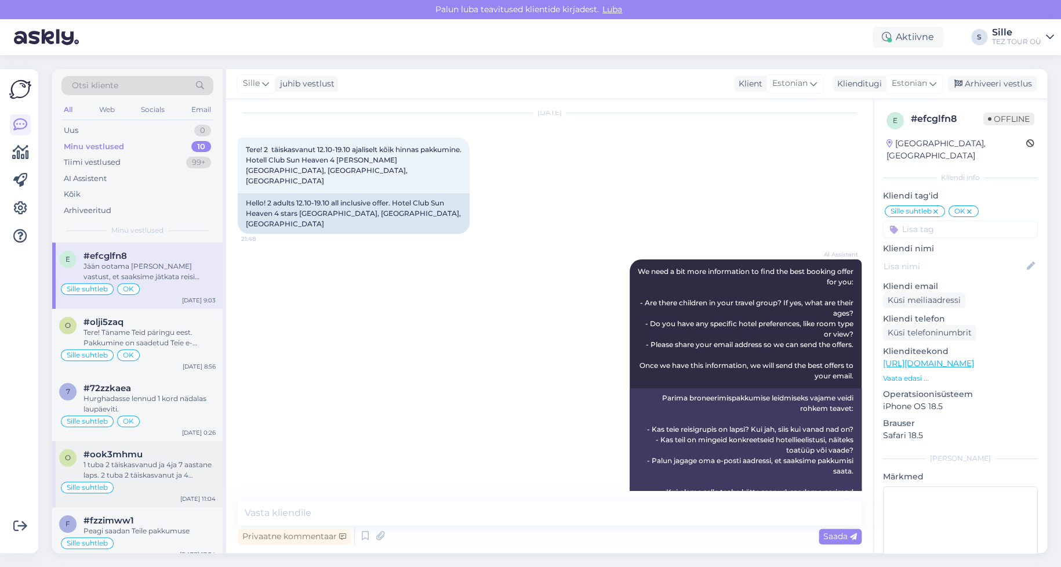
click at [158, 465] on div "1 tuba 2 täiskasvanud ja 4ja 7 aastane laps. 2 tuba 2 täiskasvanut ja 4 aastane…" at bounding box center [149, 469] width 132 height 21
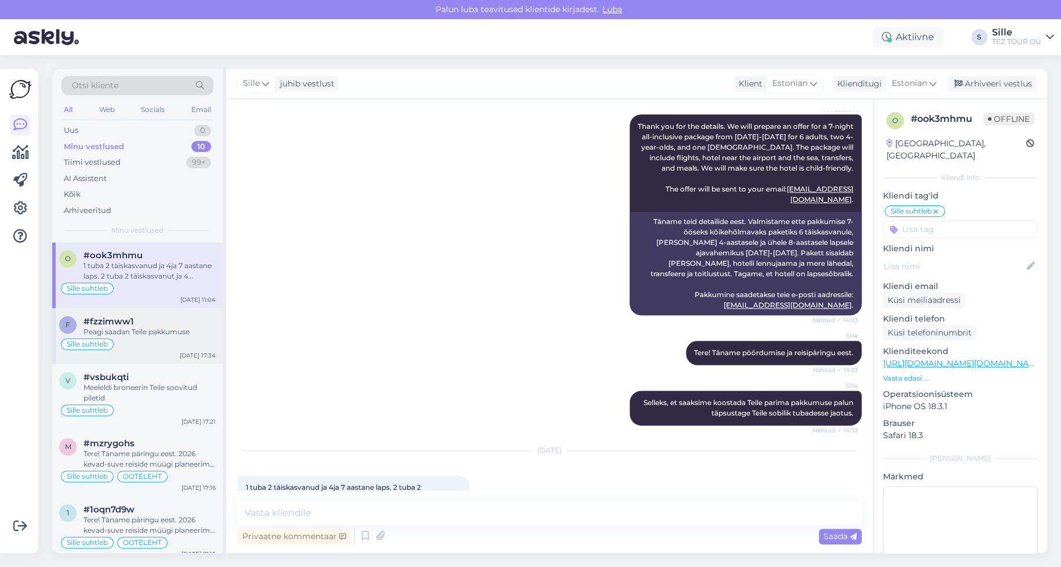
scroll to position [86, 0]
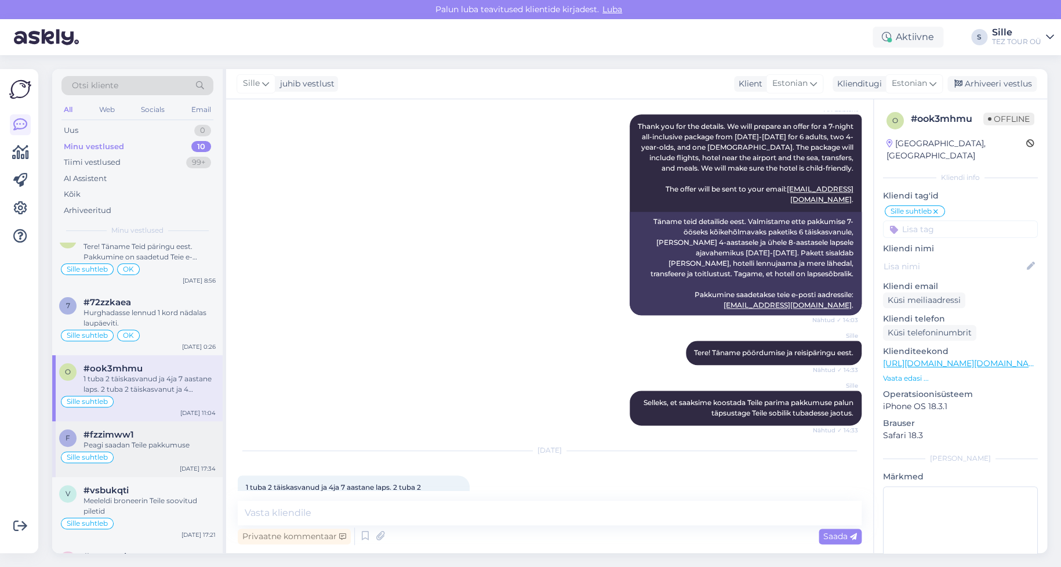
click at [154, 452] on div "Sille suhtleb" at bounding box center [137, 457] width 157 height 14
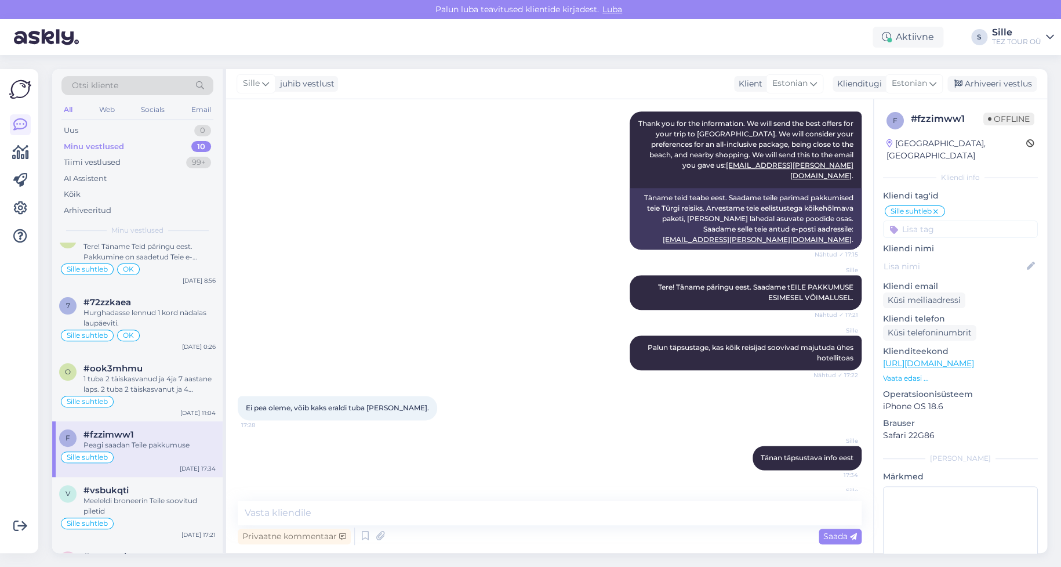
scroll to position [193, 0]
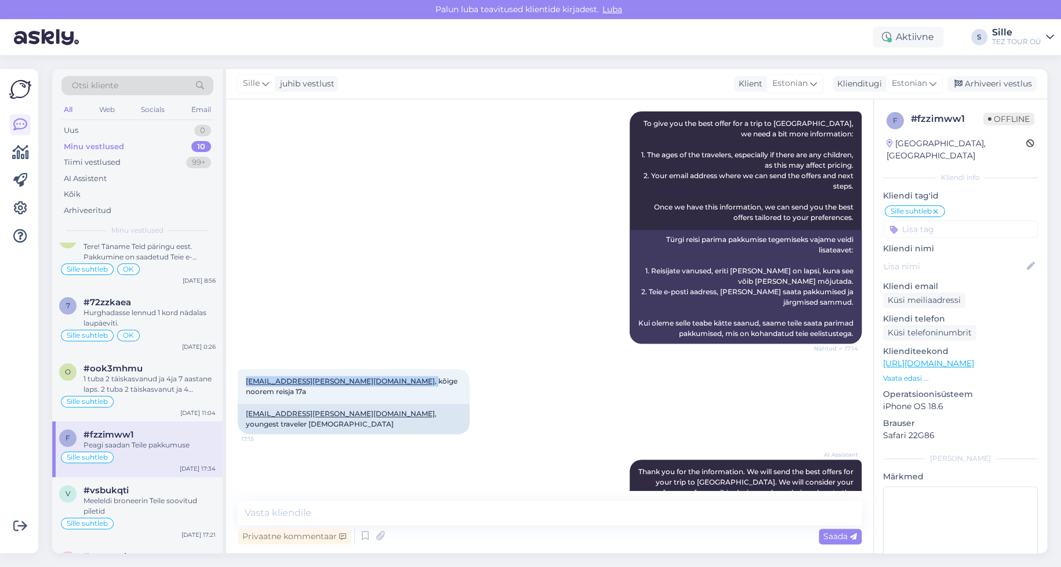
drag, startPoint x: 344, startPoint y: 381, endPoint x: 233, endPoint y: 379, distance: 111.9
click at [233, 379] on div "Vestlus algas [DATE] Tere! Kas saaks pakkumise Türki kuupäevadel alates 10.10 k…" at bounding box center [549, 325] width 647 height 453
copy span "[EMAIL_ADDRESS][PERSON_NAME][DOMAIN_NAME] ,"
drag, startPoint x: 362, startPoint y: 180, endPoint x: 365, endPoint y: 189, distance: 9.6
click at [365, 184] on div "AI Assistent To give you the best offer for a trip to [GEOGRAPHIC_DATA], we nee…" at bounding box center [550, 227] width 624 height 257
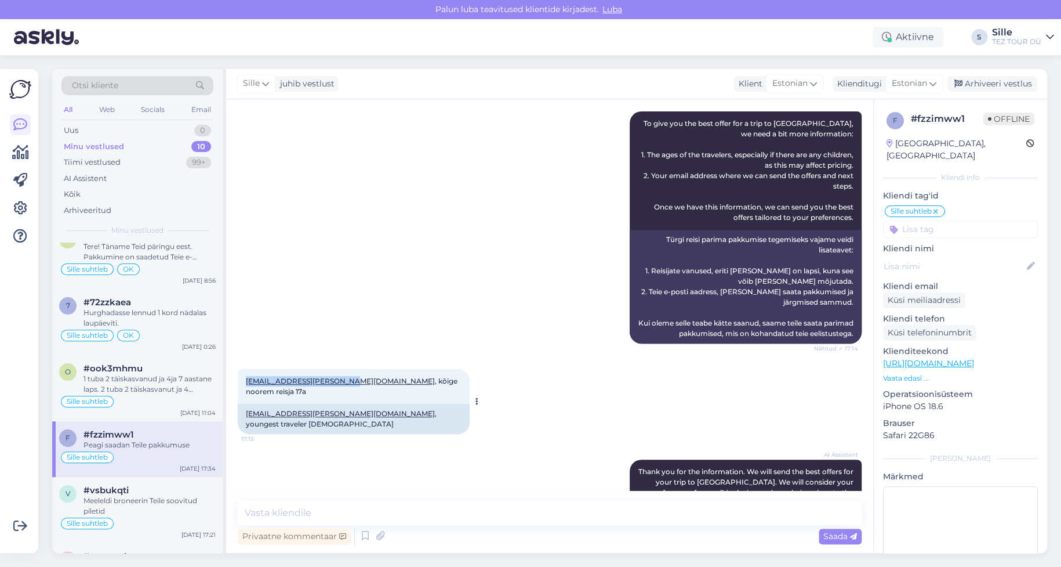
drag, startPoint x: 344, startPoint y: 383, endPoint x: 246, endPoint y: 373, distance: 99.0
click at [246, 373] on div "[EMAIL_ADDRESS][PERSON_NAME][DOMAIN_NAME] , kõige noorem reisja 17a 17:15" at bounding box center [354, 386] width 232 height 35
copy link "[EMAIL_ADDRESS][PERSON_NAME][DOMAIN_NAME]"
click at [473, 490] on div "Vestlus algas [DATE] Tere! Kas saaks pakkumise Türki kuupäevadel alates 10.10 k…" at bounding box center [549, 325] width 647 height 453
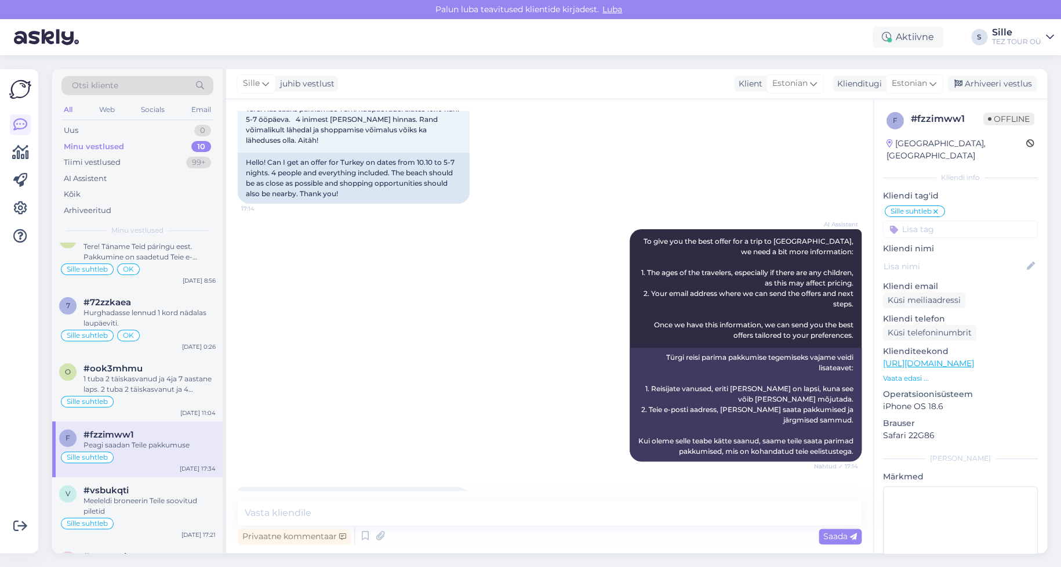
scroll to position [0, 0]
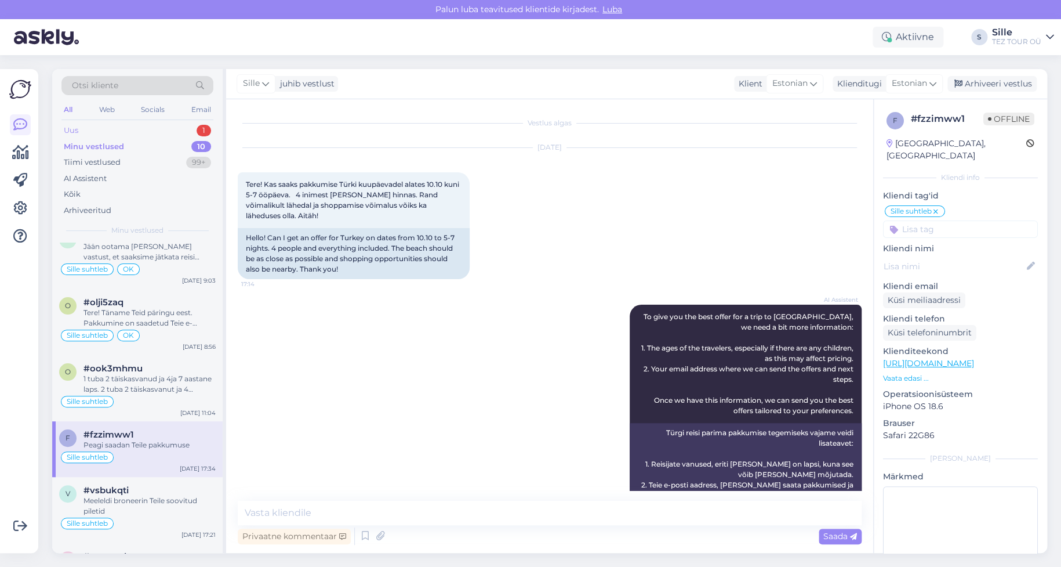
click at [114, 129] on div "Uus 1" at bounding box center [137, 130] width 152 height 16
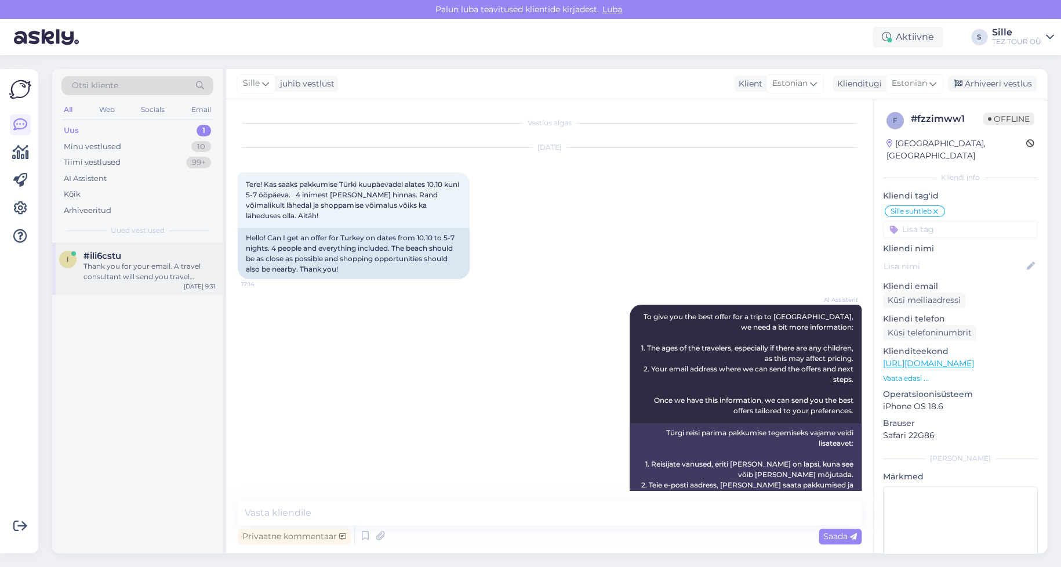
click at [146, 267] on div "Thank you for your email. A travel consultant will send you travel package offe…" at bounding box center [149, 271] width 132 height 21
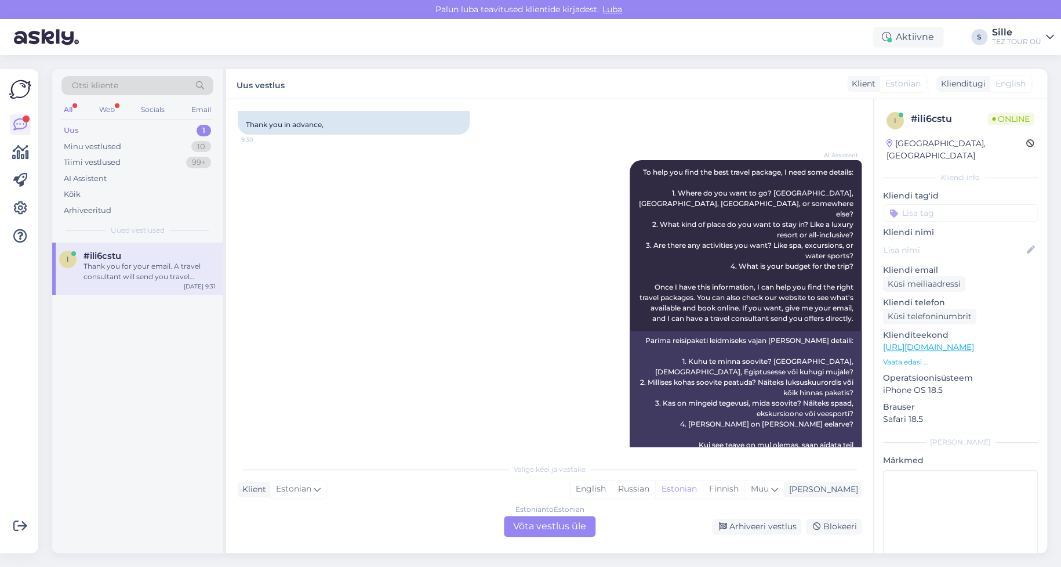
scroll to position [627, 0]
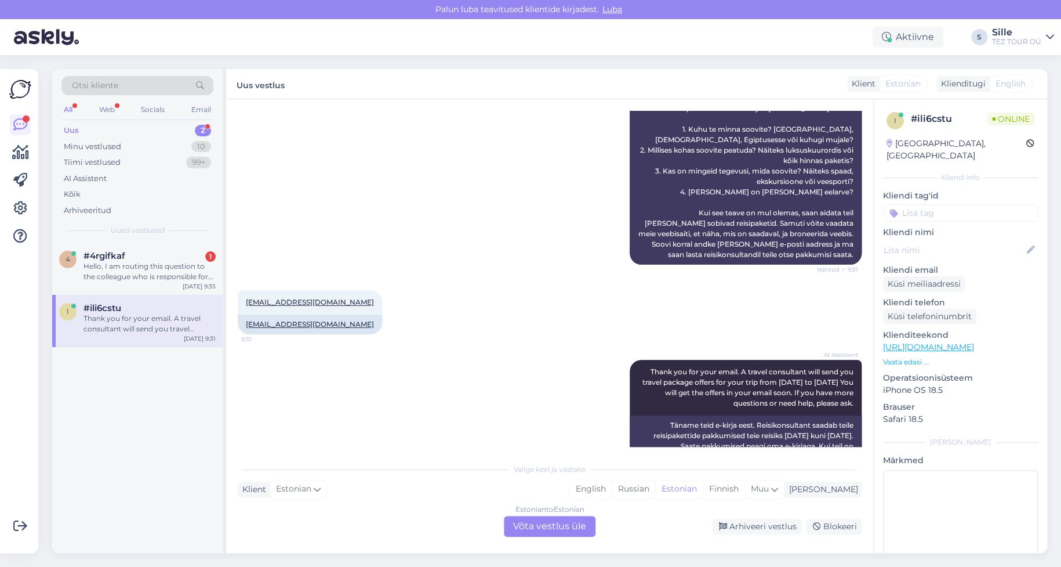
click at [534, 528] on div "Estonian to Estonian Võta vestlus üle" at bounding box center [550, 525] width 92 height 21
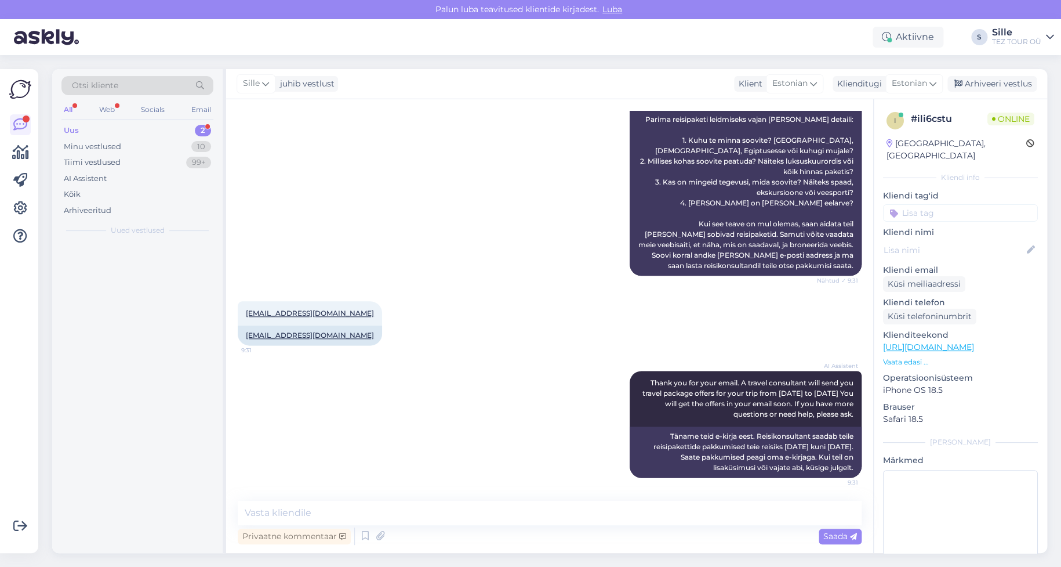
scroll to position [583, 0]
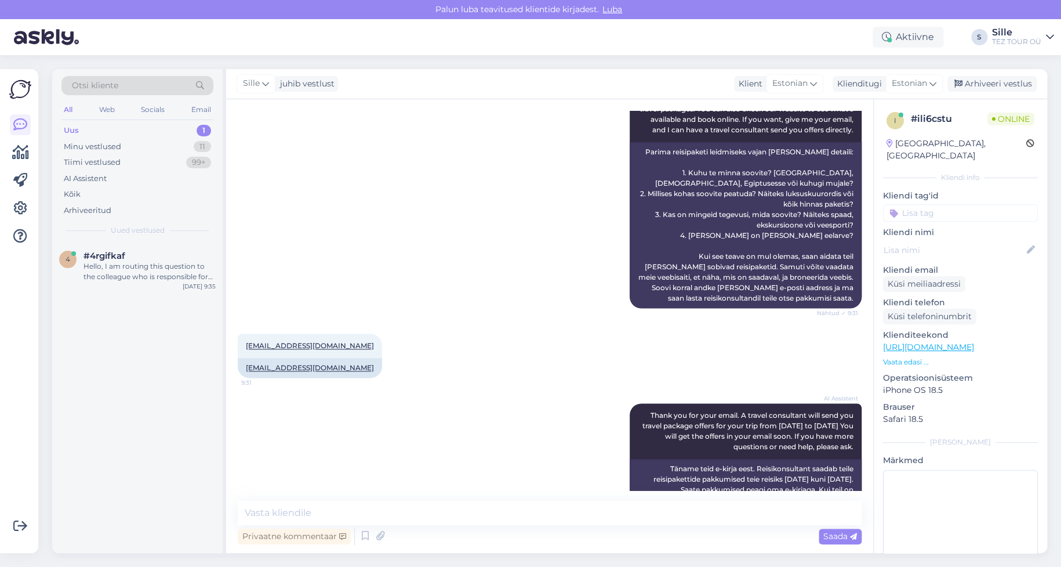
click at [916, 204] on input at bounding box center [960, 212] width 155 height 17
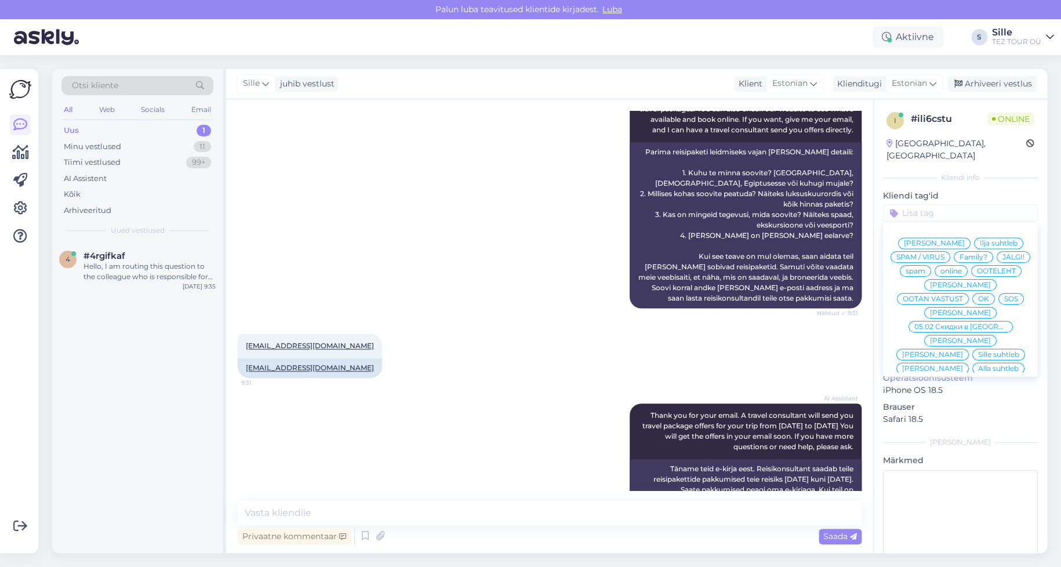
click at [978, 351] on span "Sille suhtleb" at bounding box center [998, 354] width 41 height 7
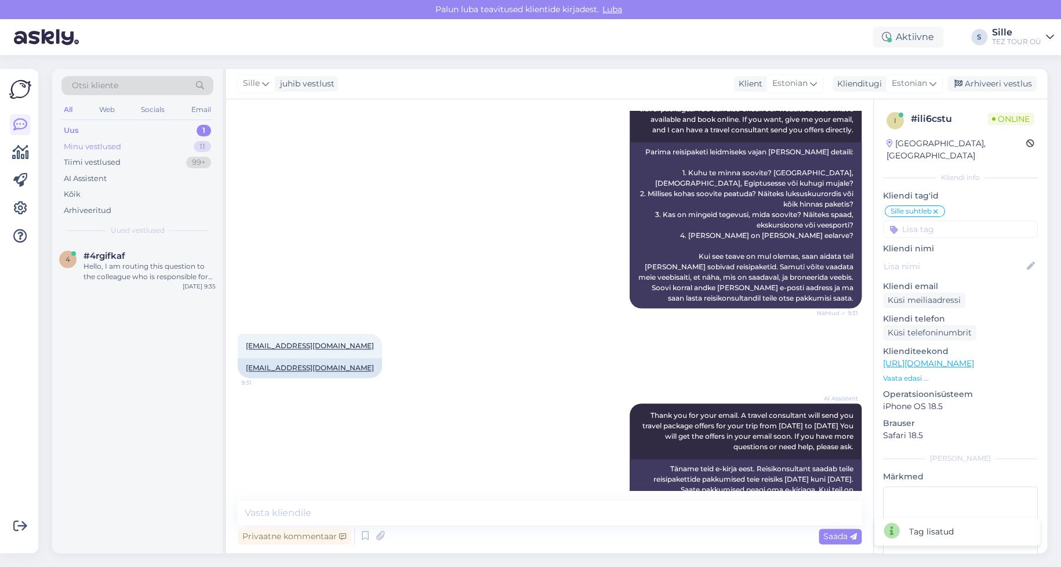
click at [101, 145] on div "Minu vestlused" at bounding box center [92, 147] width 57 height 12
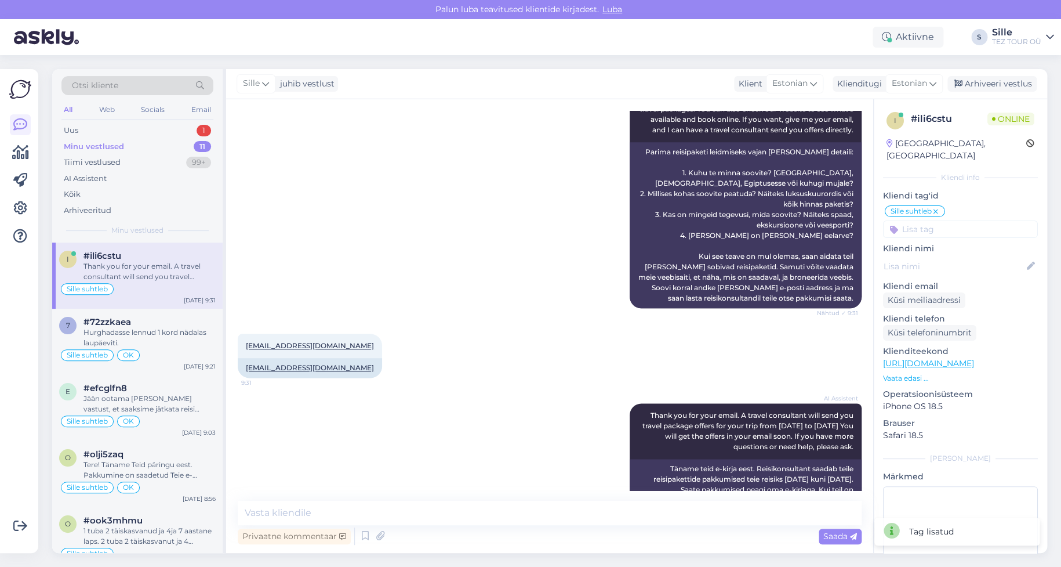
click at [143, 267] on div "Thank you for your email. A travel consultant will send you travel package offe…" at bounding box center [149, 271] width 132 height 21
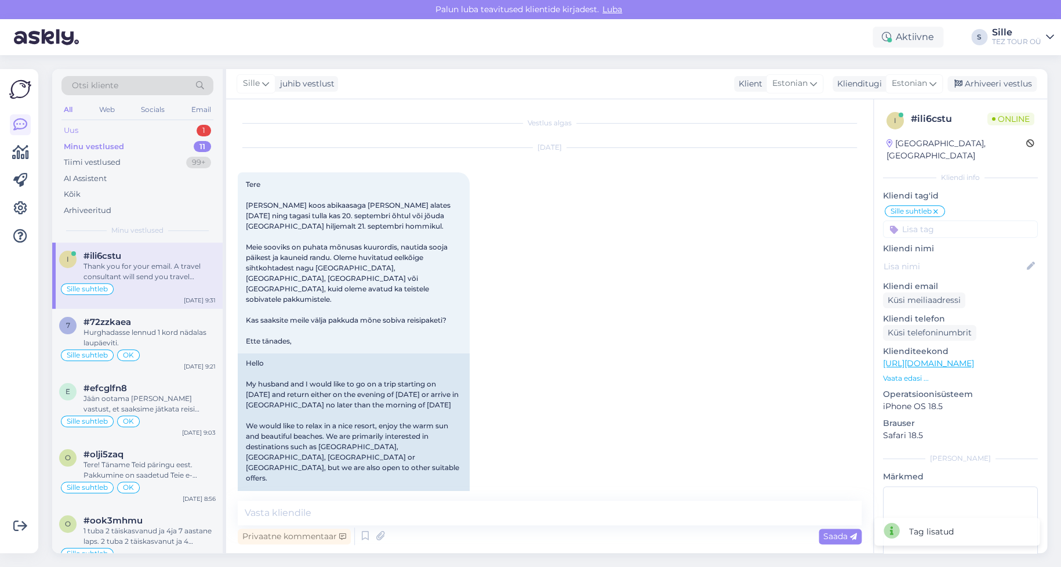
click at [143, 126] on div "Uus 1" at bounding box center [137, 130] width 152 height 16
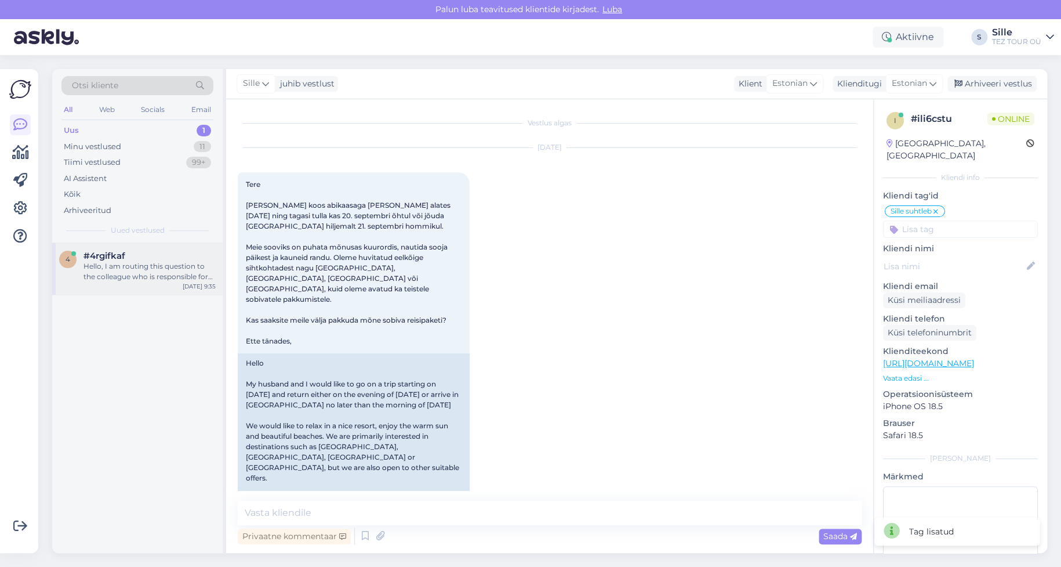
click at [162, 270] on div "Hello, I am routing this question to the colleague who is responsible for this …" at bounding box center [149, 271] width 132 height 21
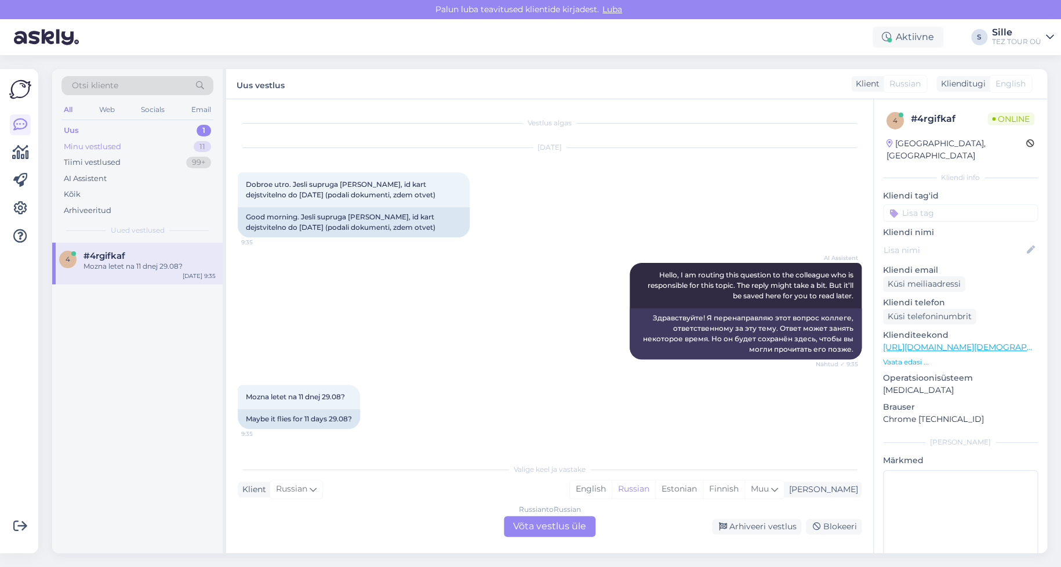
click at [139, 145] on div "Minu vestlused 11" at bounding box center [137, 147] width 152 height 16
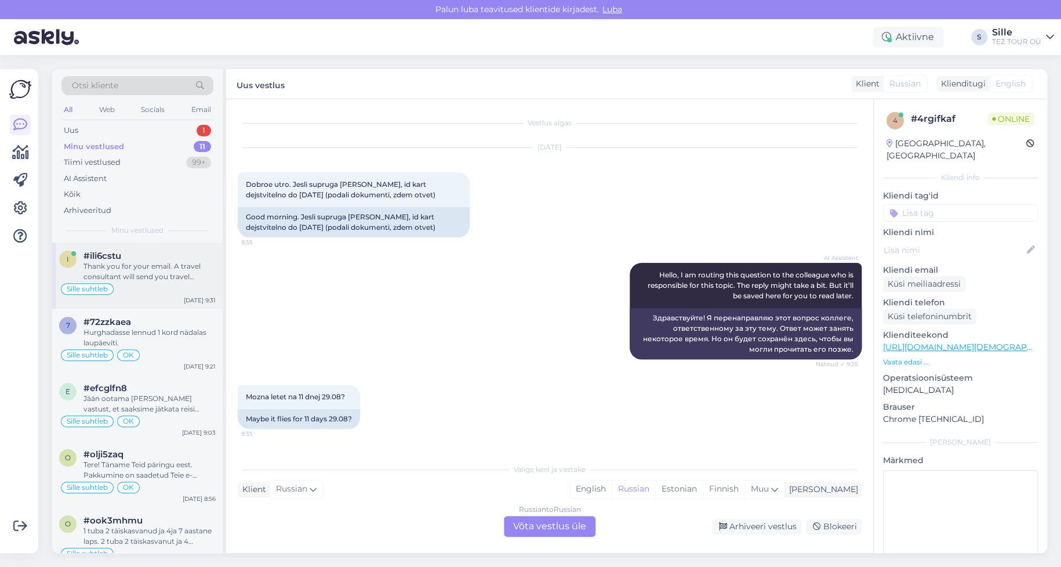
click at [167, 269] on div "Thank you for your email. A travel consultant will send you travel package offe…" at bounding box center [149, 271] width 132 height 21
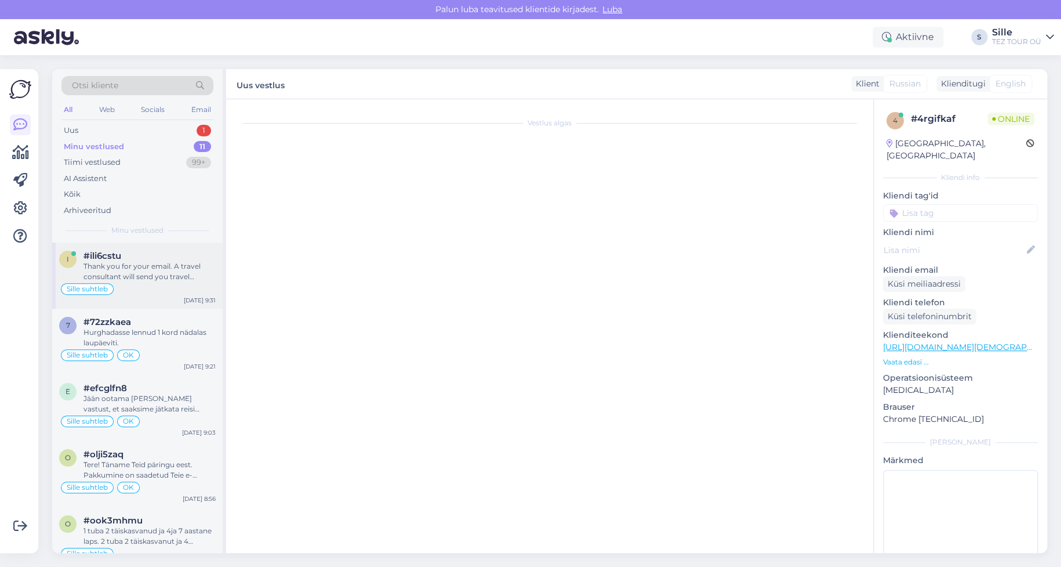
scroll to position [583, 0]
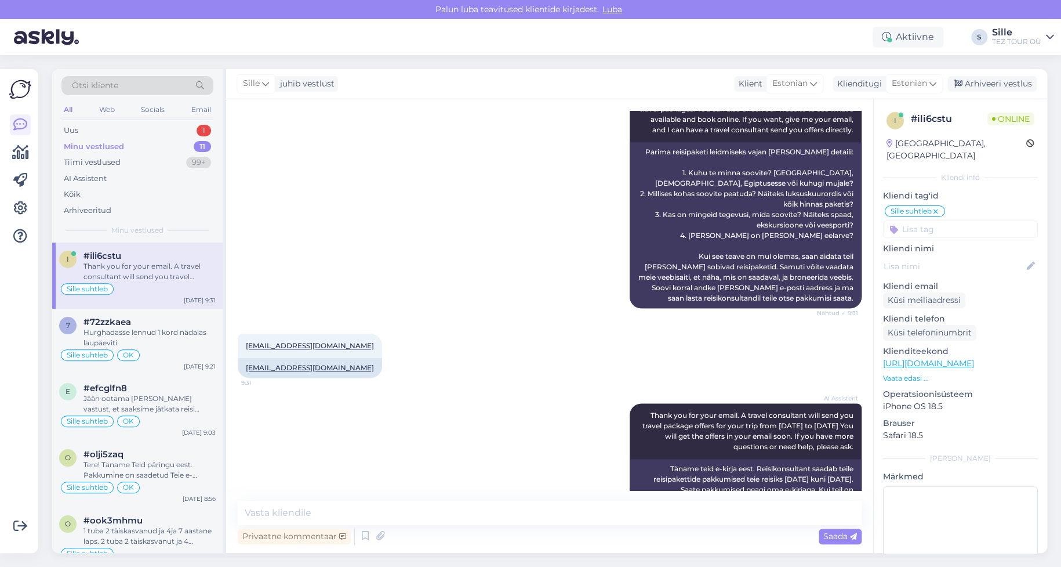
click at [928, 220] on input at bounding box center [960, 228] width 155 height 17
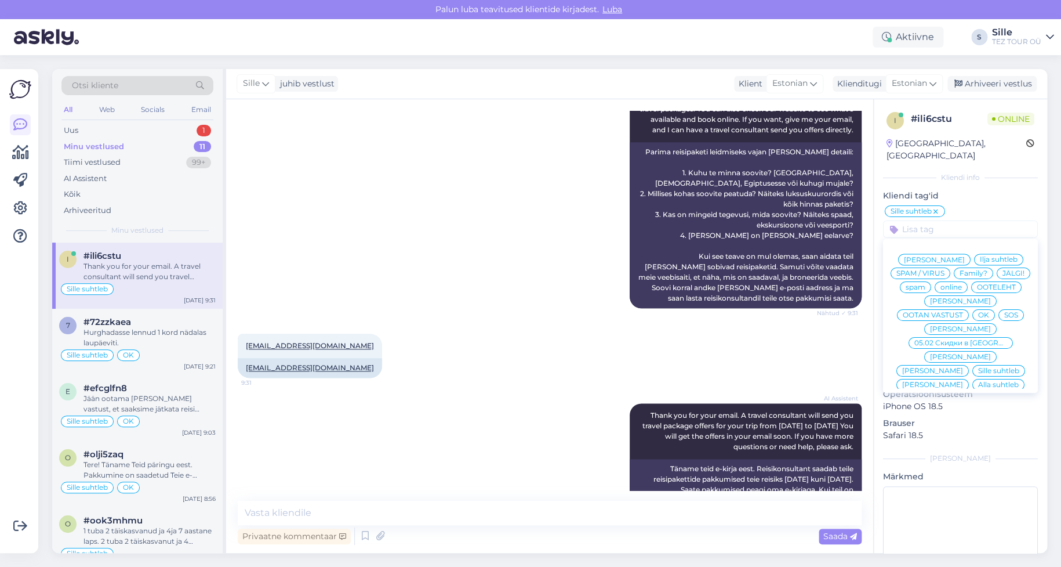
click at [989, 311] on span "OK" at bounding box center [983, 314] width 11 height 7
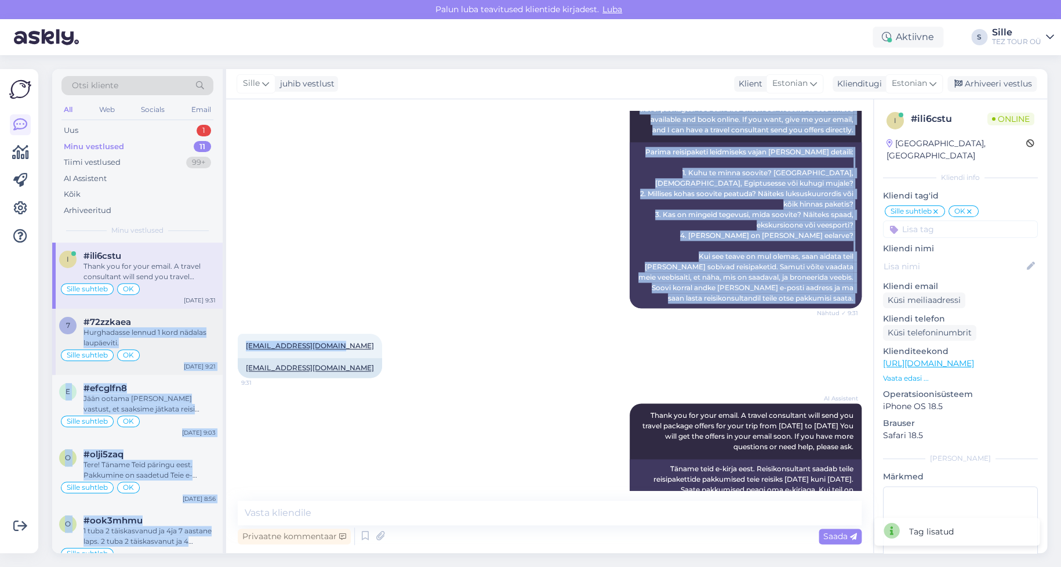
drag, startPoint x: 337, startPoint y: 308, endPoint x: 211, endPoint y: 310, distance: 125.8
click at [211, 310] on div "Otsi kliente All Web Socials Email Uus 1 Minu vestlused 11 Tiimi vestlused 99+ …" at bounding box center [549, 311] width 995 height 484
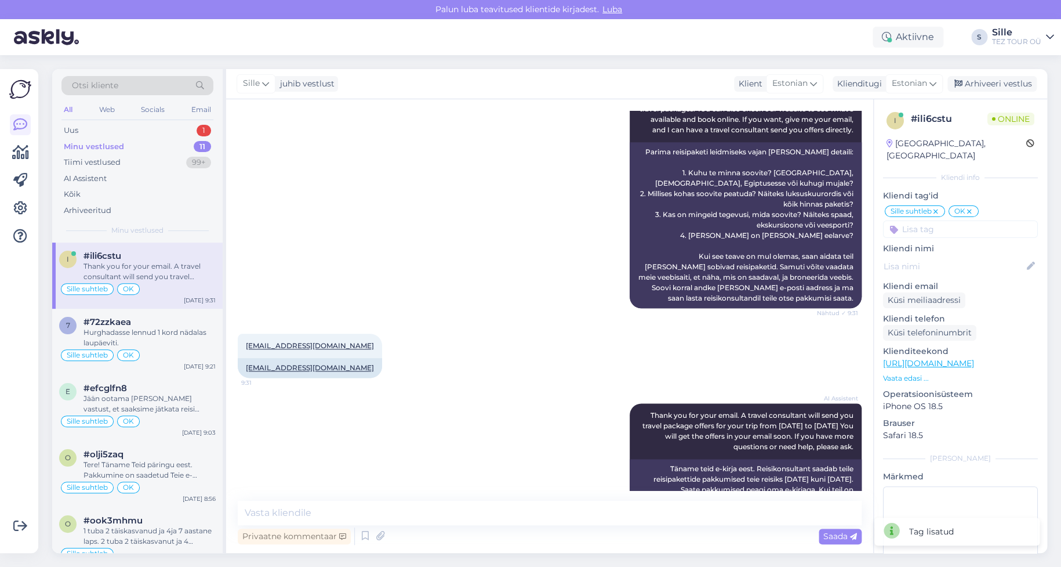
click at [380, 328] on div "[EMAIL_ADDRESS][DOMAIN_NAME] 9:31 [EMAIL_ADDRESS][DOMAIN_NAME]" at bounding box center [550, 356] width 624 height 70
drag, startPoint x: 335, startPoint y: 312, endPoint x: 228, endPoint y: 310, distance: 106.1
click at [228, 310] on div "Vestlus algas [DATE] Tere [PERSON_NAME] koos abikaasaga [PERSON_NAME] alates [D…" at bounding box center [549, 325] width 647 height 453
copy link "[EMAIL_ADDRESS][DOMAIN_NAME]"
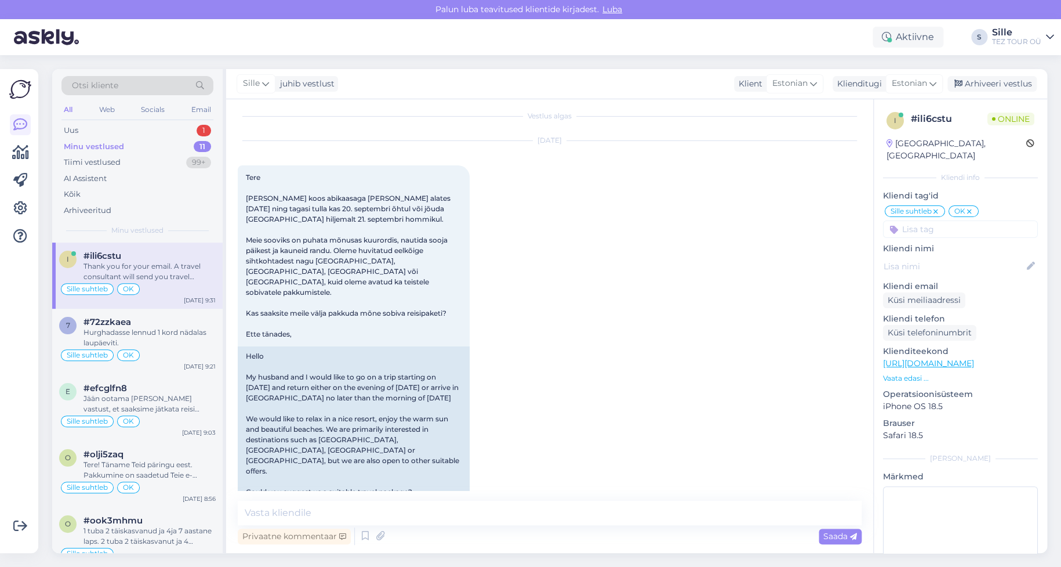
scroll to position [3, 0]
click at [260, 515] on textarea at bounding box center [550, 512] width 624 height 24
click at [700, 453] on div "[DATE] Tere [PERSON_NAME] koos abikaasaga [PERSON_NAME] alates [DATE] ning taga…" at bounding box center [550, 335] width 624 height 407
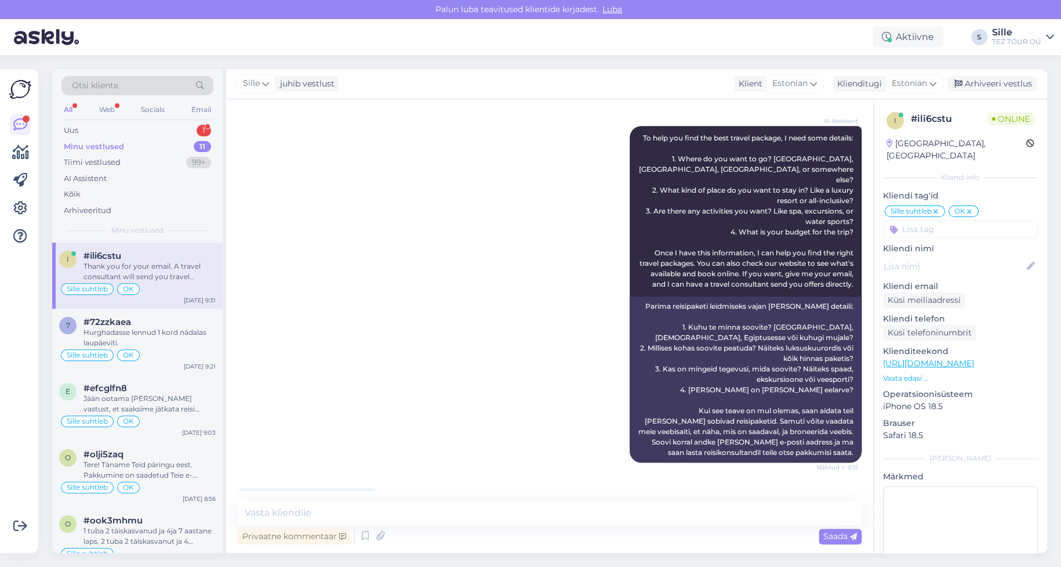
scroll to position [583, 0]
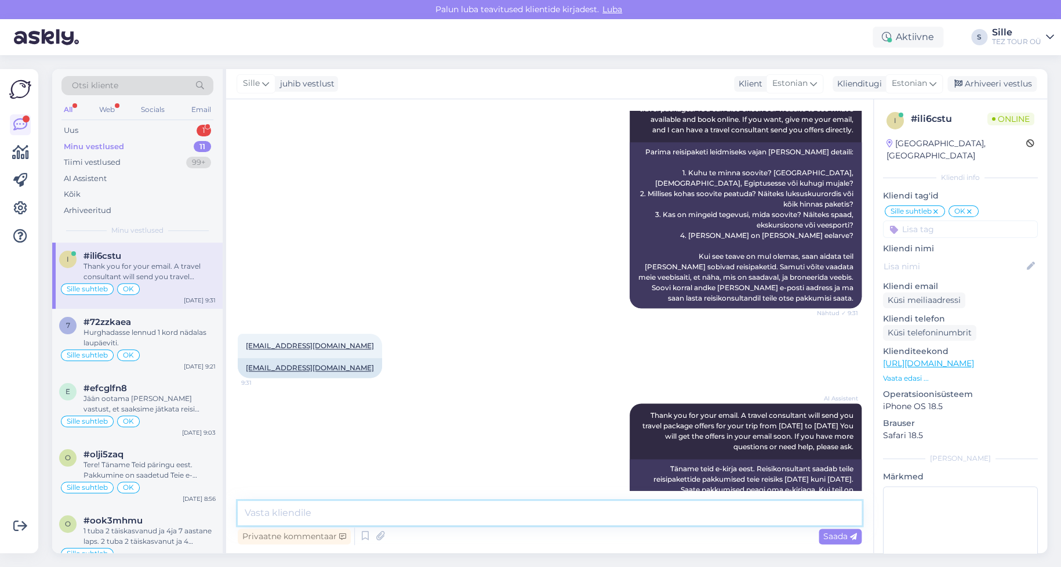
click at [273, 505] on textarea at bounding box center [550, 512] width 624 height 24
type textarea "Tere! Täname päringu eest."
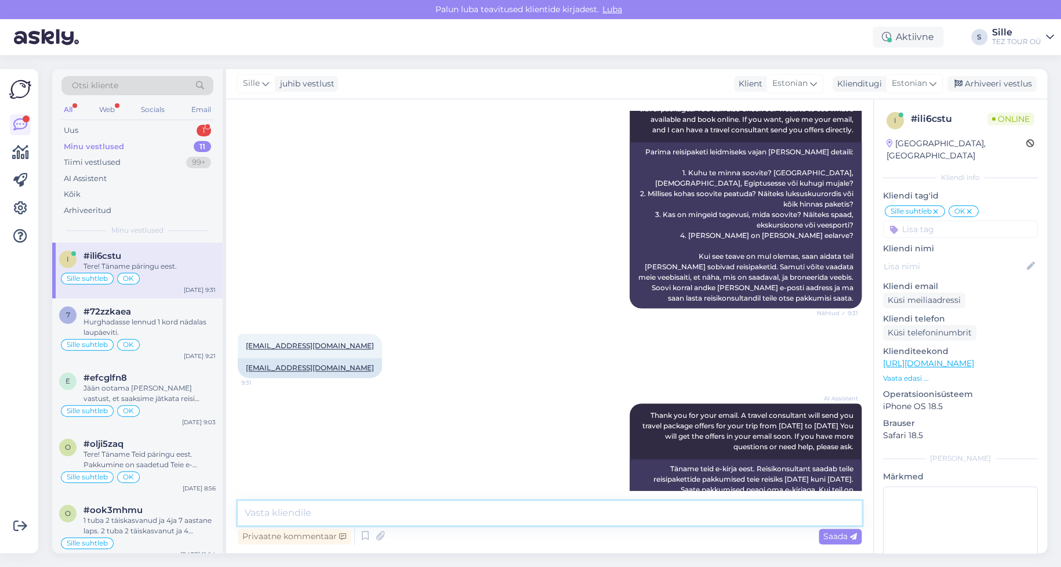
scroll to position [634, 0]
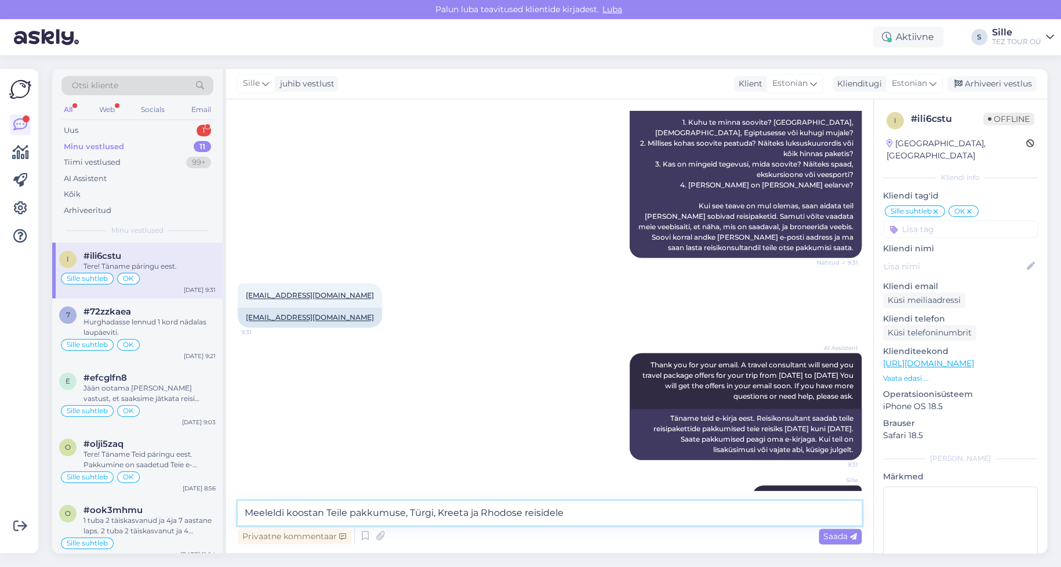
type textarea "Meeleldi koostan Teile pakkumuse, Türgi, Kreeta ja Rhodose reisidele"
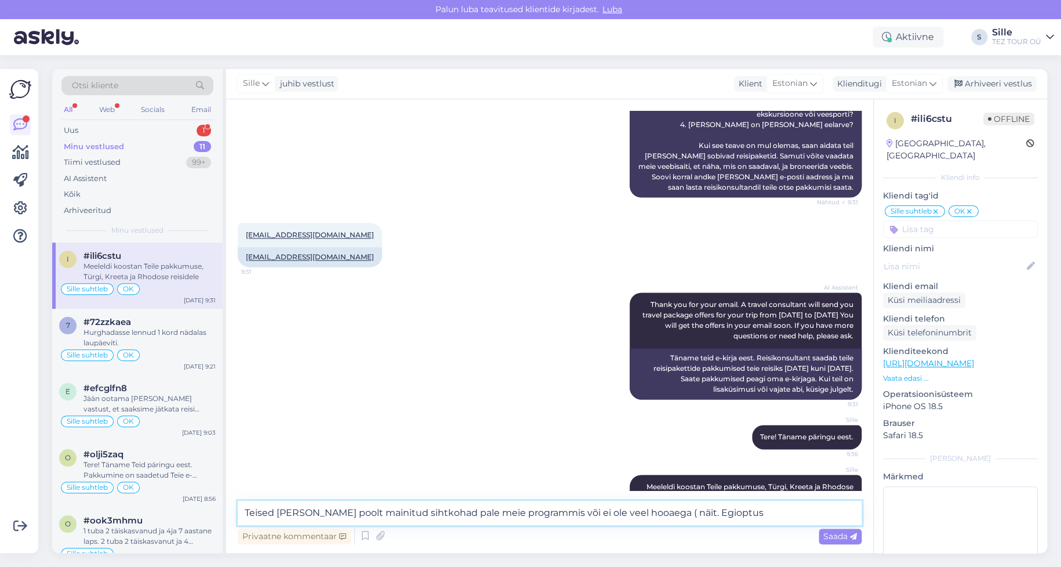
click at [678, 513] on textarea "Teised [PERSON_NAME] poolt mainitud sihtkohad pale meie programmis või ei ole v…" at bounding box center [550, 512] width 624 height 24
click at [682, 513] on textarea "Teised [PERSON_NAME] poolt mainitud sihtkohad pale meie programmis või ei ole v…" at bounding box center [550, 512] width 624 height 24
click at [705, 513] on textarea "Teised [PERSON_NAME] poolt mainitud sihtkohad pale meie programmis või ei ole v…" at bounding box center [550, 512] width 624 height 24
type textarea "Teised [PERSON_NAME] poolt mainitud sihtkohad pale meie programmis või ei ole v…"
click at [830, 535] on span "Saada" at bounding box center [840, 536] width 34 height 10
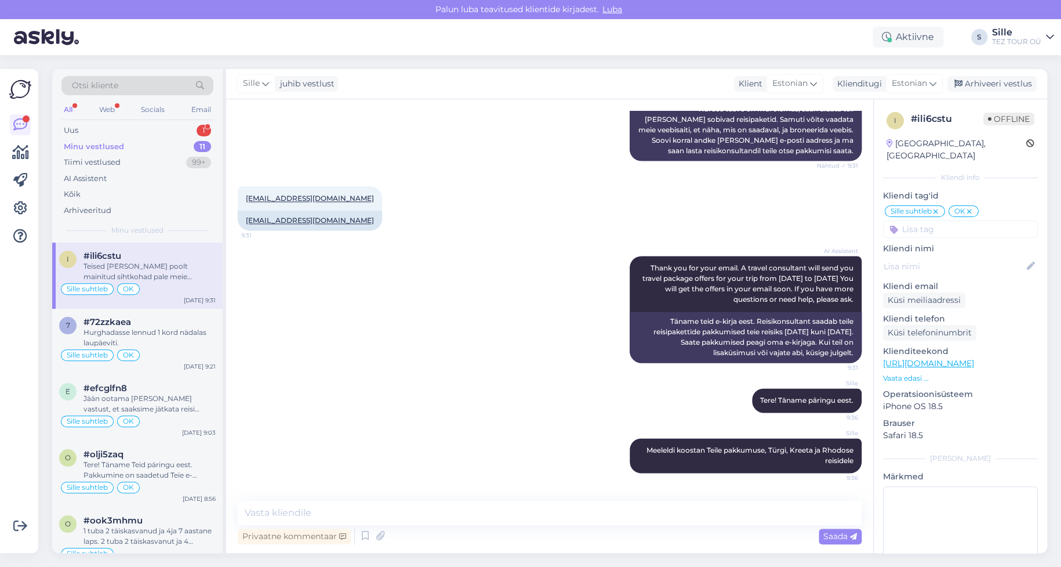
scroll to position [754, 0]
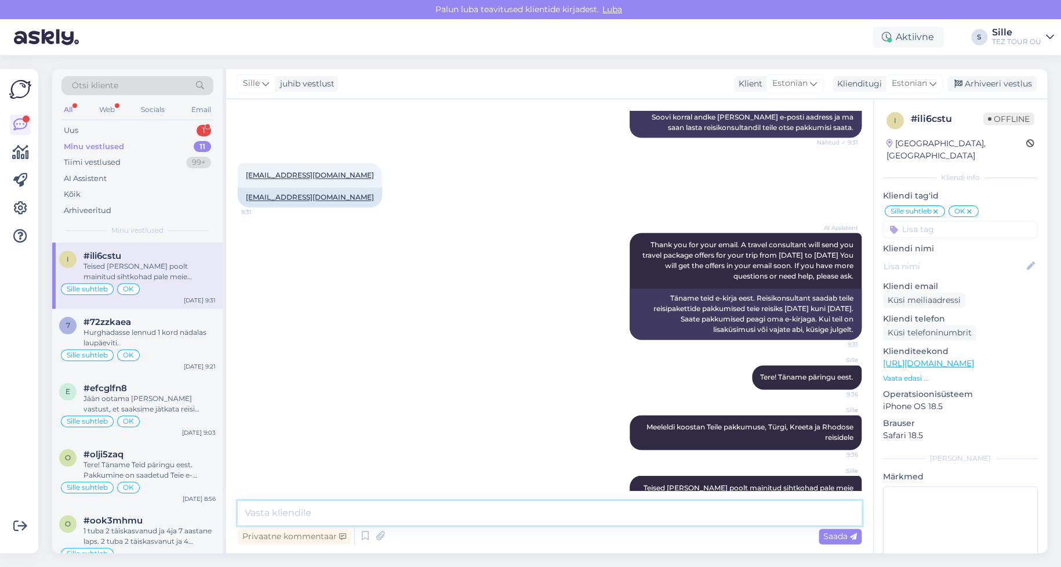
click at [284, 510] on textarea at bounding box center [550, 512] width 624 height 24
type textarea "K"
type textarea "Türgi puhul enamus hotellid AI või UAI ( kõik hinnas või ultra kõik hinnas )"
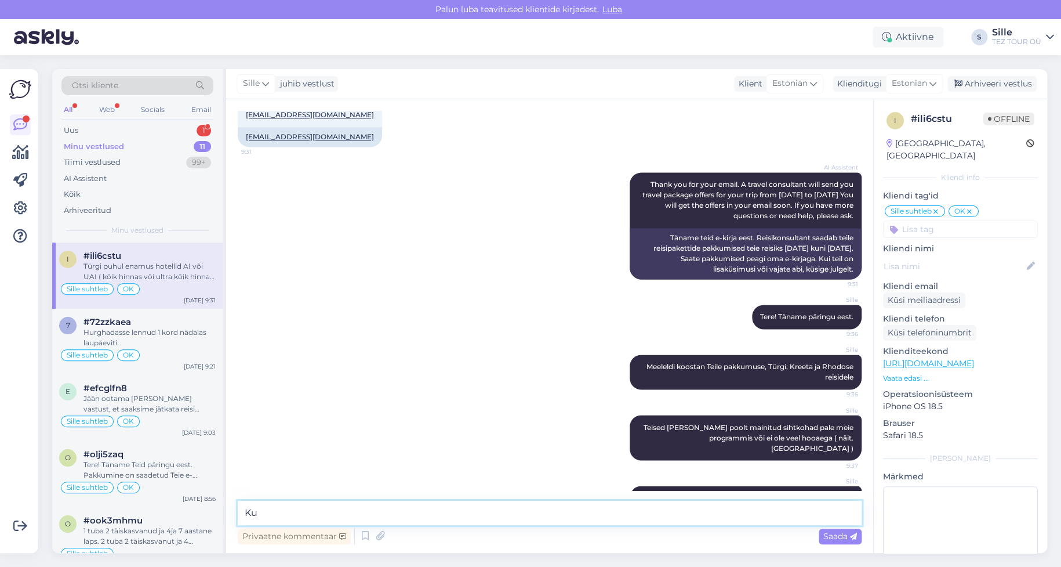
type textarea "K"
type textarea ";"
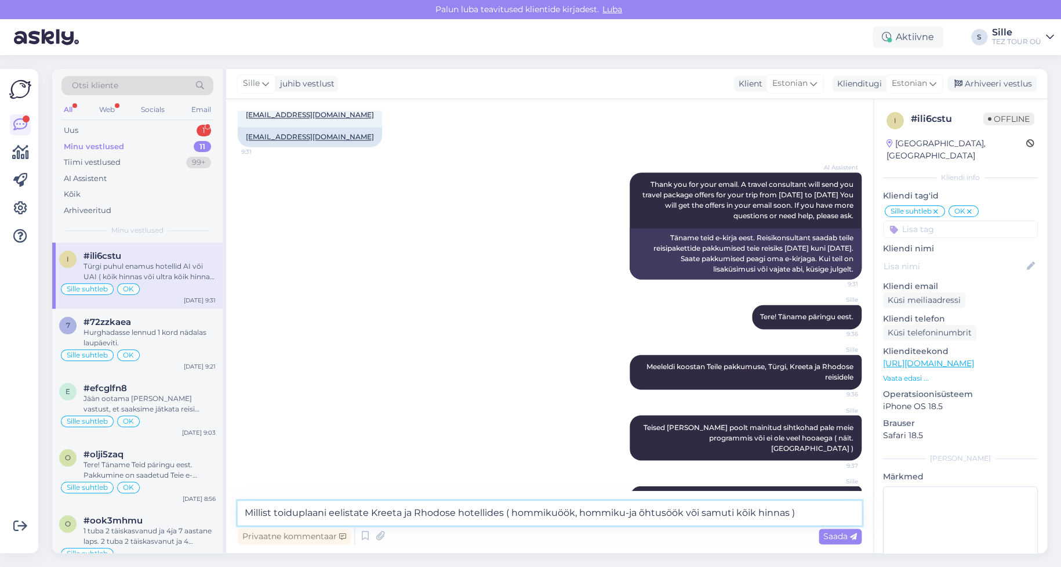
type textarea "Millist toiduplaani eelistate Kreeta ja Rhodose hotellides ( hommikuöök, hommik…"
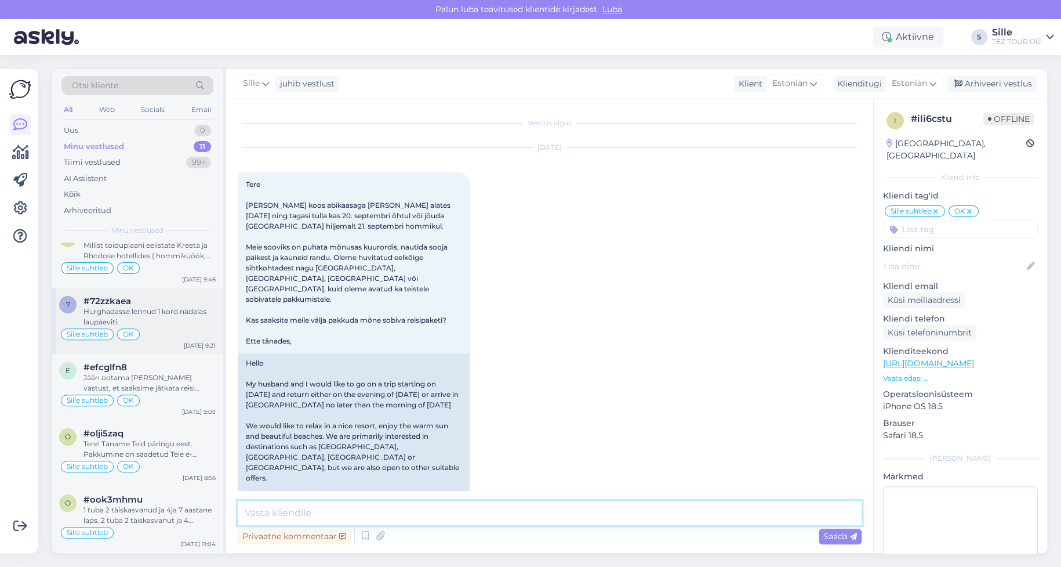
scroll to position [0, 0]
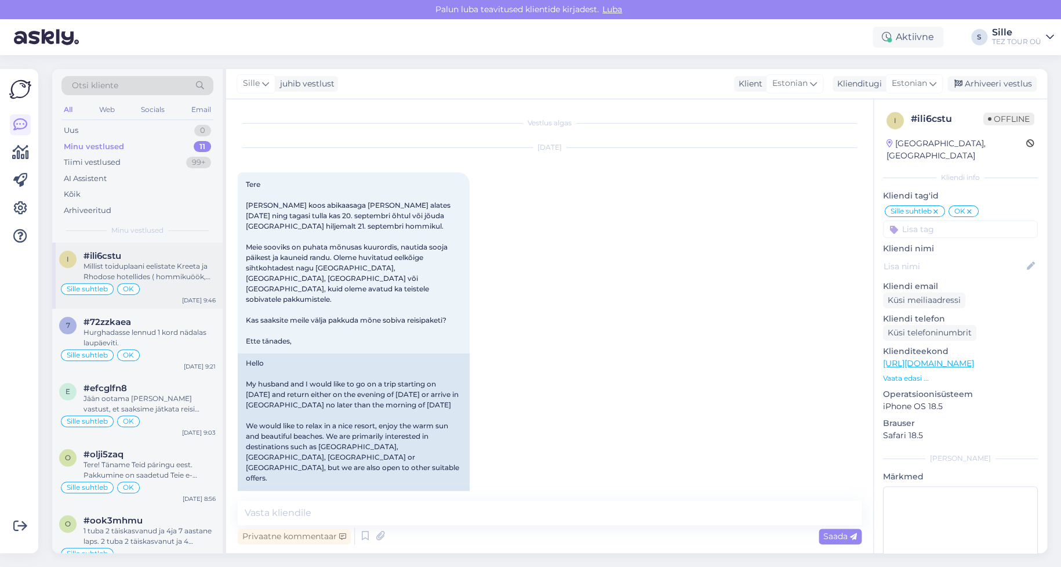
click at [148, 286] on div "Sille suhtleb OK" at bounding box center [137, 289] width 157 height 14
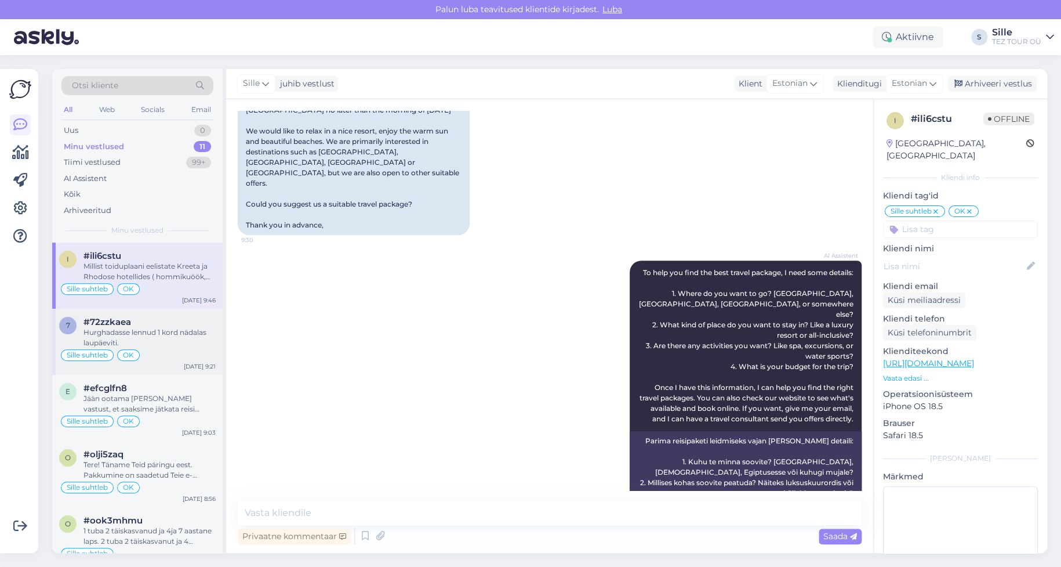
click at [163, 346] on div "Hurghadasse lennud 1 kord nädalas laupäeviti." at bounding box center [149, 337] width 132 height 21
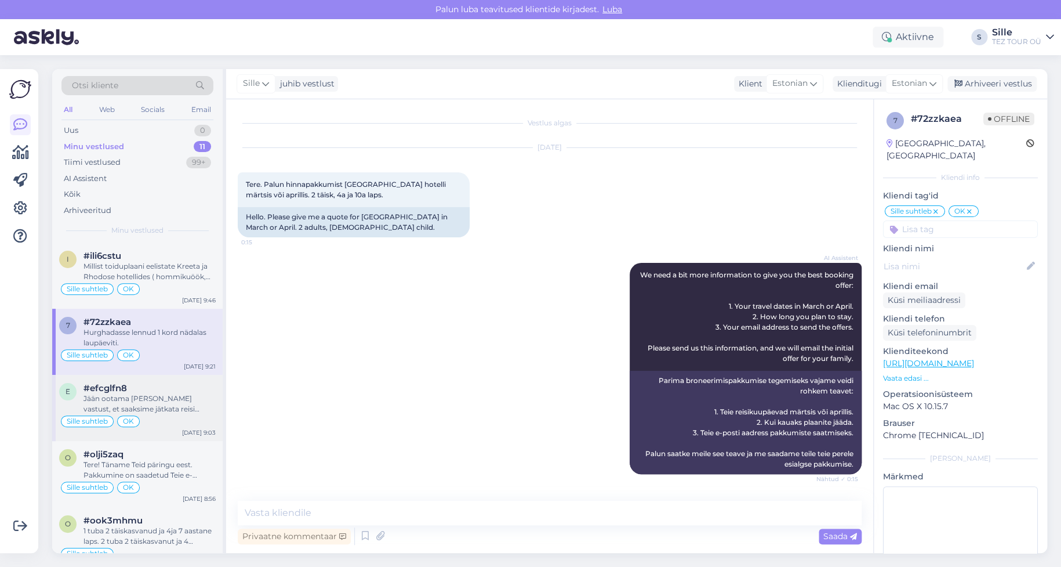
click at [133, 403] on div "Jään ootama [PERSON_NAME] vastust, et saaksime jätkata reisi planeerimisega." at bounding box center [149, 403] width 132 height 21
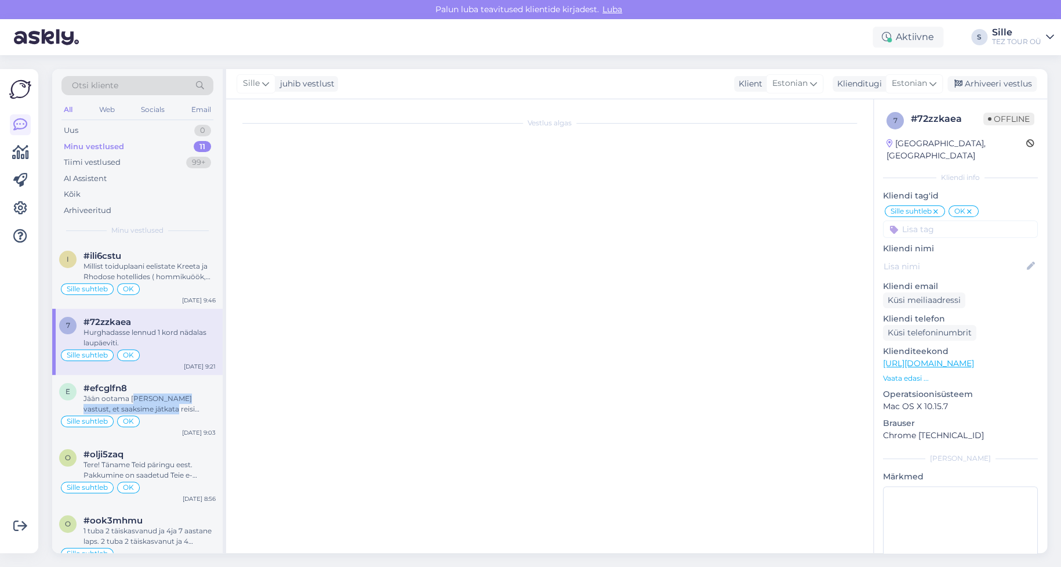
scroll to position [383, 0]
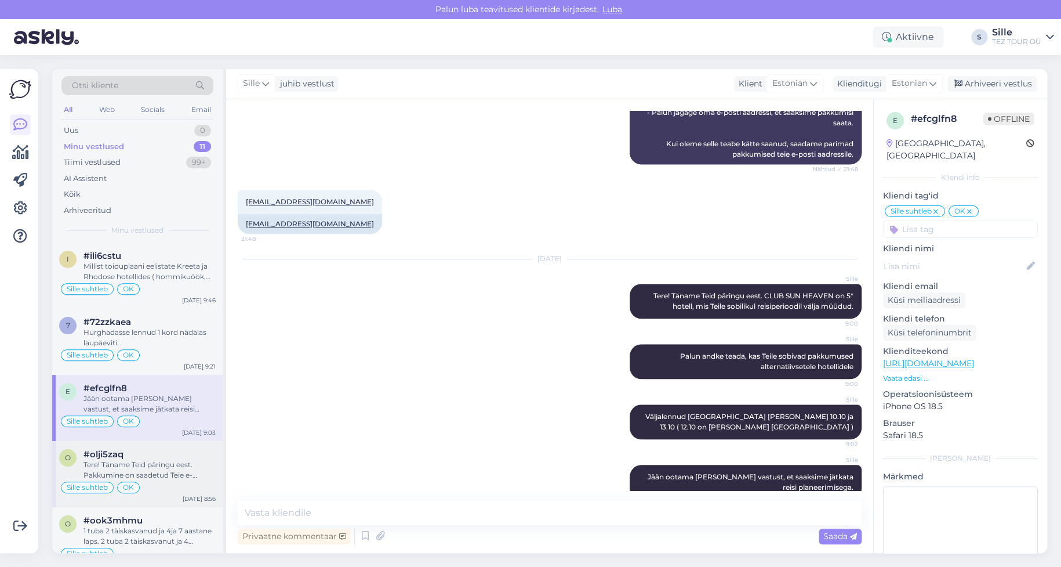
click at [140, 471] on div "Tere! Täname Teid päringu eest. Pakkumine on saadetud Teie e-mailile. Jääme oot…" at bounding box center [149, 469] width 132 height 21
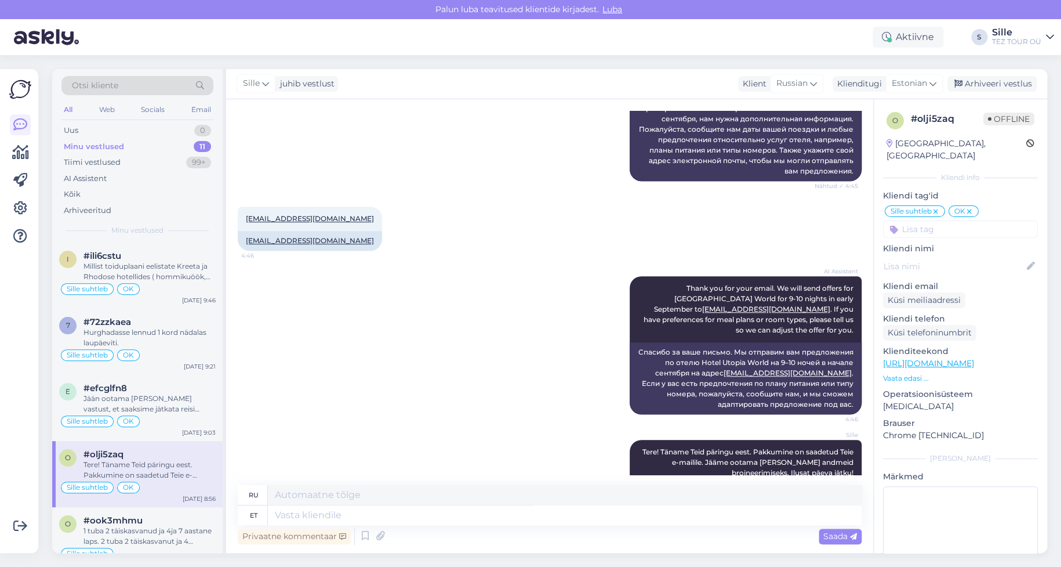
scroll to position [325, 0]
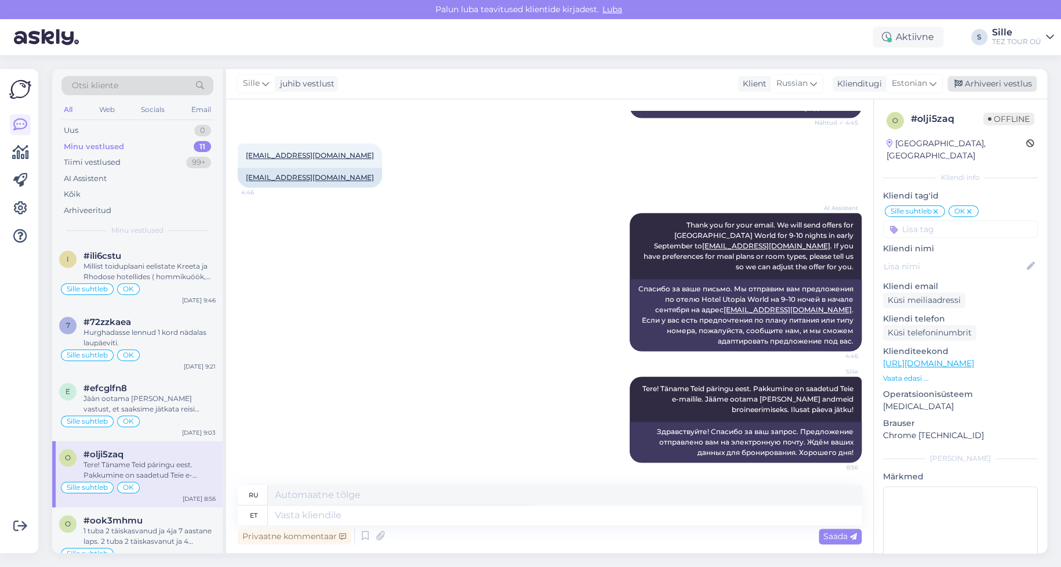
click at [984, 87] on div "Arhiveeri vestlus" at bounding box center [991, 84] width 89 height 16
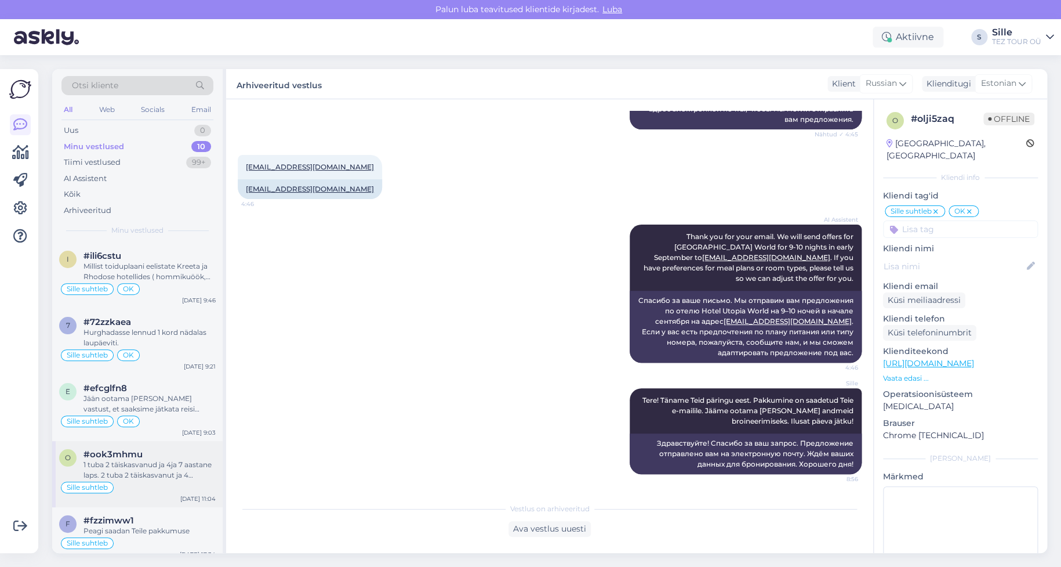
click at [127, 467] on div "1 tuba 2 täiskasvanud ja 4ja 7 aastane laps. 2 tuba 2 täiskasvanut ja 4 aastane…" at bounding box center [149, 469] width 132 height 21
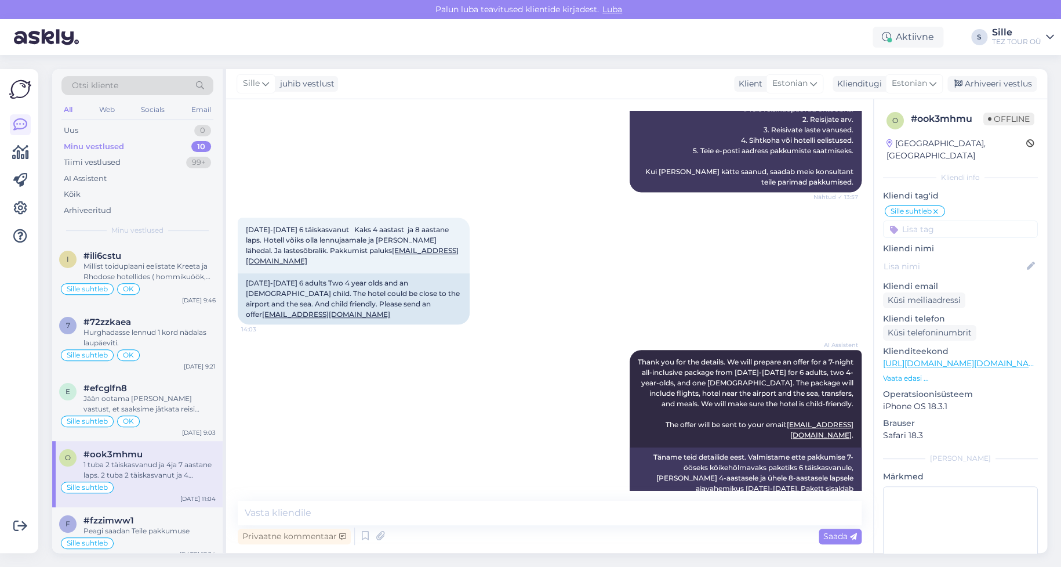
scroll to position [549, 0]
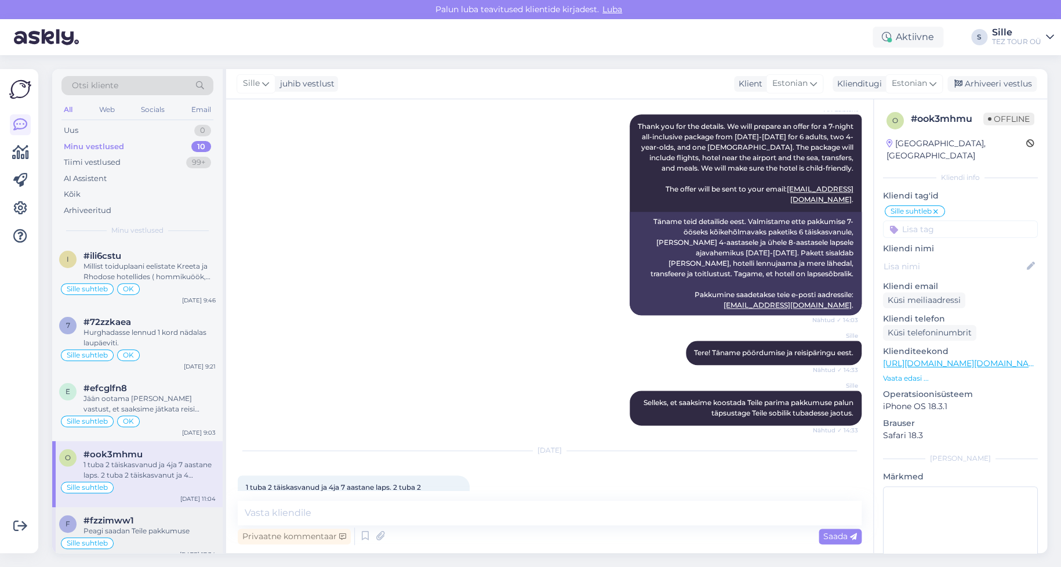
click at [132, 522] on span "#fzzimww1" at bounding box center [108, 520] width 50 height 10
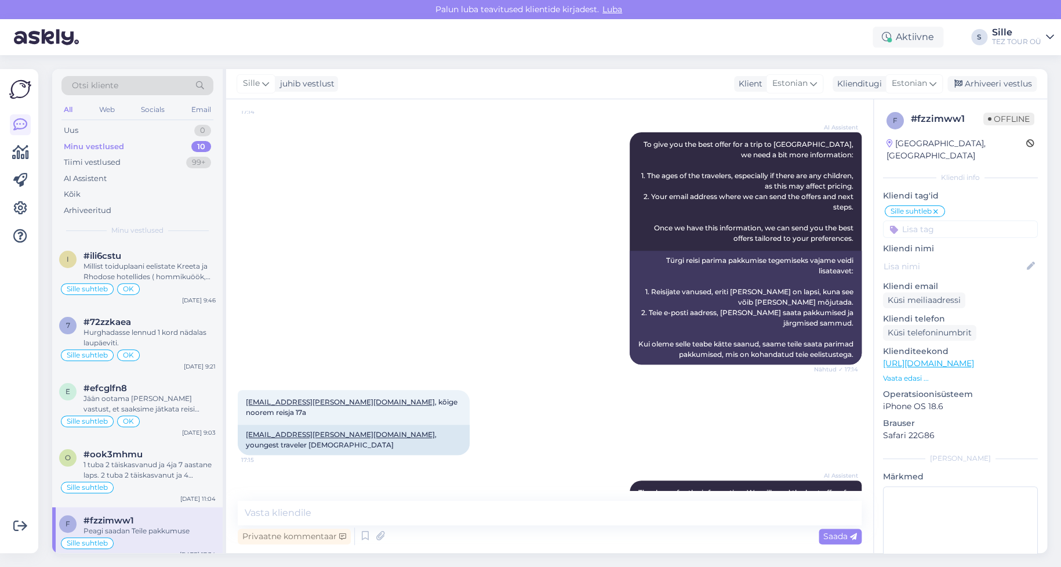
scroll to position [193, 0]
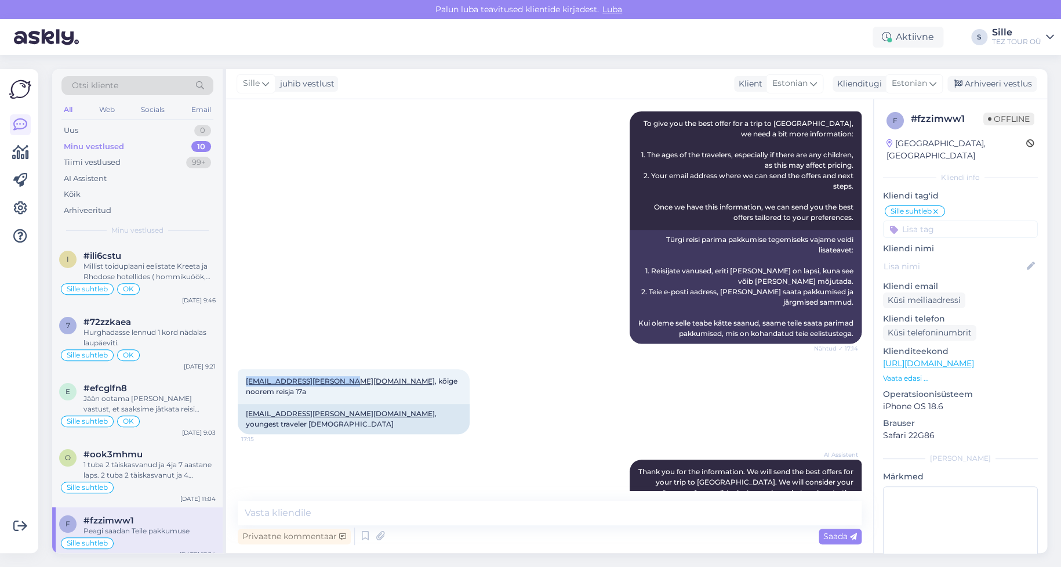
drag, startPoint x: 344, startPoint y: 380, endPoint x: 232, endPoint y: 373, distance: 112.7
click at [232, 373] on div "Vestlus algas [DATE] Tere! Kas saaks pakkumise Türki kuupäevadel alates 10.10 k…" at bounding box center [549, 325] width 647 height 453
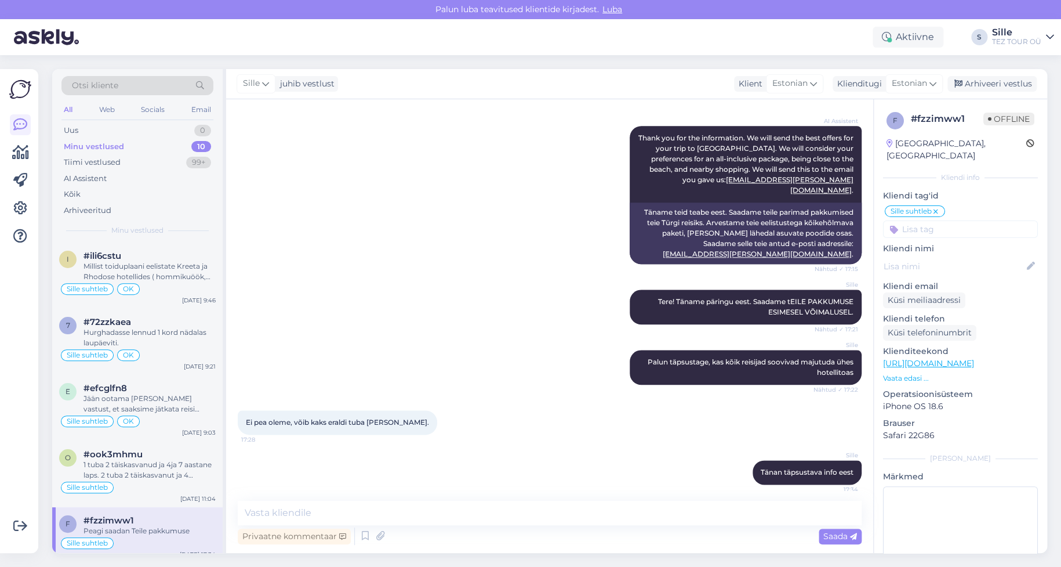
scroll to position [541, 0]
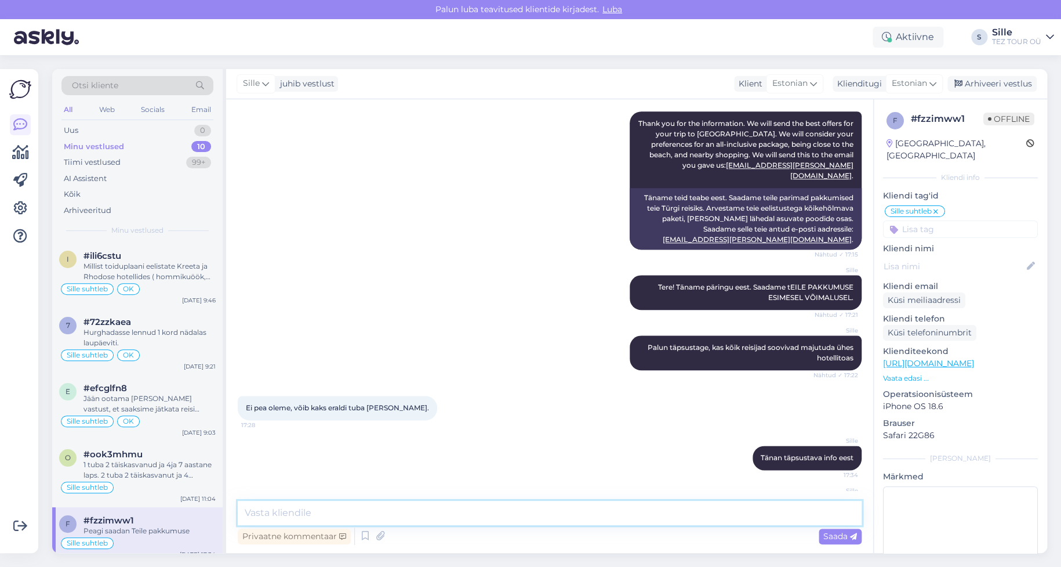
click at [279, 512] on textarea at bounding box center [550, 512] width 624 height 24
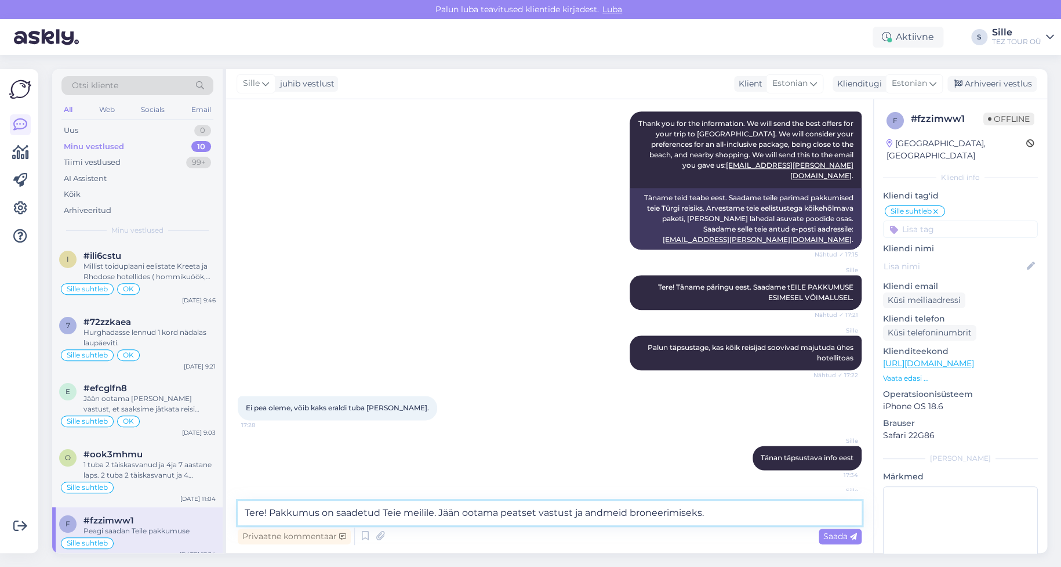
type textarea "Tere! Pakkumus on saadetud Teie meilile. Jään ootama peatset vastust ja andmeid…"
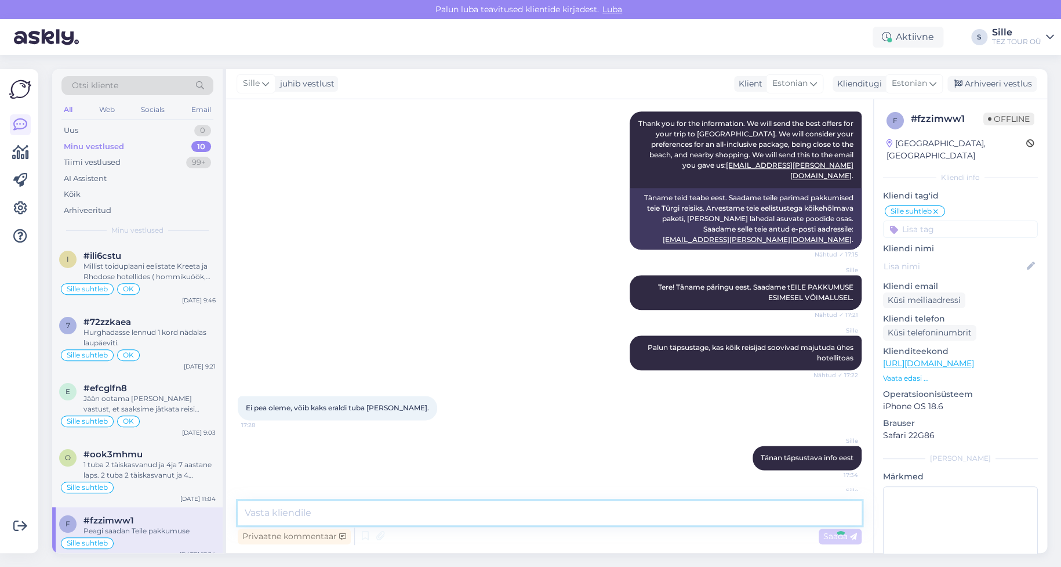
scroll to position [626, 0]
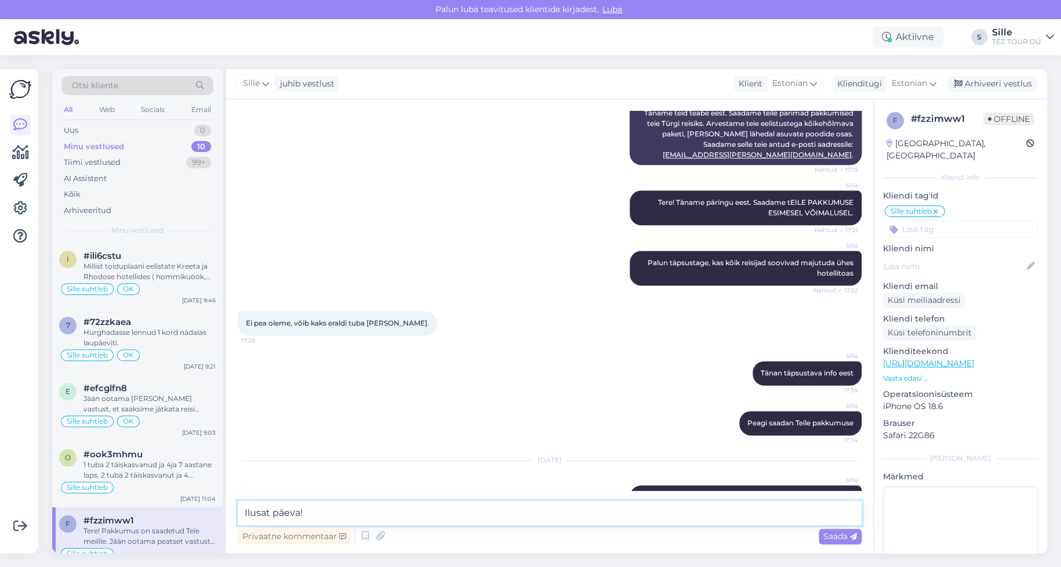
type textarea "Ilusat päeva!"
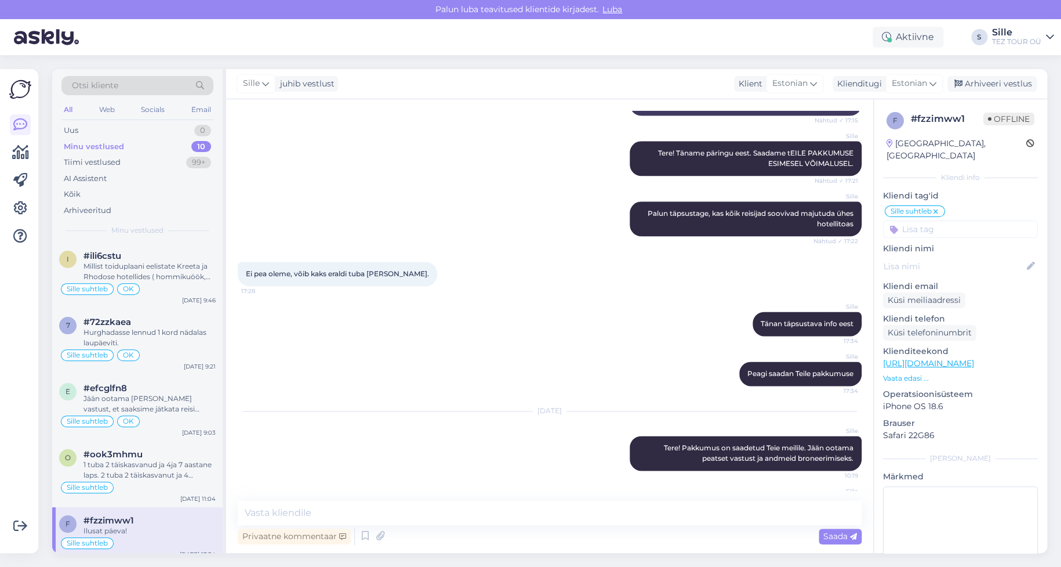
click at [914, 220] on input at bounding box center [960, 228] width 155 height 17
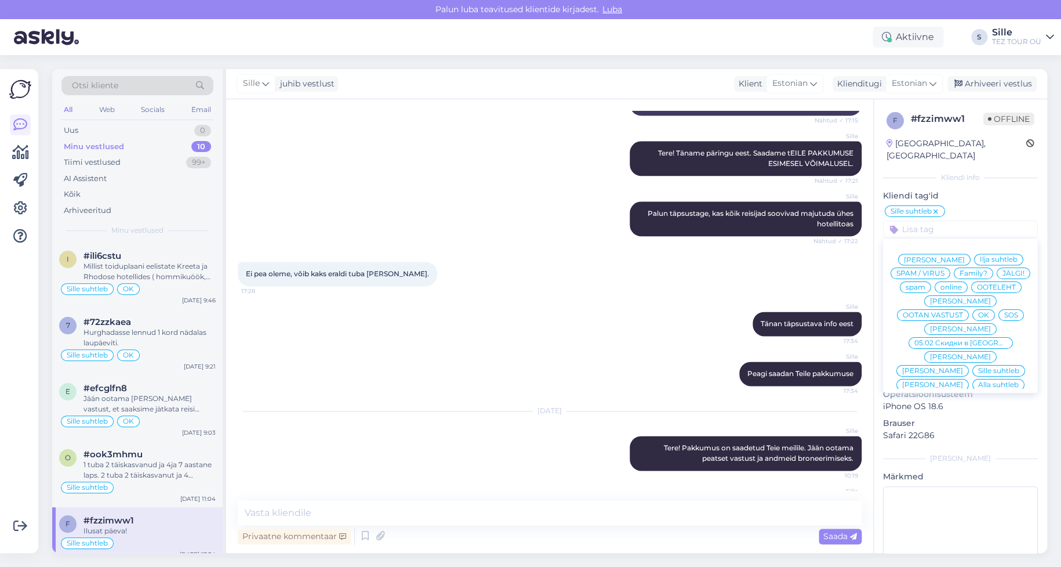
click at [983, 311] on span "OK" at bounding box center [983, 314] width 11 height 7
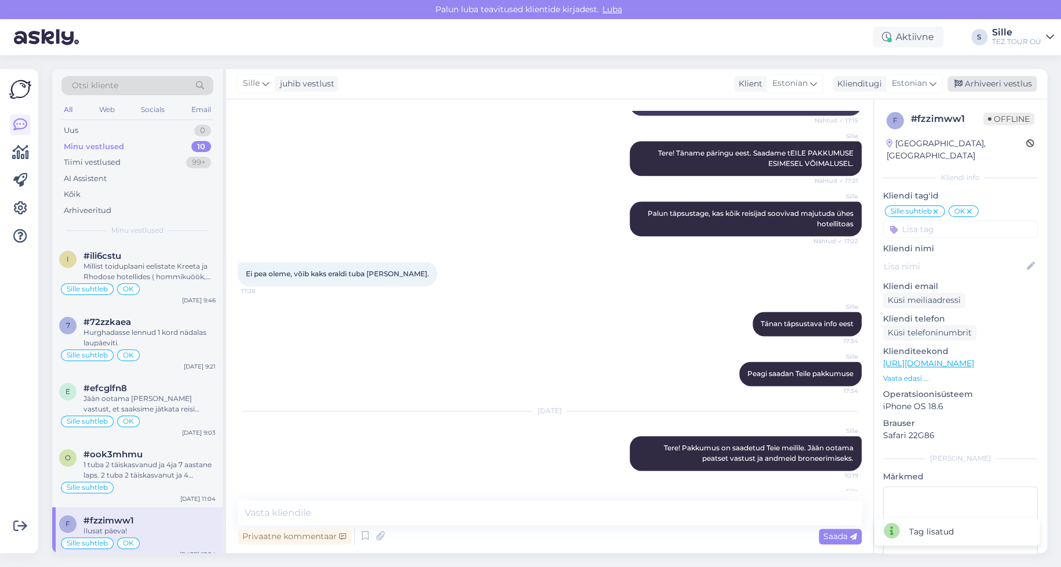
click at [990, 81] on div "Arhiveeri vestlus" at bounding box center [991, 84] width 89 height 16
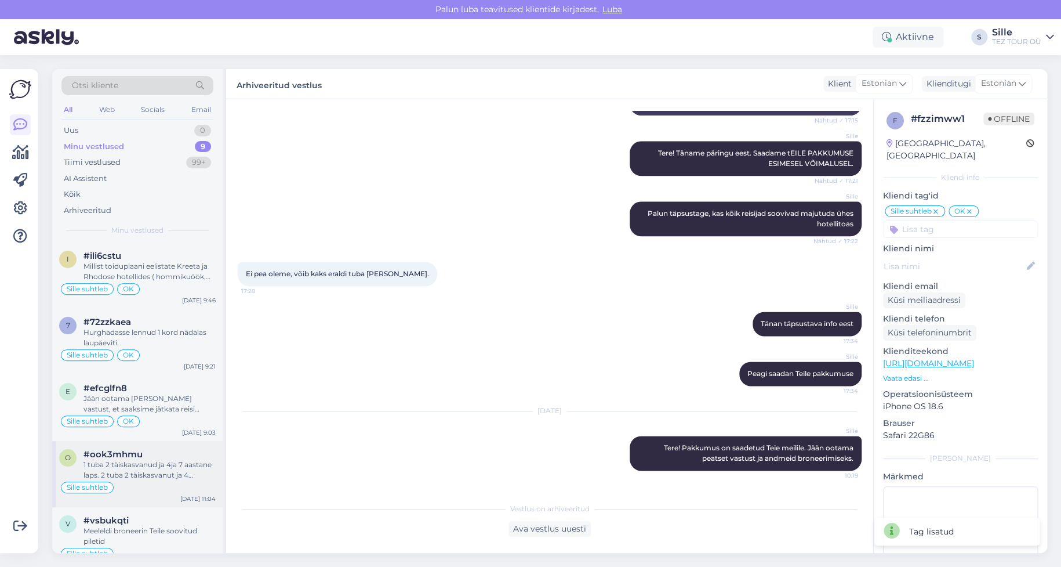
click at [147, 479] on div "1 tuba 2 täiskasvanud ja 4ja 7 aastane laps. 2 tuba 2 täiskasvanut ja 4 aastane…" at bounding box center [149, 469] width 132 height 21
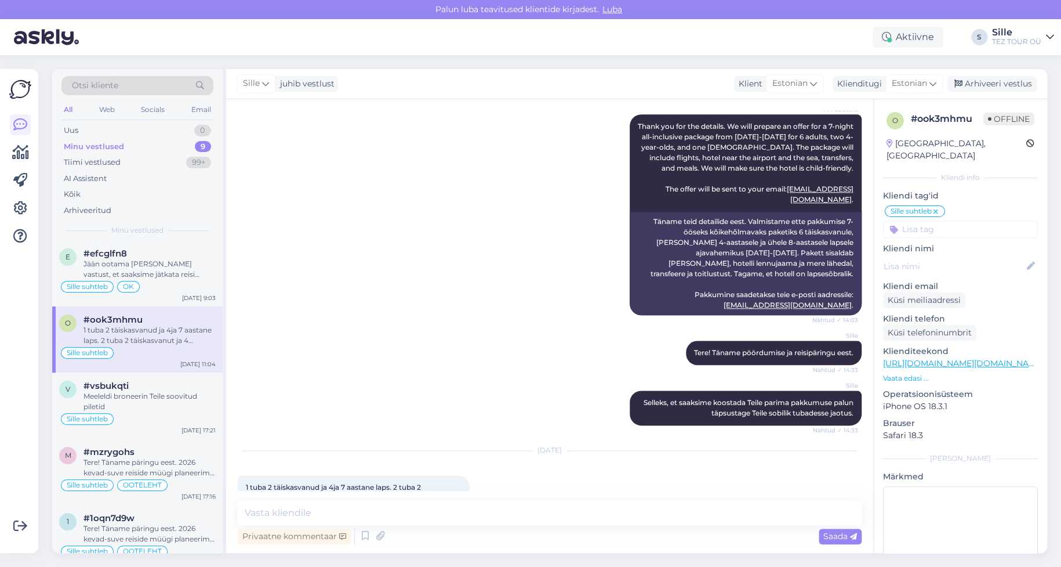
scroll to position [232, 0]
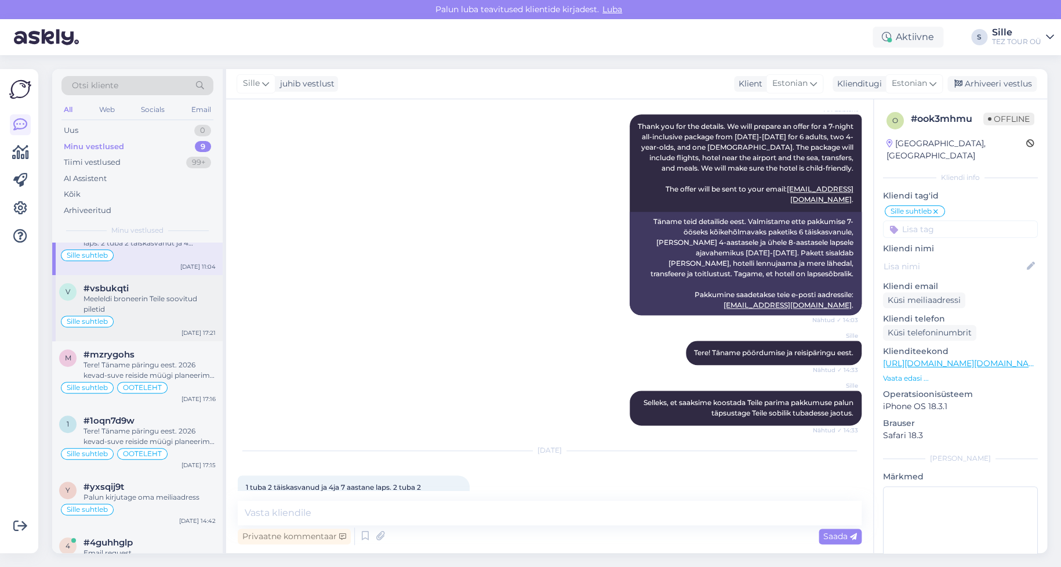
click at [167, 319] on div "Sille suhtleb" at bounding box center [137, 321] width 157 height 14
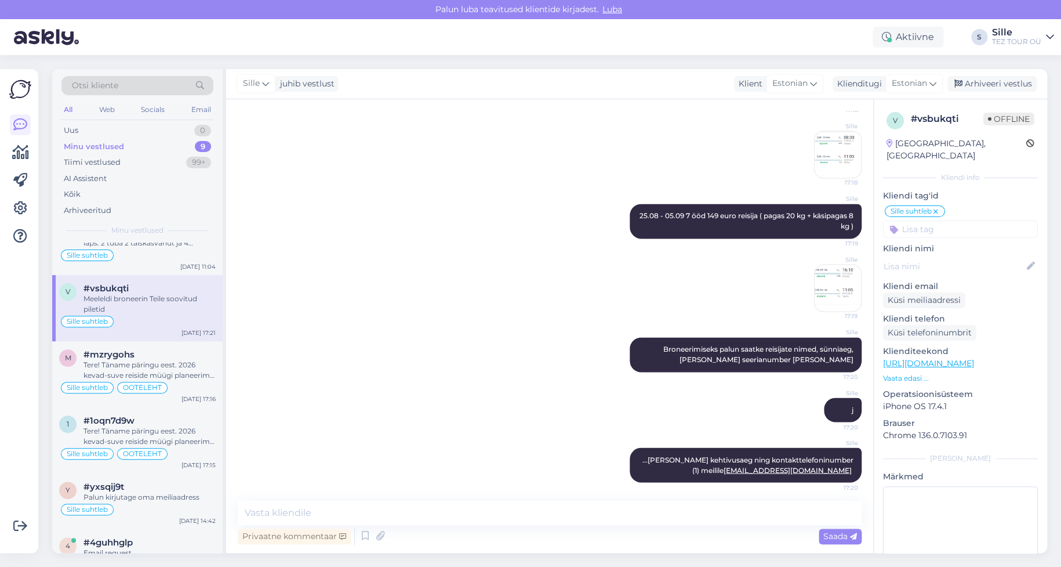
scroll to position [885, 0]
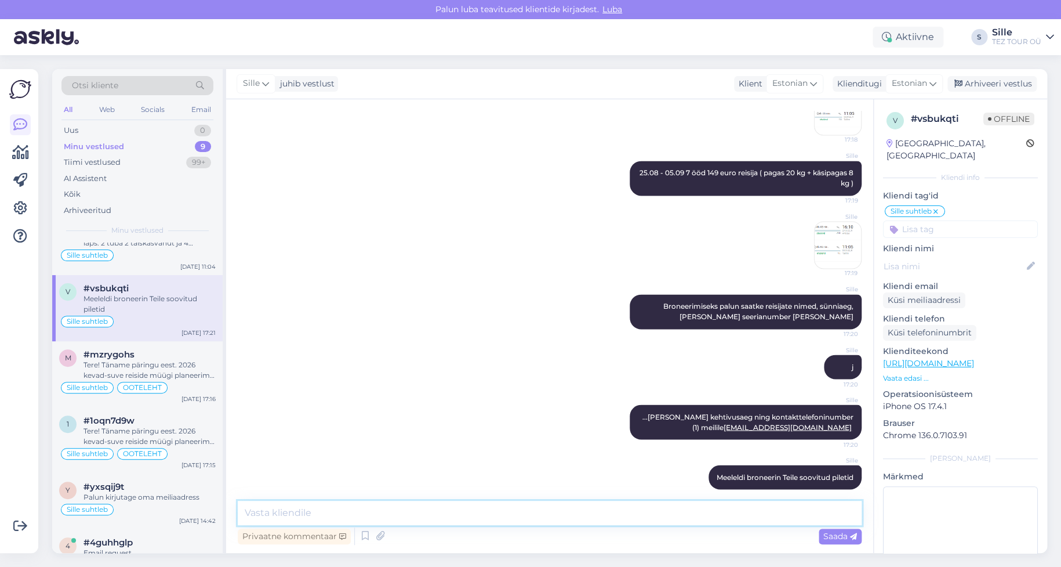
click at [340, 515] on textarea at bounding box center [550, 512] width 624 height 24
type textarea "Tere! [PERSON_NAME] andke teada, kas saan broneerida Teile soovitud lennupiletid"
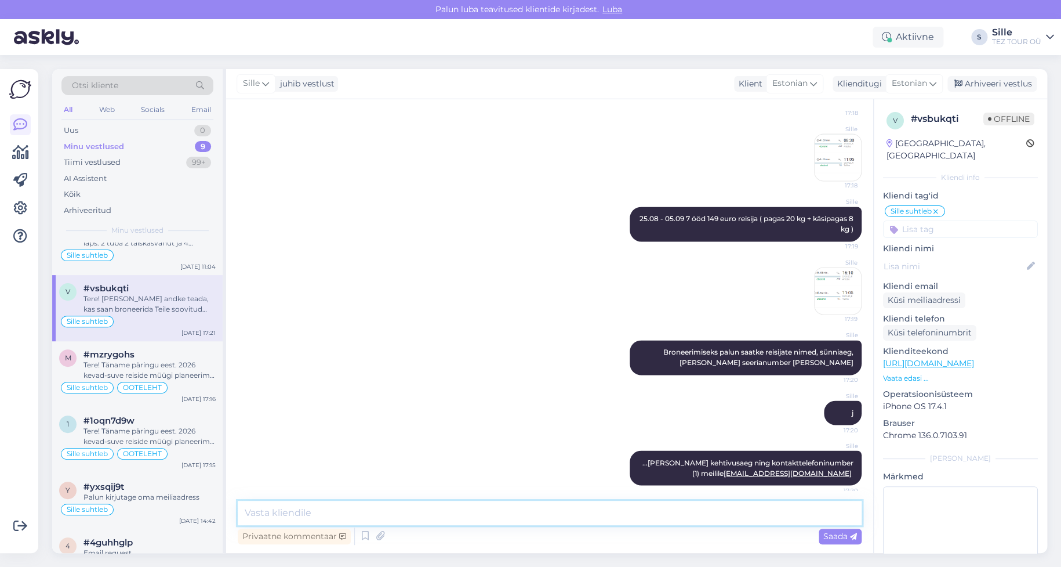
scroll to position [738, 0]
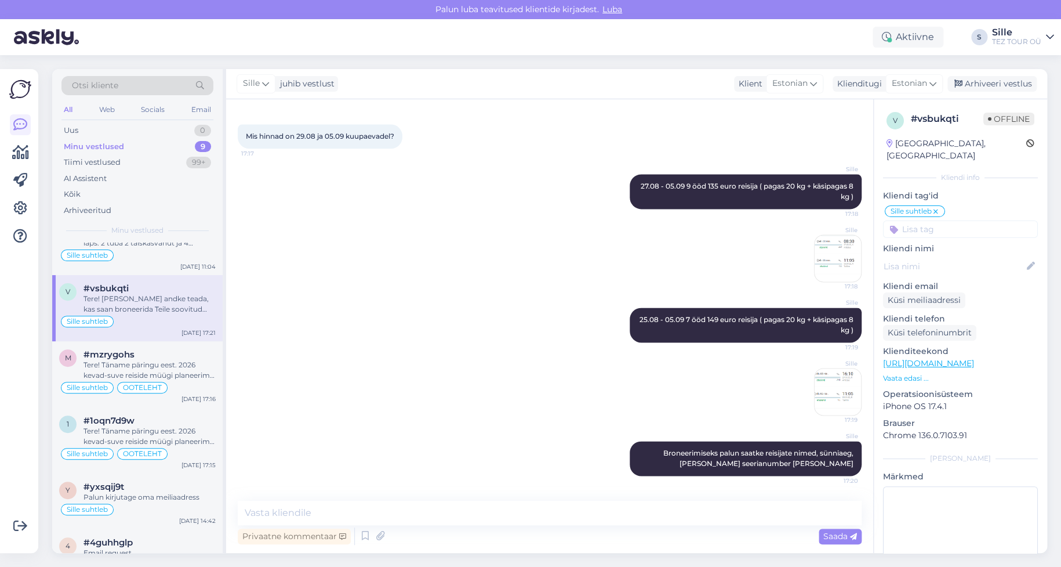
click at [825, 373] on img at bounding box center [838, 391] width 46 height 46
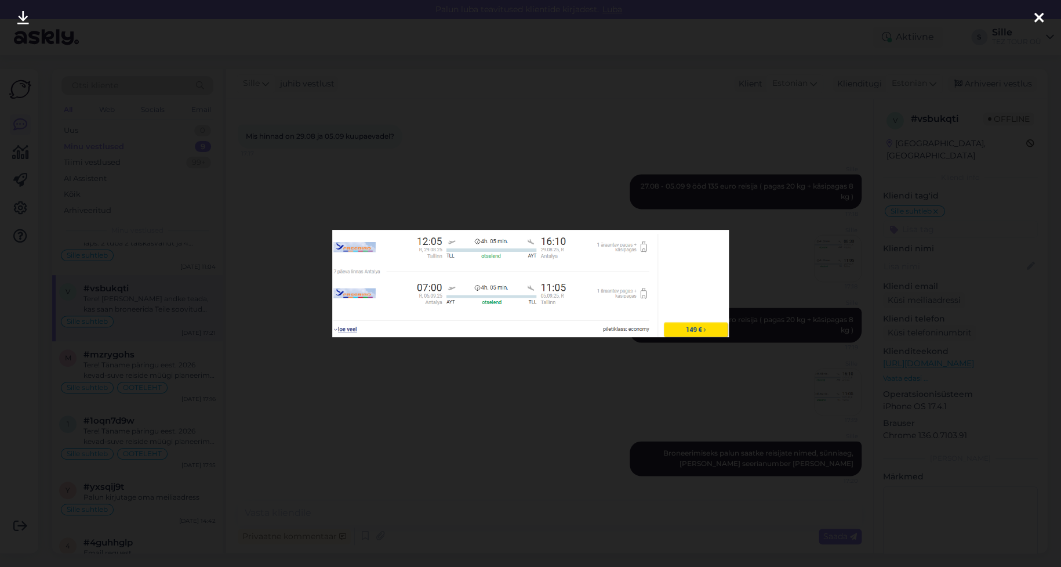
click at [1038, 16] on icon at bounding box center [1038, 18] width 9 height 15
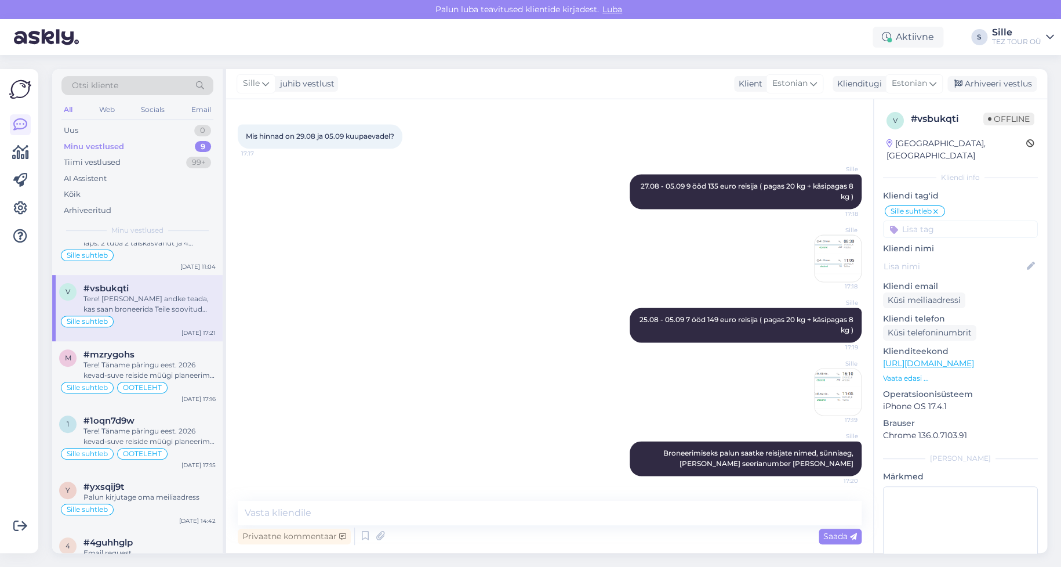
click at [909, 220] on input at bounding box center [960, 228] width 155 height 17
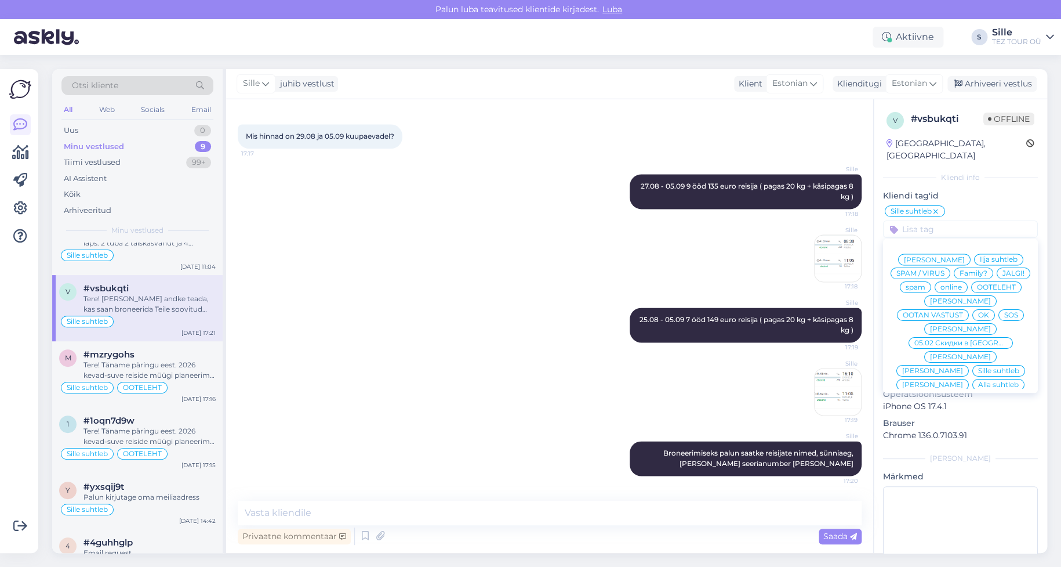
click at [994, 309] on div "OK" at bounding box center [983, 315] width 23 height 12
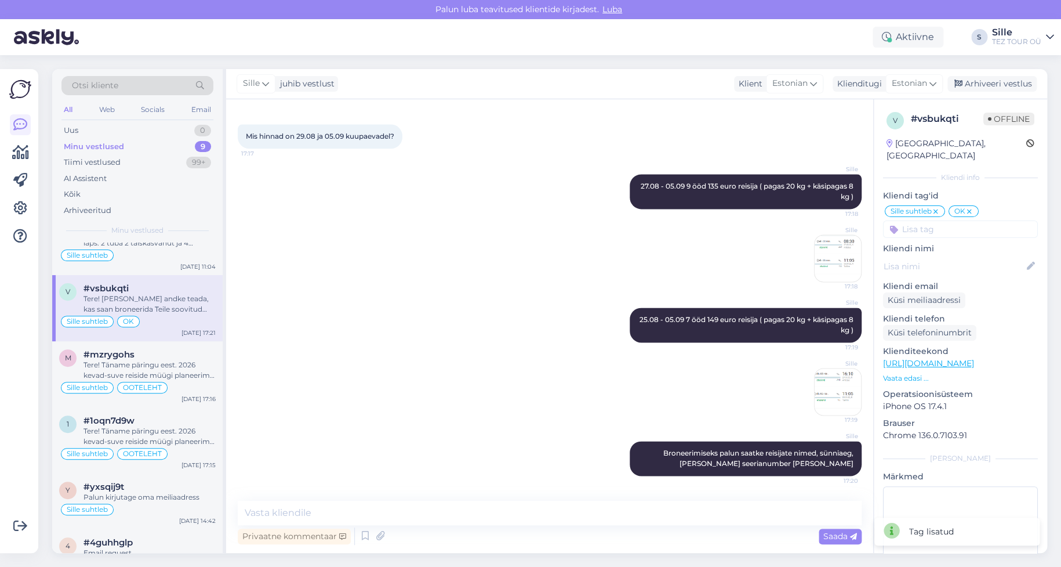
click at [375, 327] on div "Sille 25.08 - 05.09 7 ööd 149 euro reisija ( pagas 20 kg + käsipagas 8 kg ) 17:…" at bounding box center [550, 325] width 624 height 60
click at [171, 493] on div "Palun kirjutage oma meiliaadress" at bounding box center [149, 497] width 132 height 10
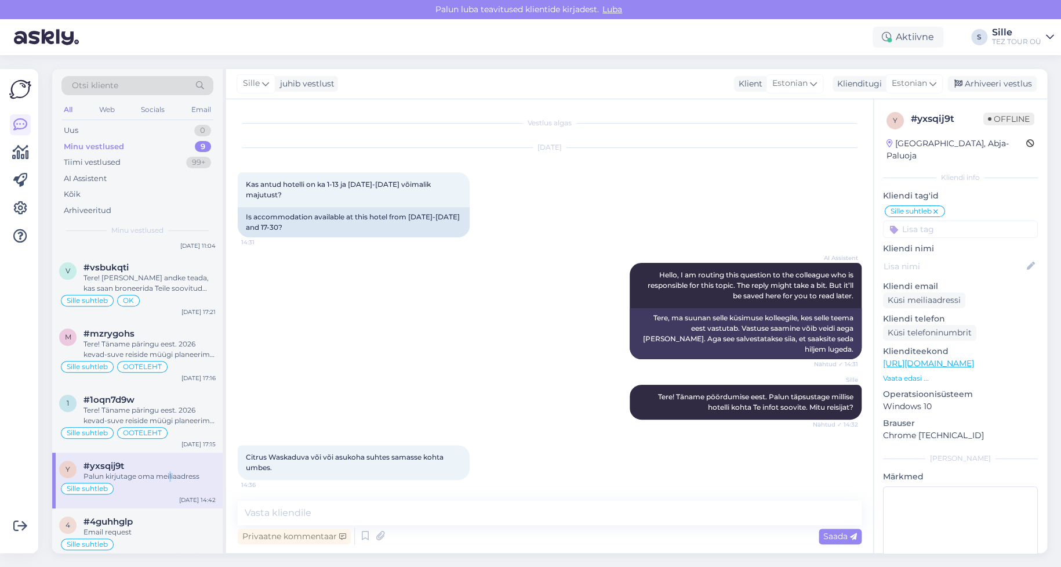
scroll to position [263, 0]
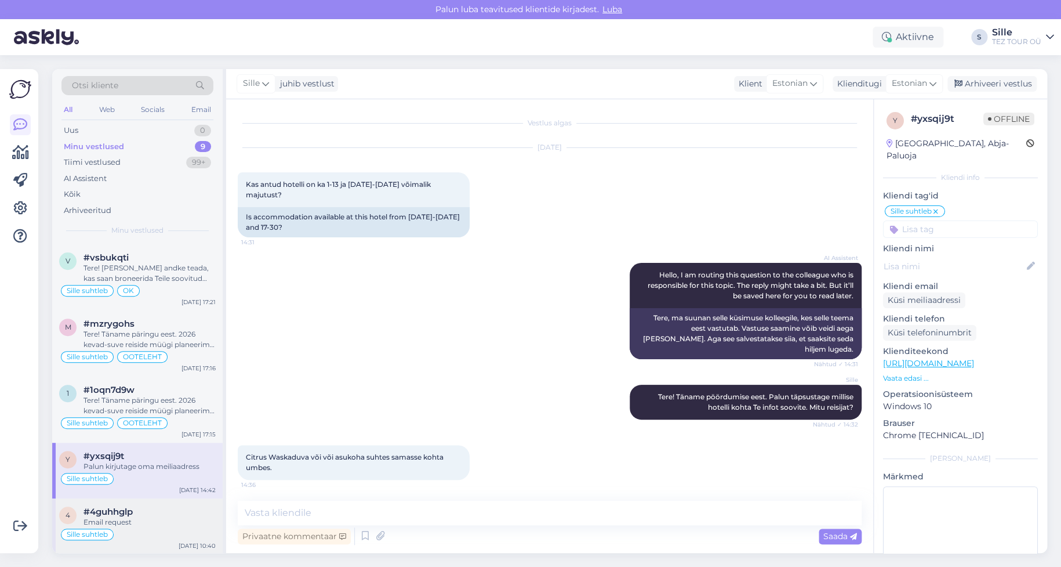
click at [159, 521] on div "Email request" at bounding box center [149, 522] width 132 height 10
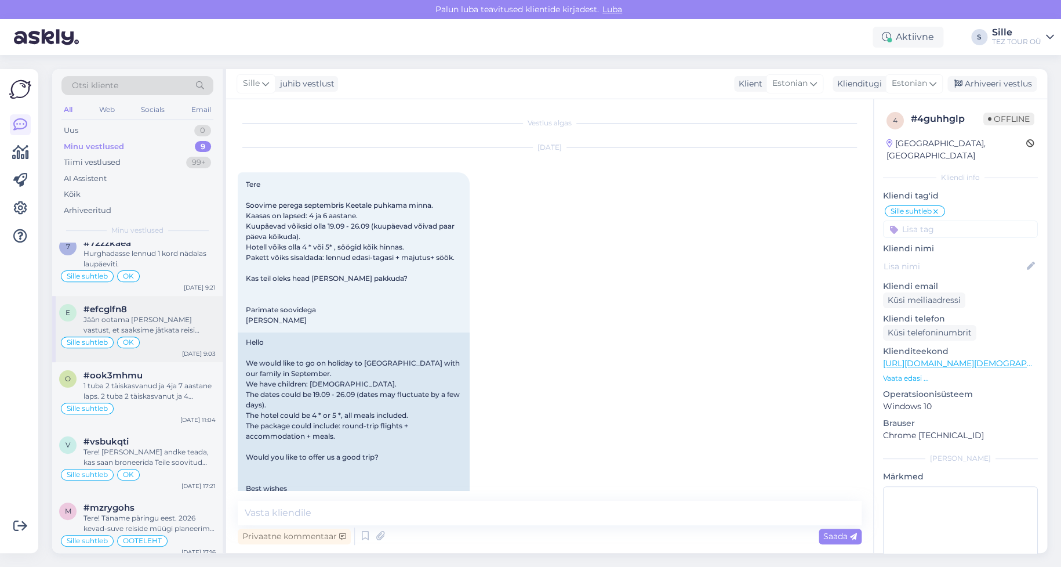
scroll to position [0, 0]
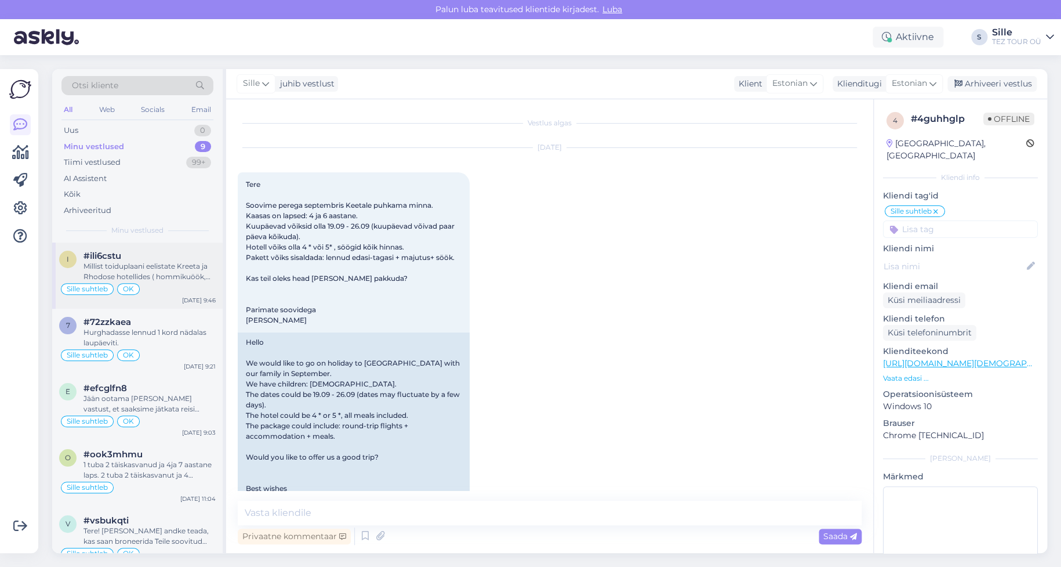
click at [147, 280] on div "Millist toiduplaani eelistate Kreeta ja Rhodose hotellides ( hommikuöök, hommik…" at bounding box center [149, 271] width 132 height 21
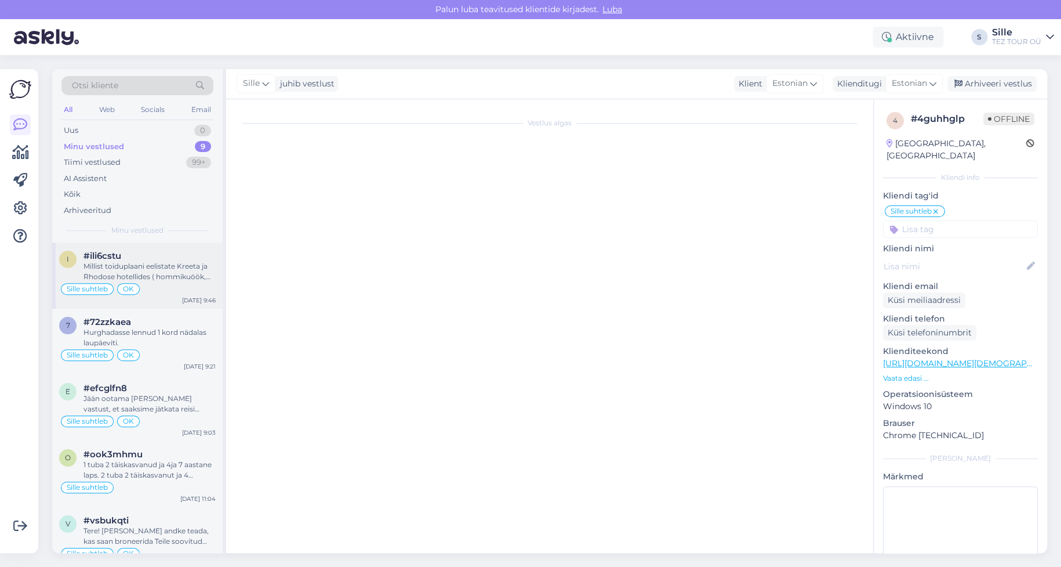
scroll to position [874, 0]
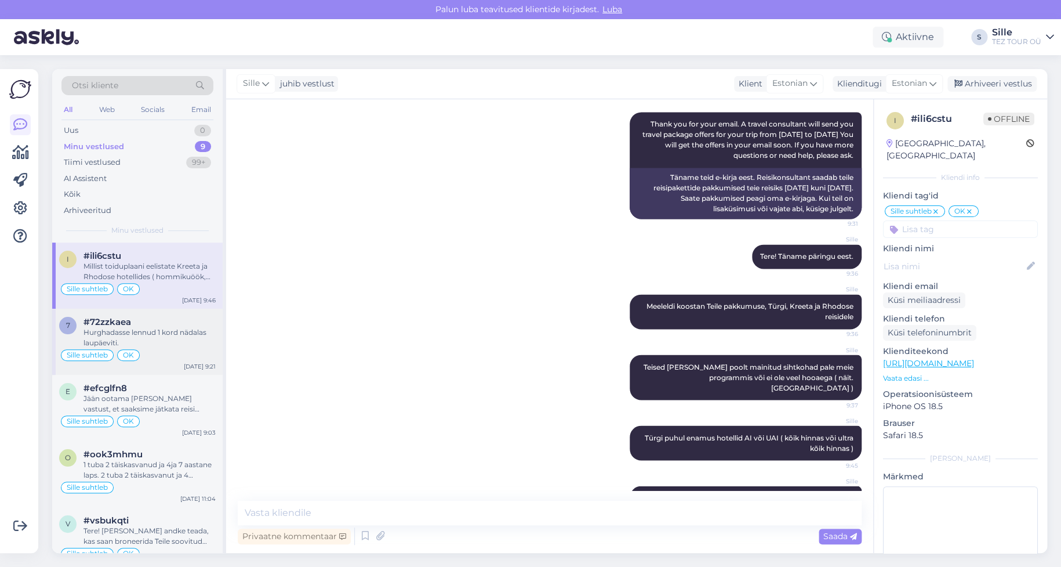
click at [136, 362] on div "7 #72zzkaea Hurghadasse lennud 1 kord nädalas laupäeviti. Sille suhtleb OK [DAT…" at bounding box center [137, 341] width 170 height 66
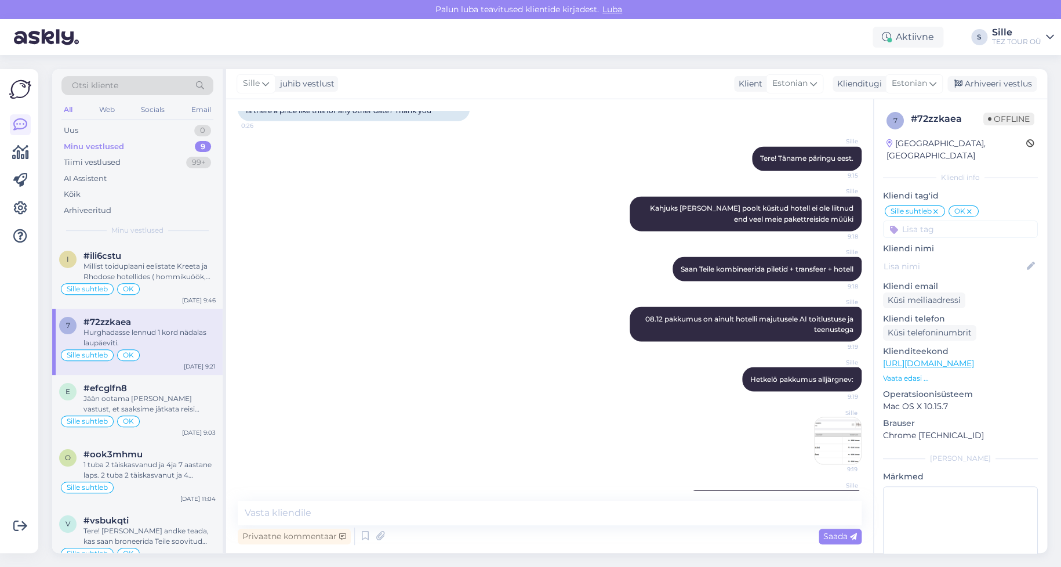
scroll to position [1022, 0]
